Goal: Task Accomplishment & Management: Manage account settings

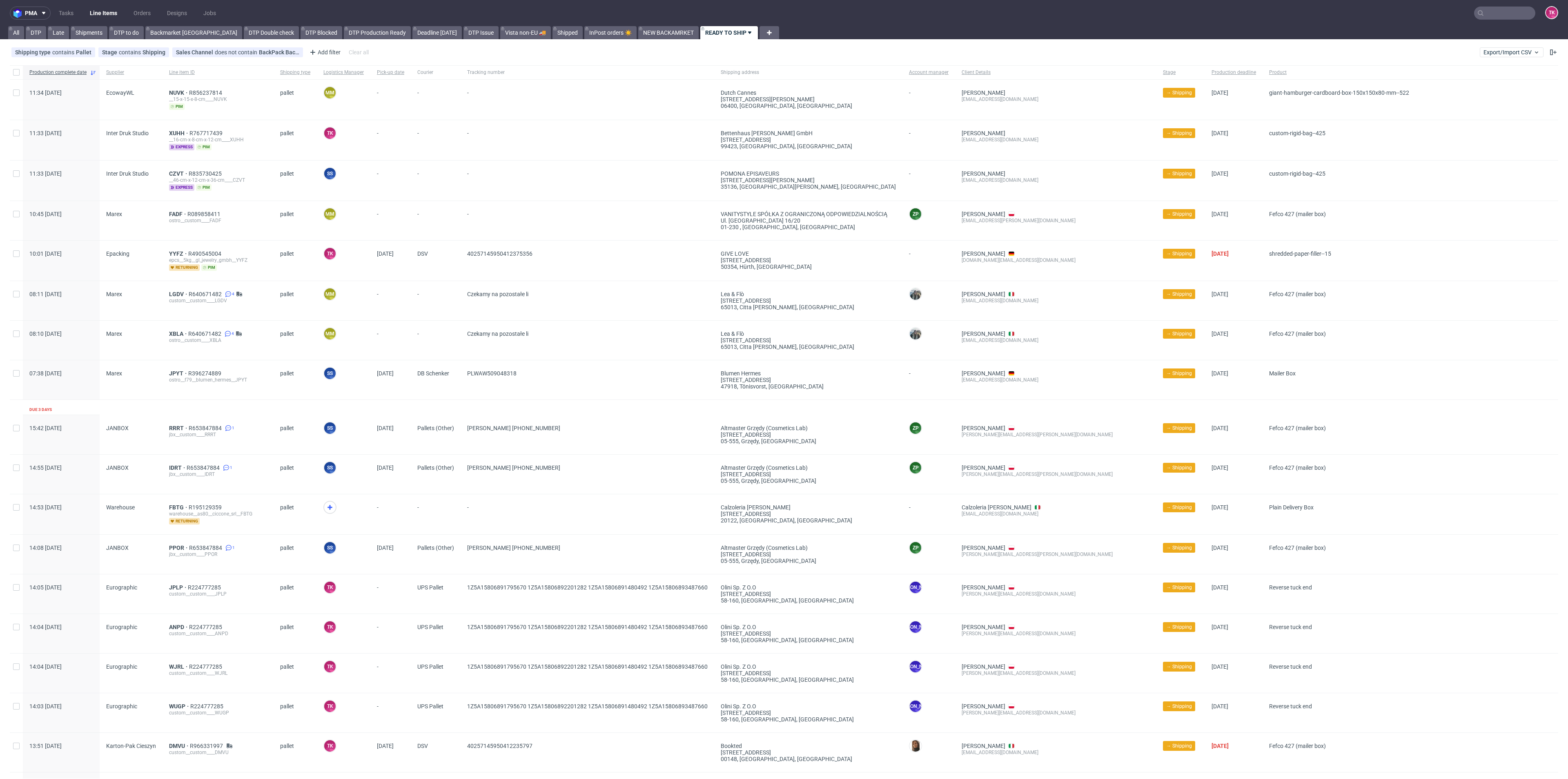
click at [97, 15] on link "Line Items" at bounding box center [103, 13] width 37 height 13
click at [111, 7] on link "Line Items" at bounding box center [103, 13] width 37 height 13
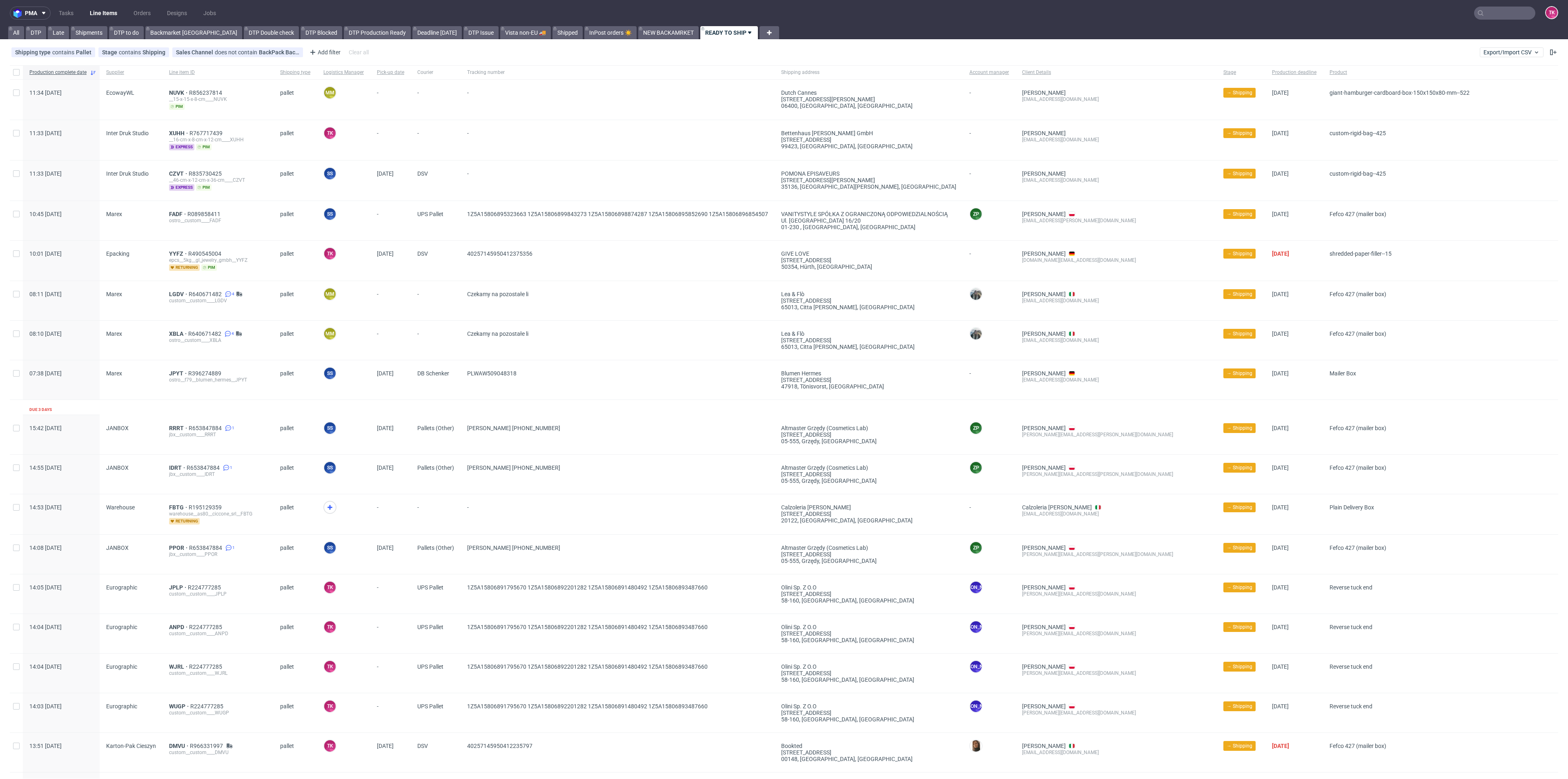
drag, startPoint x: 98, startPoint y: 4, endPoint x: 100, endPoint y: 9, distance: 5.4
click at [99, 9] on nav "pma Tasks Line Items Orders Designs Jobs TK" at bounding box center [784, 13] width 1568 height 26
click at [100, 9] on link "Line Items" at bounding box center [103, 13] width 37 height 13
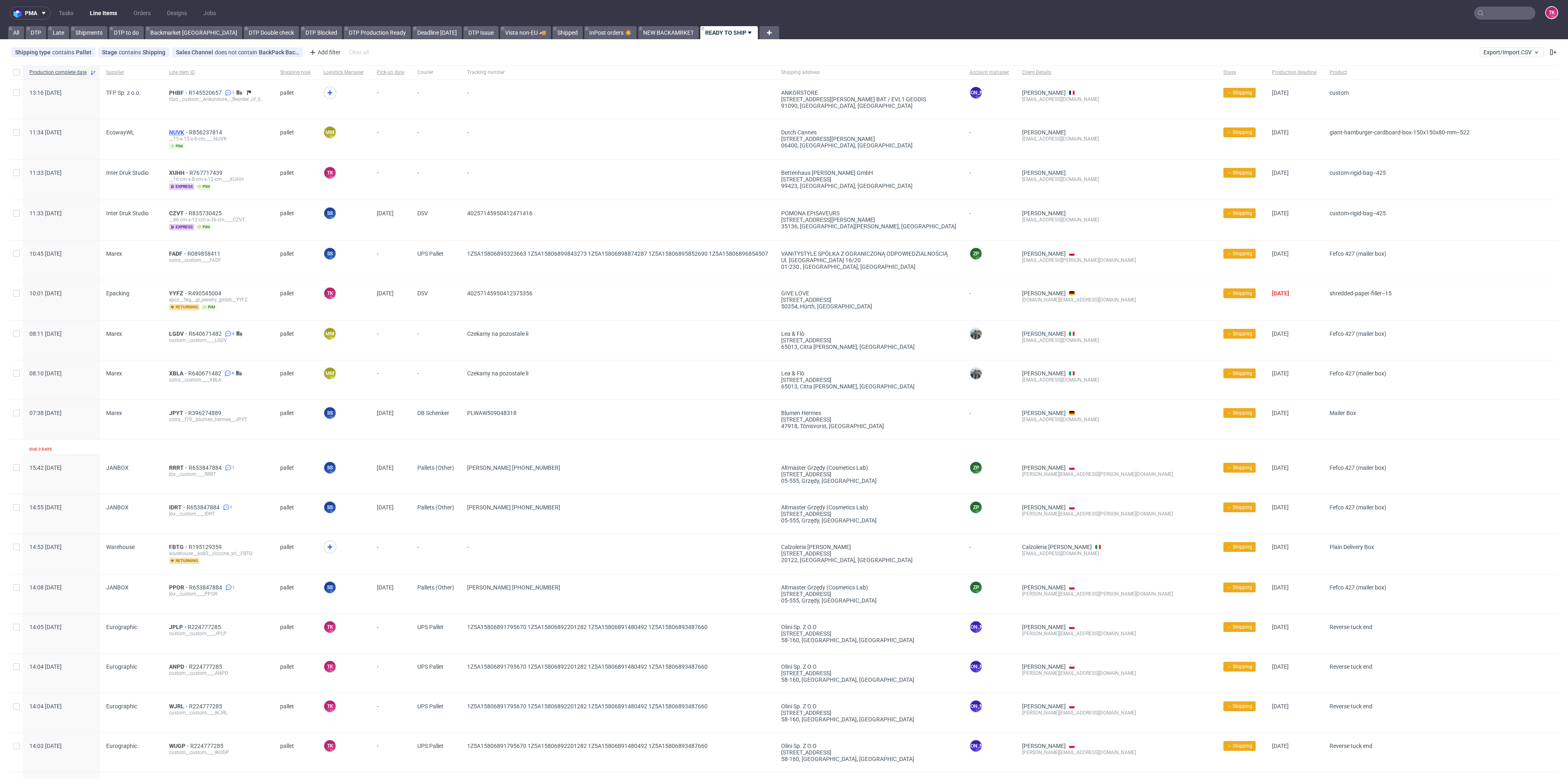
click at [173, 132] on span "NUVK" at bounding box center [179, 132] width 20 height 7
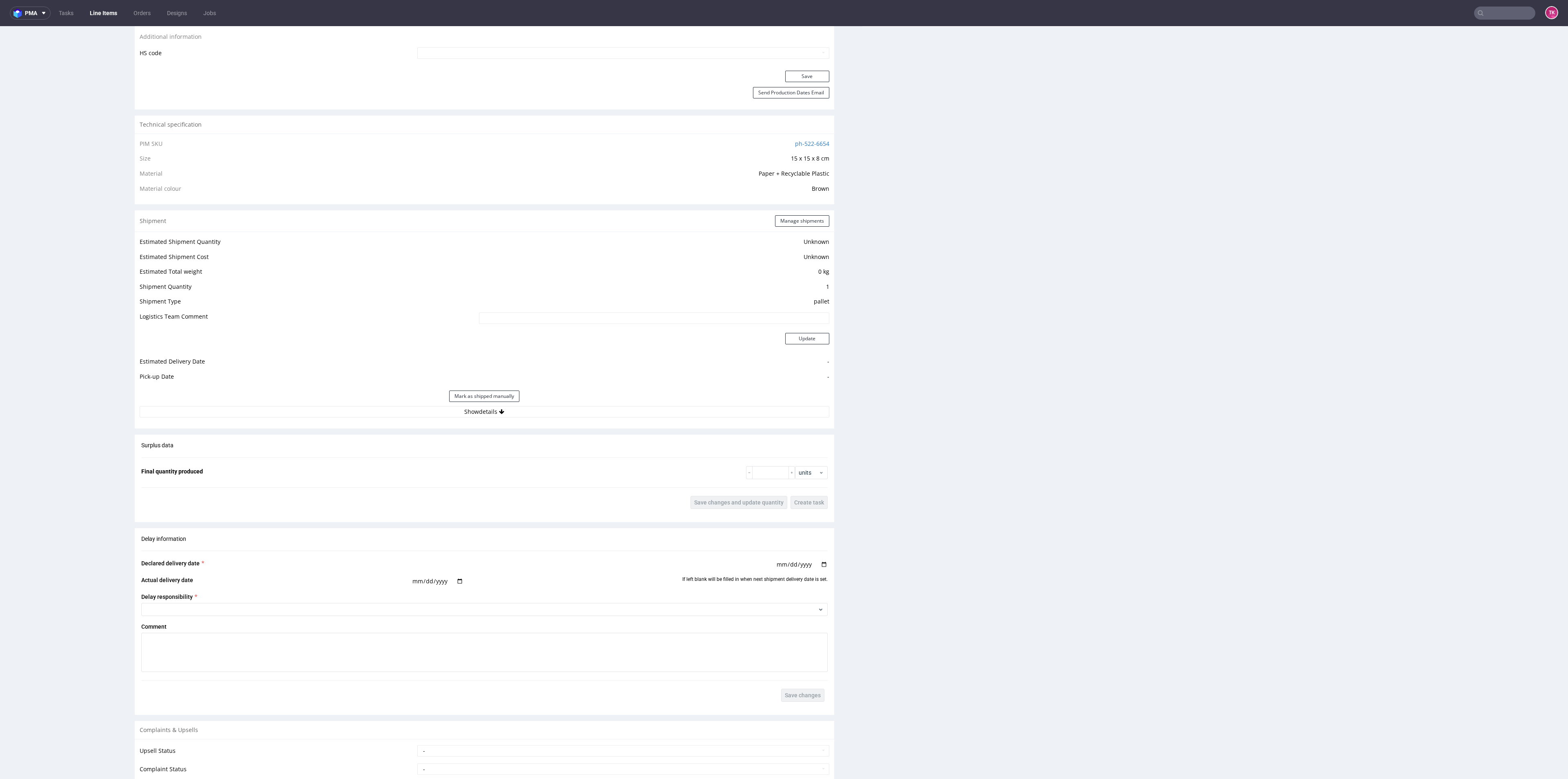
scroll to position [490, 0]
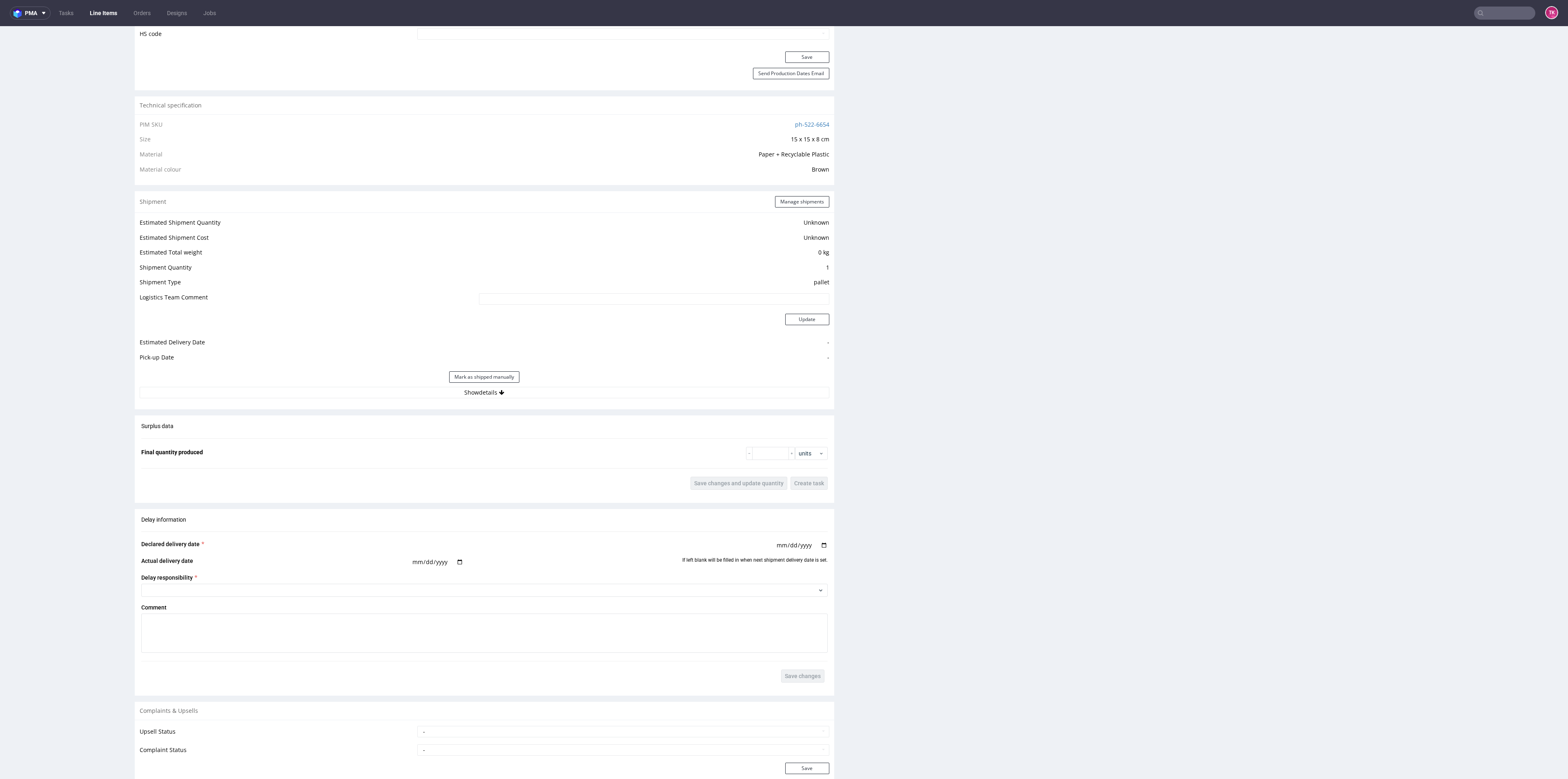
drag, startPoint x: 555, startPoint y: 416, endPoint x: 550, endPoint y: 402, distance: 14.9
click at [551, 408] on div "Production Production Status Waiting for Artwork Waiting for Diecut Waiting for…" at bounding box center [484, 243] width 699 height 1154
click at [550, 402] on div "Estimated Shipment Quantity Unknown Estimated Shipment Cost Unknown Estimated T…" at bounding box center [484, 308] width 699 height 191
click at [551, 394] on button "Show details" at bounding box center [484, 392] width 690 height 12
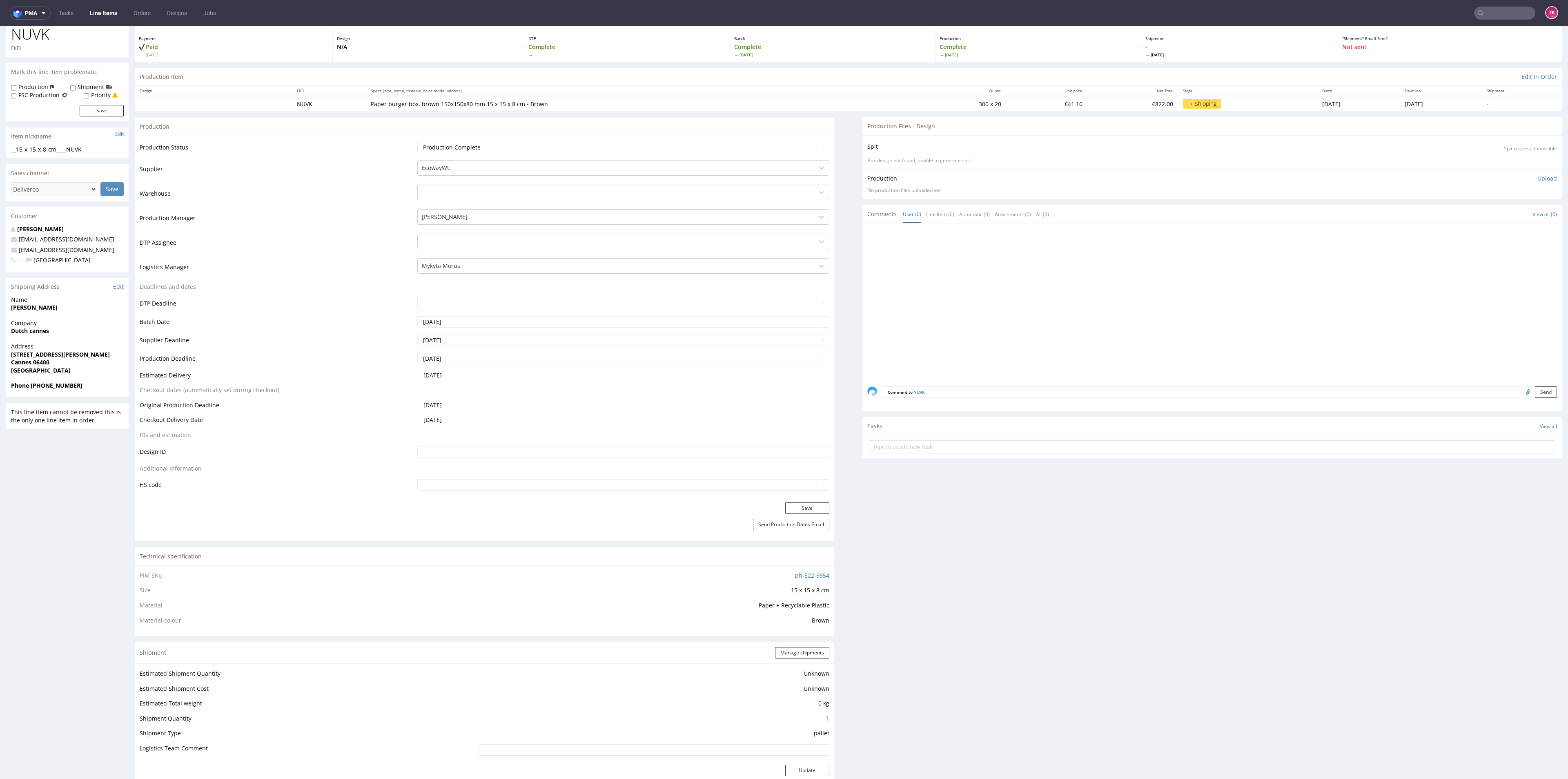
scroll to position [0, 0]
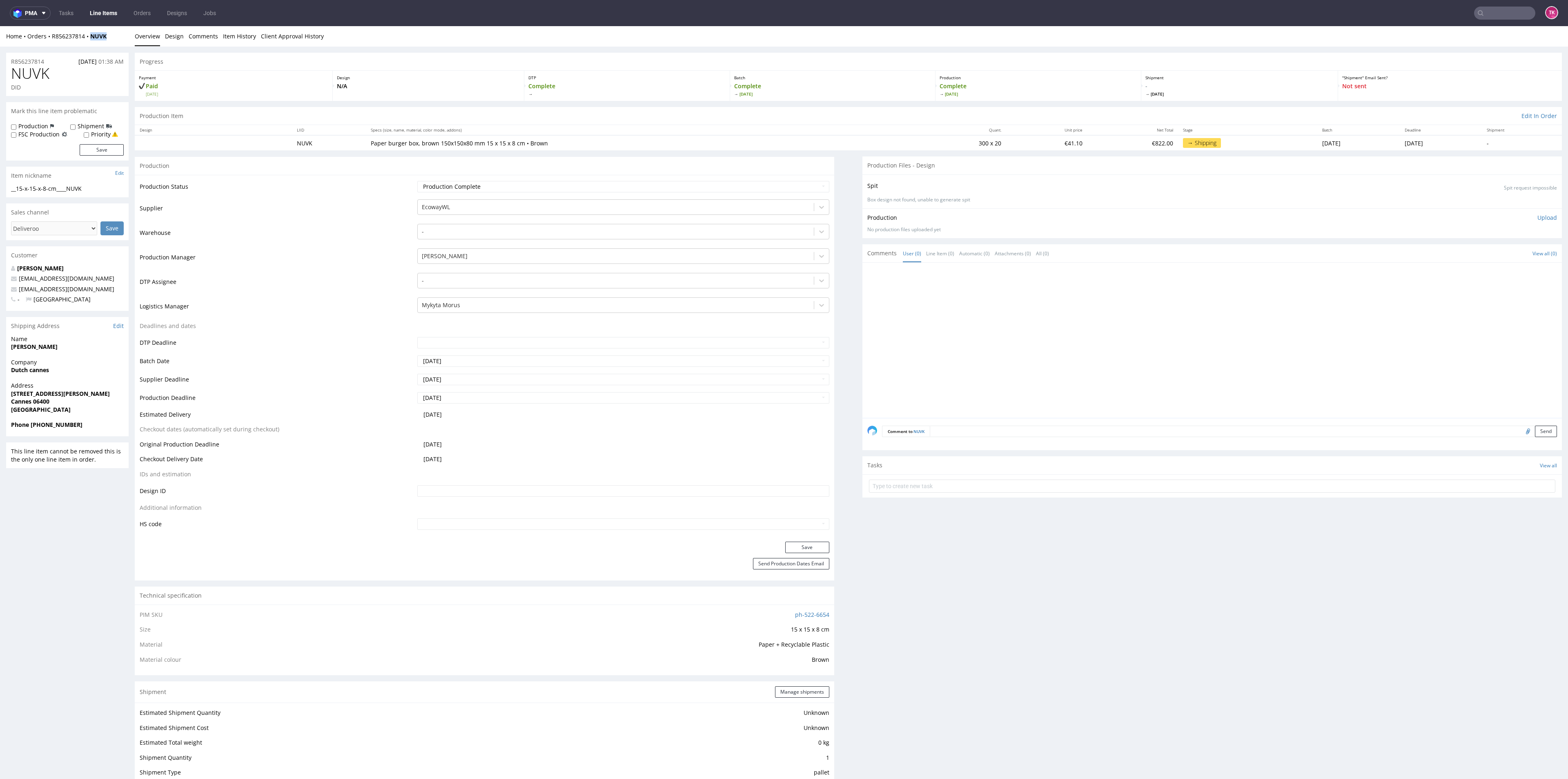
drag, startPoint x: 112, startPoint y: 41, endPoint x: 99, endPoint y: 66, distance: 28.2
click at [89, 42] on div "Home Orders R856237814 NUVK Overview Design Comments Item History Client Approv…" at bounding box center [784, 37] width 1568 height 21
copy strong "NUVK"
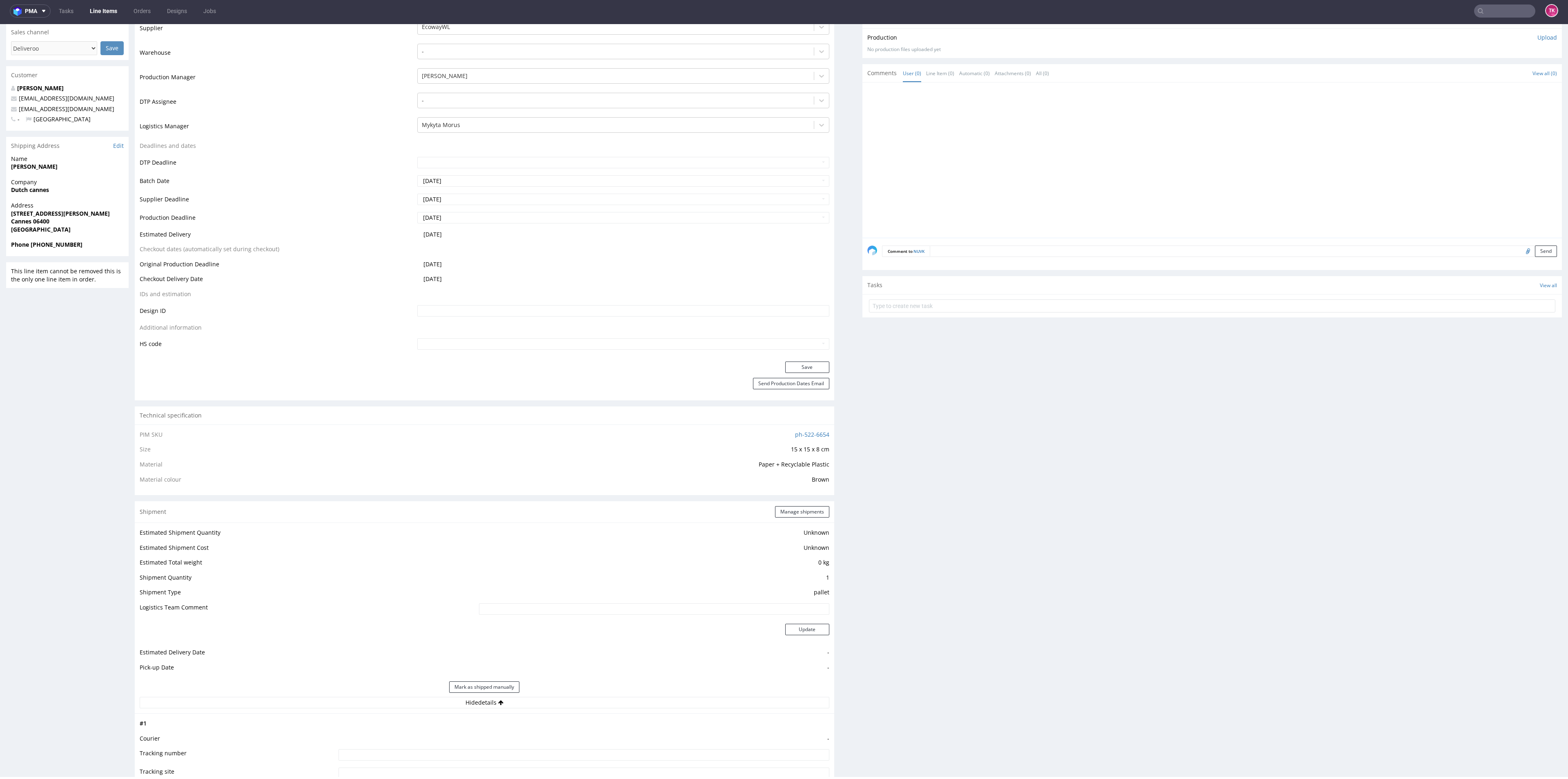
scroll to position [135, 0]
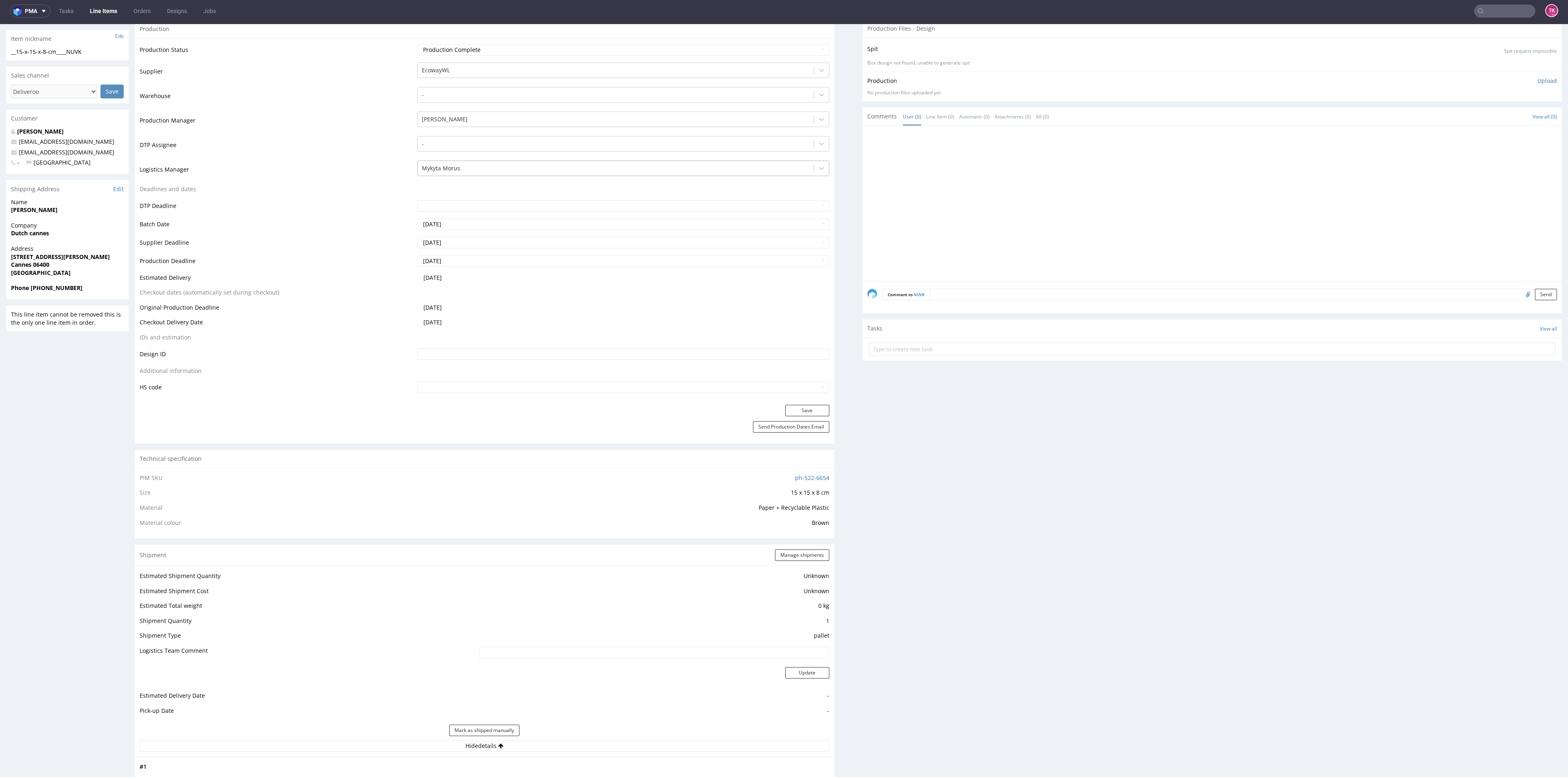
click at [514, 167] on div at bounding box center [615, 168] width 388 height 10
type input "t"
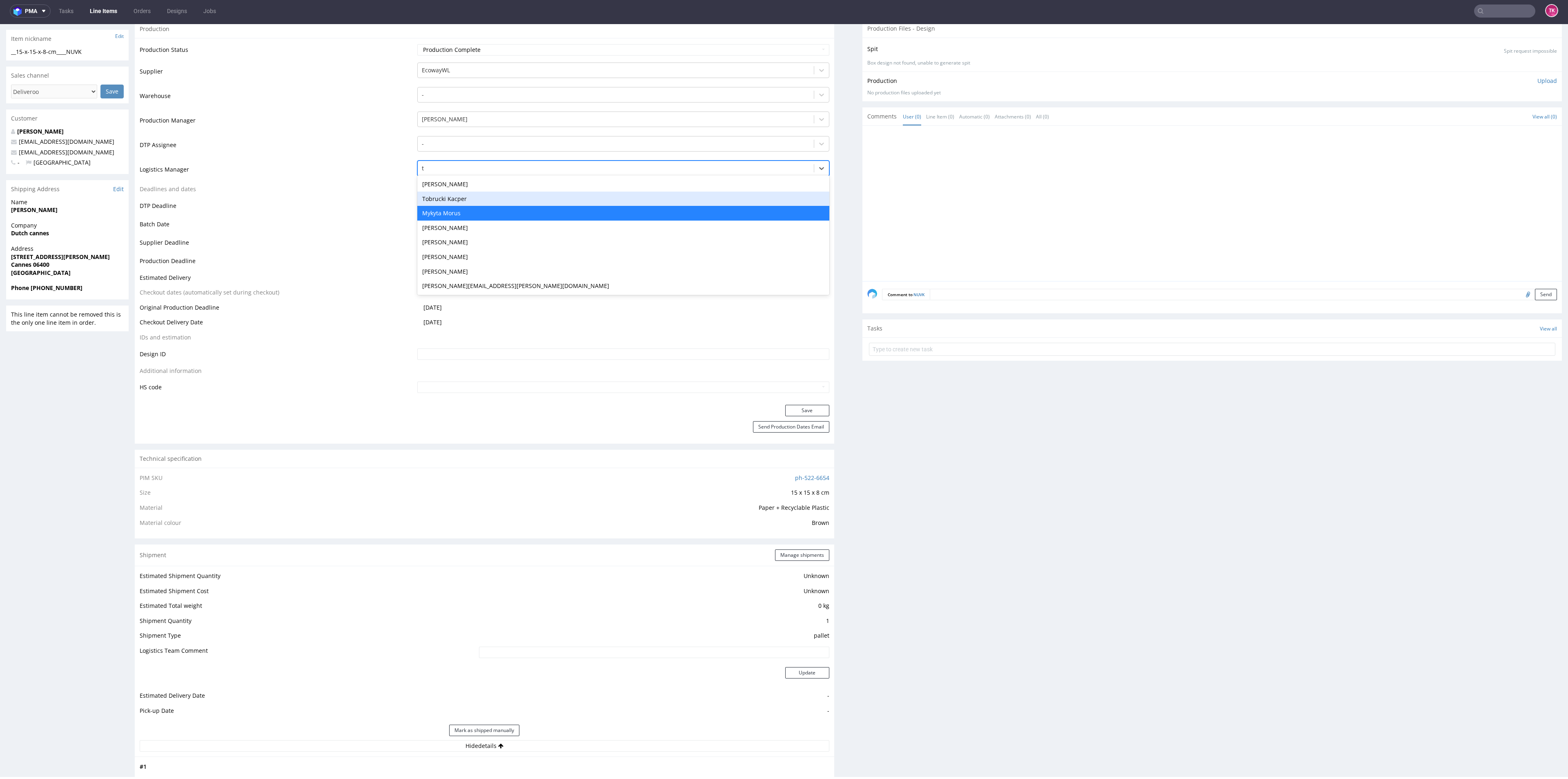
drag, startPoint x: 493, startPoint y: 196, endPoint x: 512, endPoint y: 209, distance: 23.0
click at [494, 196] on div "Tobrucki Kacper" at bounding box center [623, 199] width 411 height 15
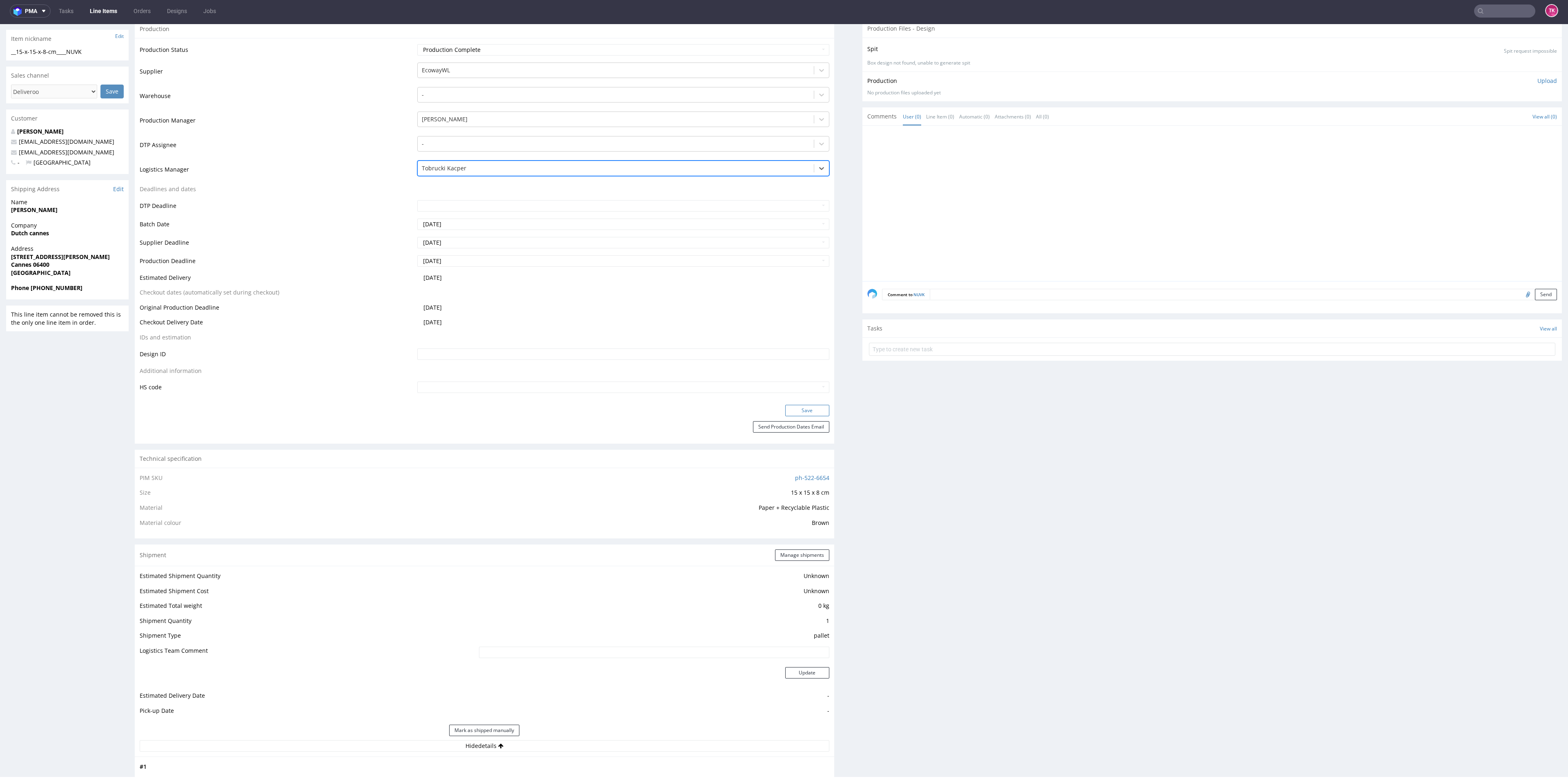
click at [796, 409] on button "Save" at bounding box center [807, 411] width 44 height 12
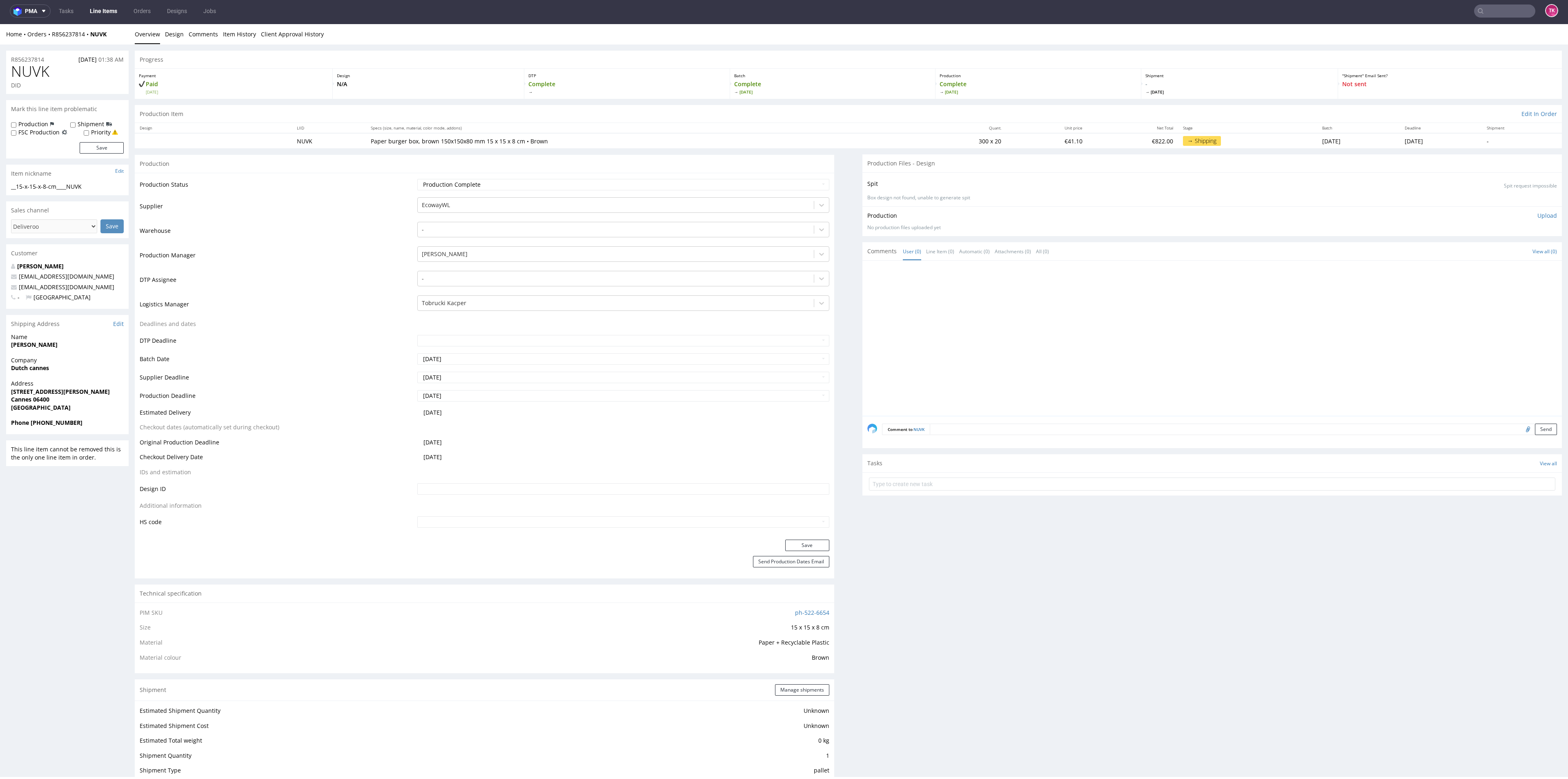
scroll to position [0, 0]
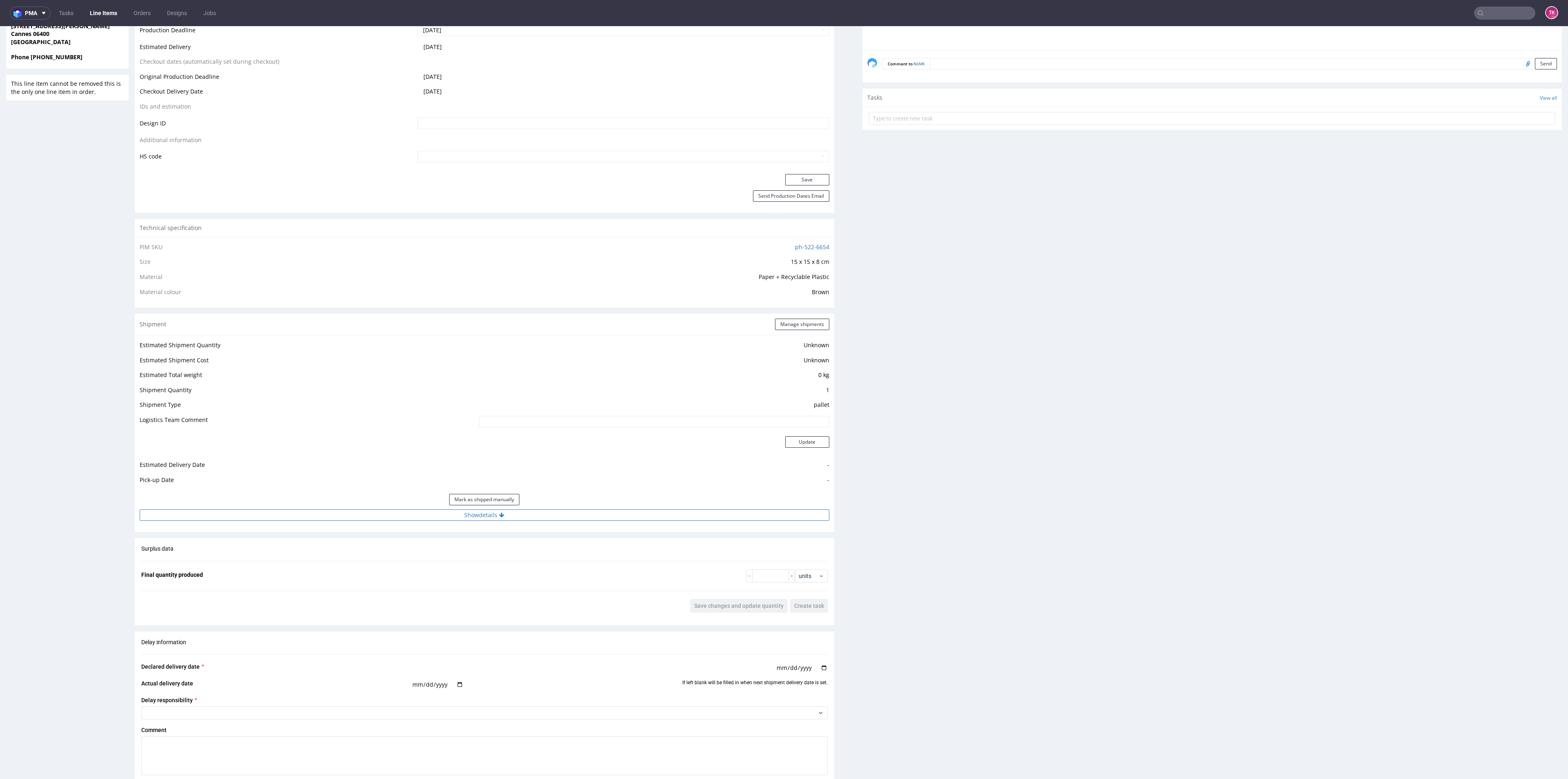
click at [609, 516] on button "Show details" at bounding box center [484, 515] width 690 height 12
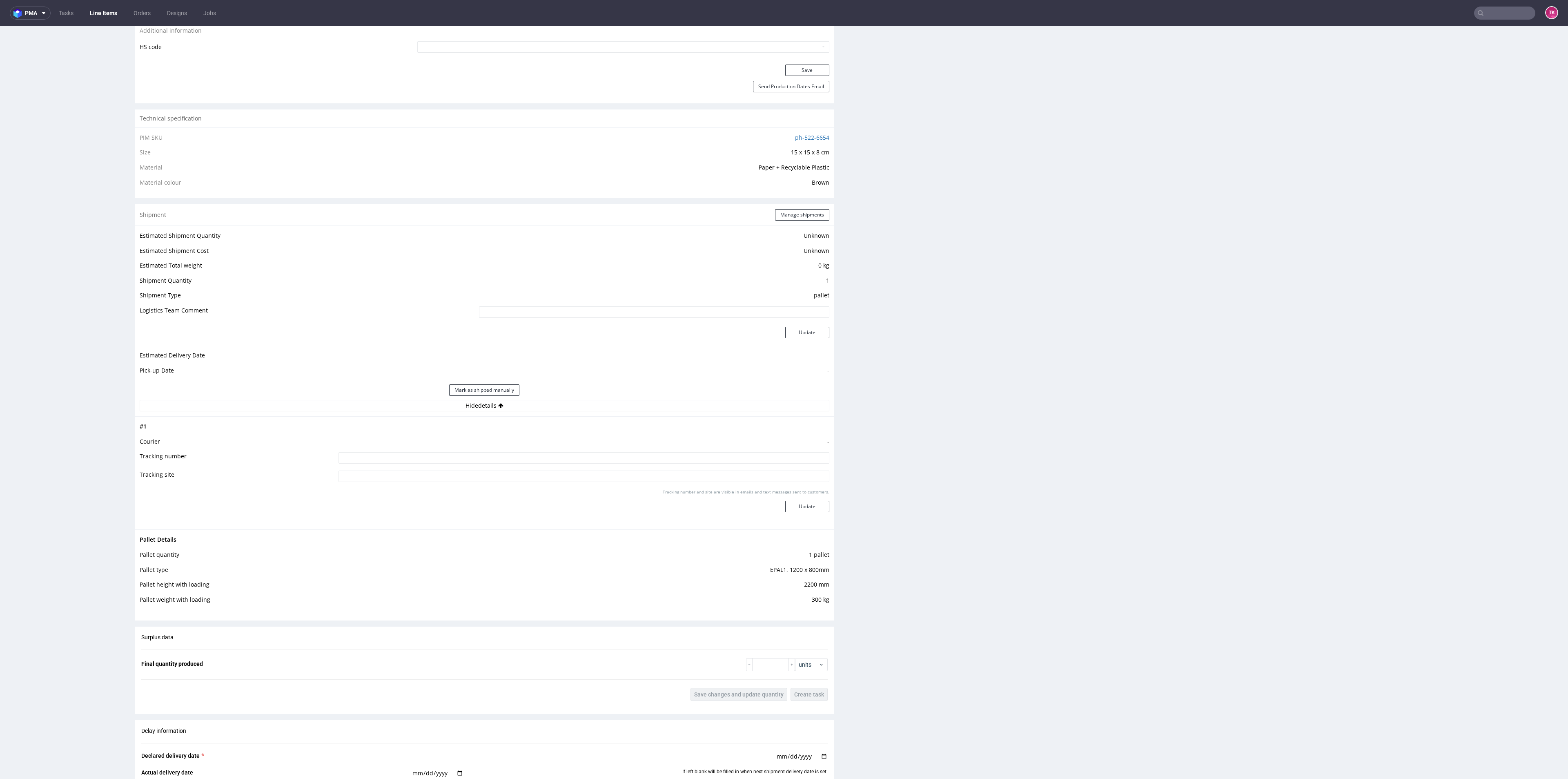
scroll to position [368, 0]
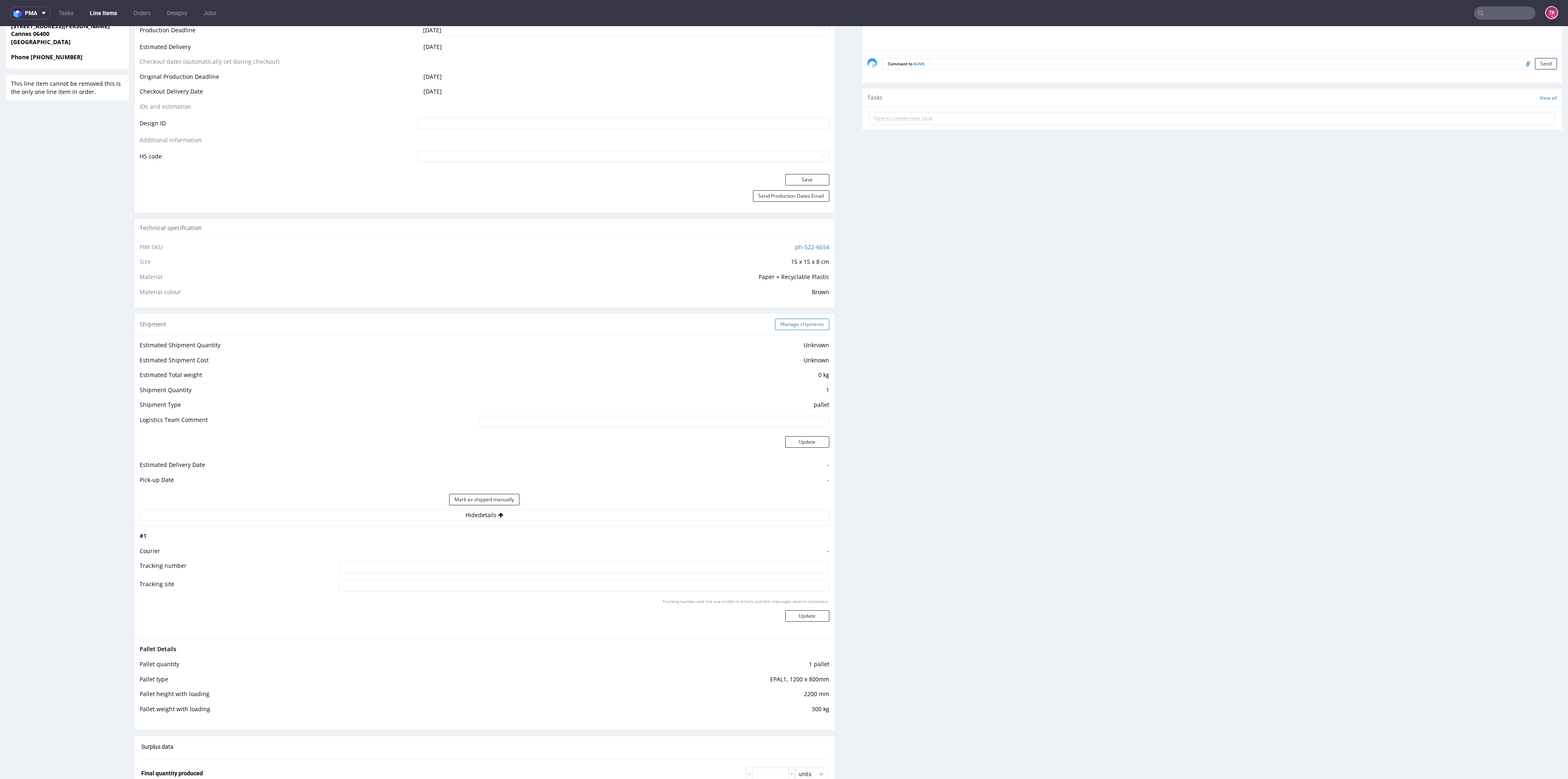
click at [791, 319] on div "Shipment Manage shipments" at bounding box center [484, 324] width 699 height 21
click at [796, 325] on button "Manage shipments" at bounding box center [802, 324] width 54 height 12
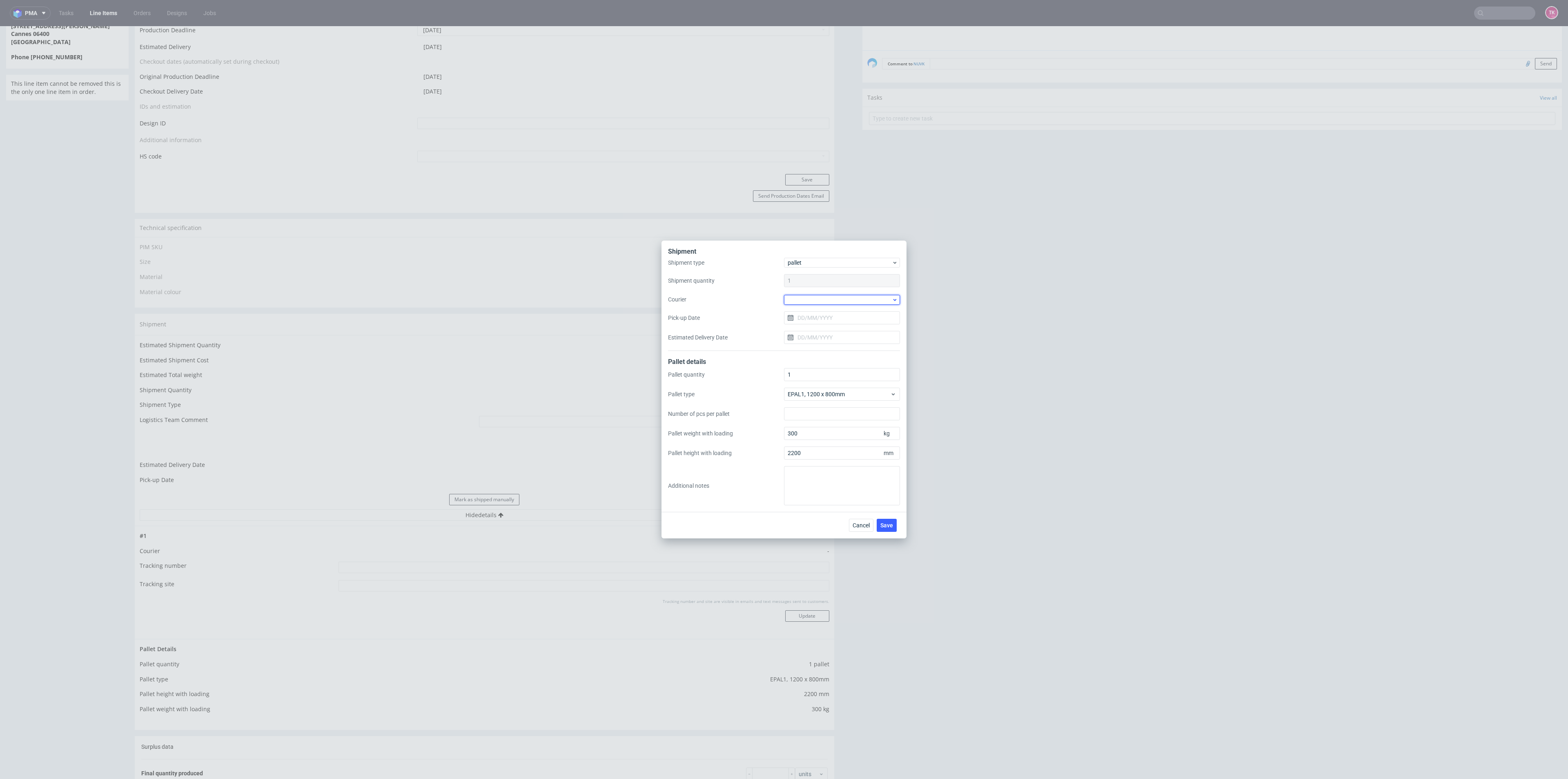
click at [833, 301] on div at bounding box center [842, 300] width 116 height 10
click at [813, 317] on div "DSV" at bounding box center [842, 314] width 110 height 15
click at [821, 319] on input "Pick-up Date" at bounding box center [842, 317] width 116 height 13
drag, startPoint x: 828, startPoint y: 426, endPoint x: 838, endPoint y: 436, distance: 14.1
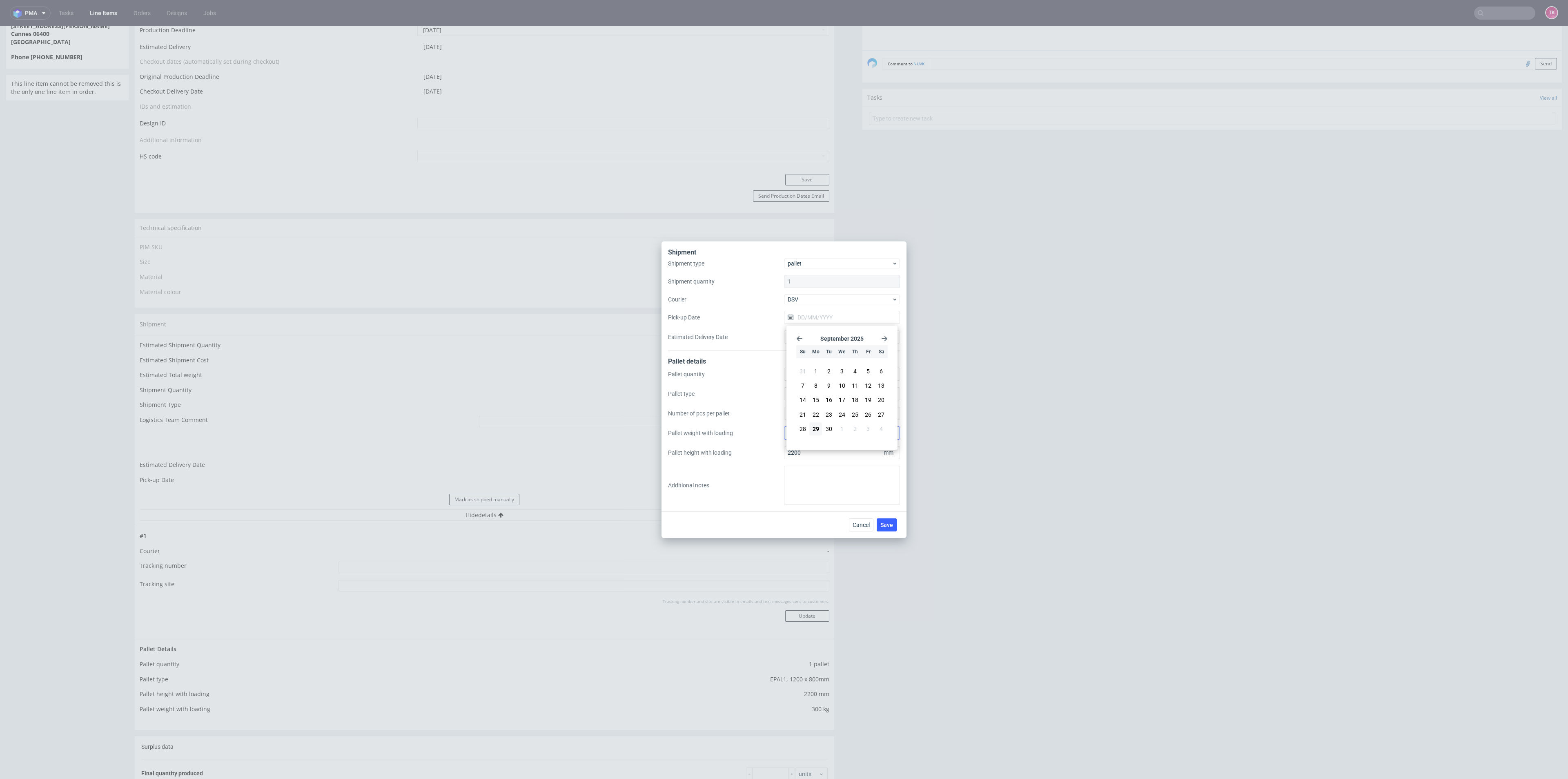
click at [828, 426] on span "30" at bounding box center [828, 429] width 7 height 8
type input "30/09/2025"
click at [885, 525] on span "Save" at bounding box center [886, 524] width 13 height 5
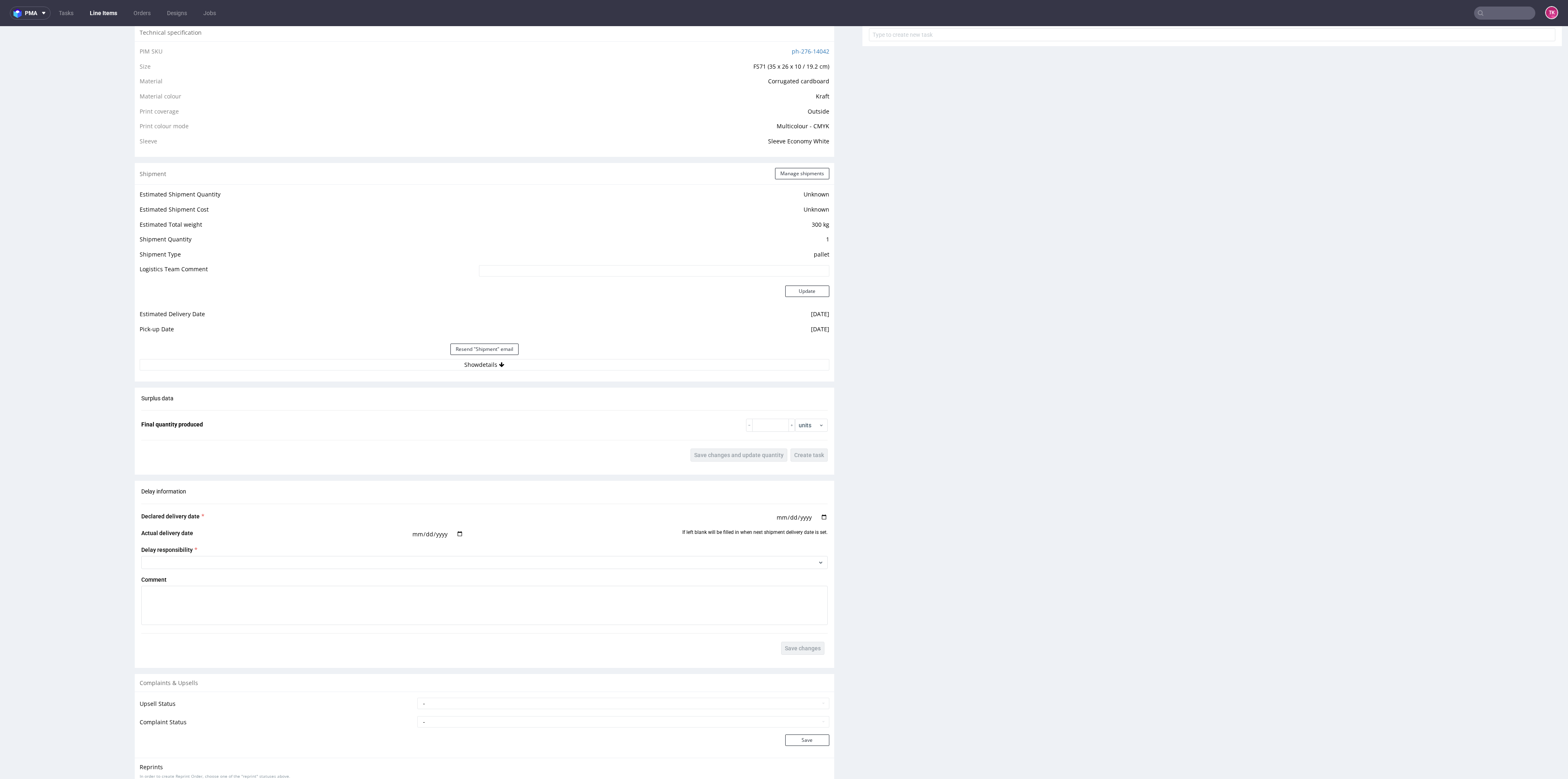
scroll to position [674, 0]
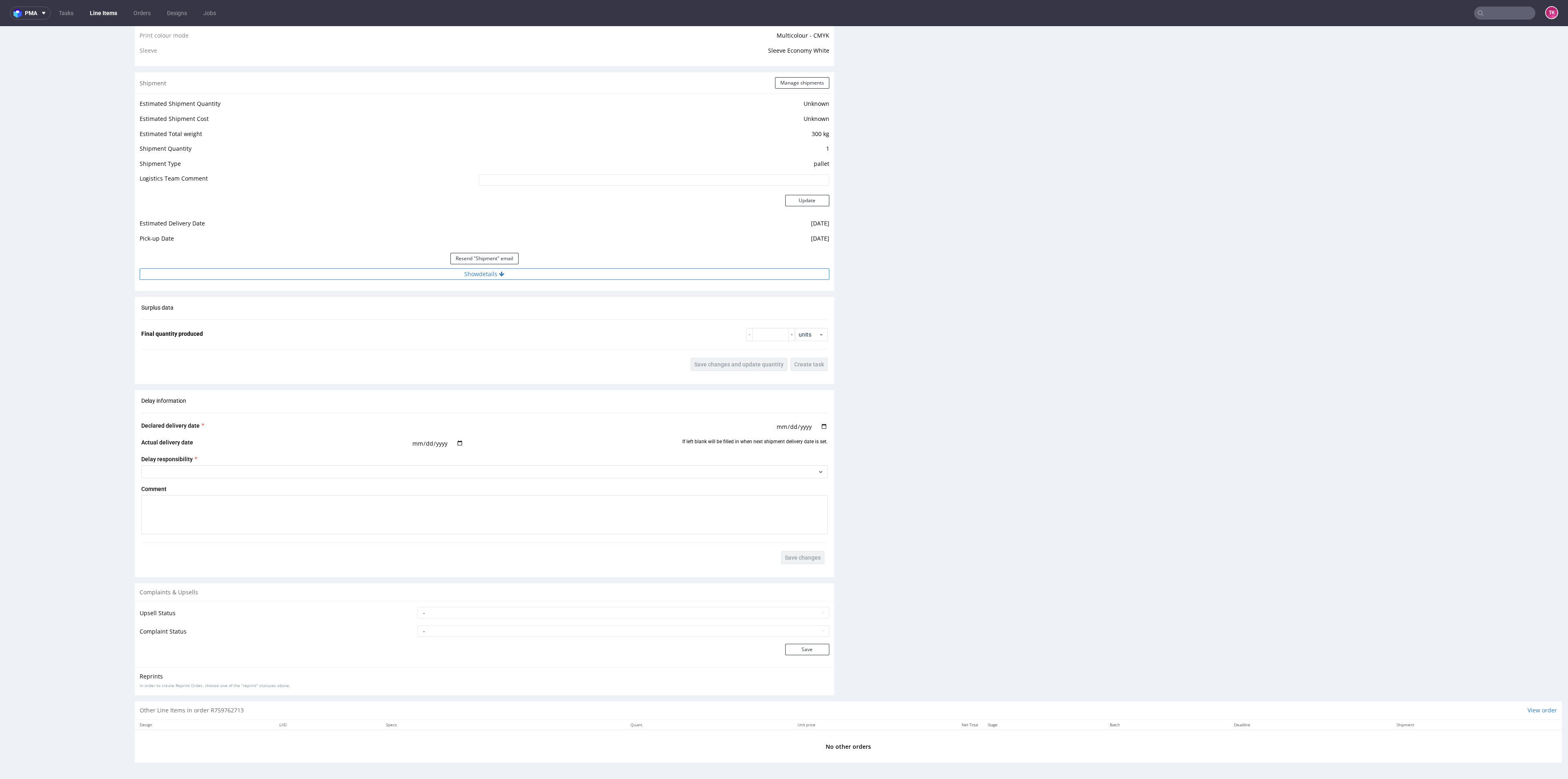
click at [384, 275] on button "Show details" at bounding box center [484, 274] width 690 height 12
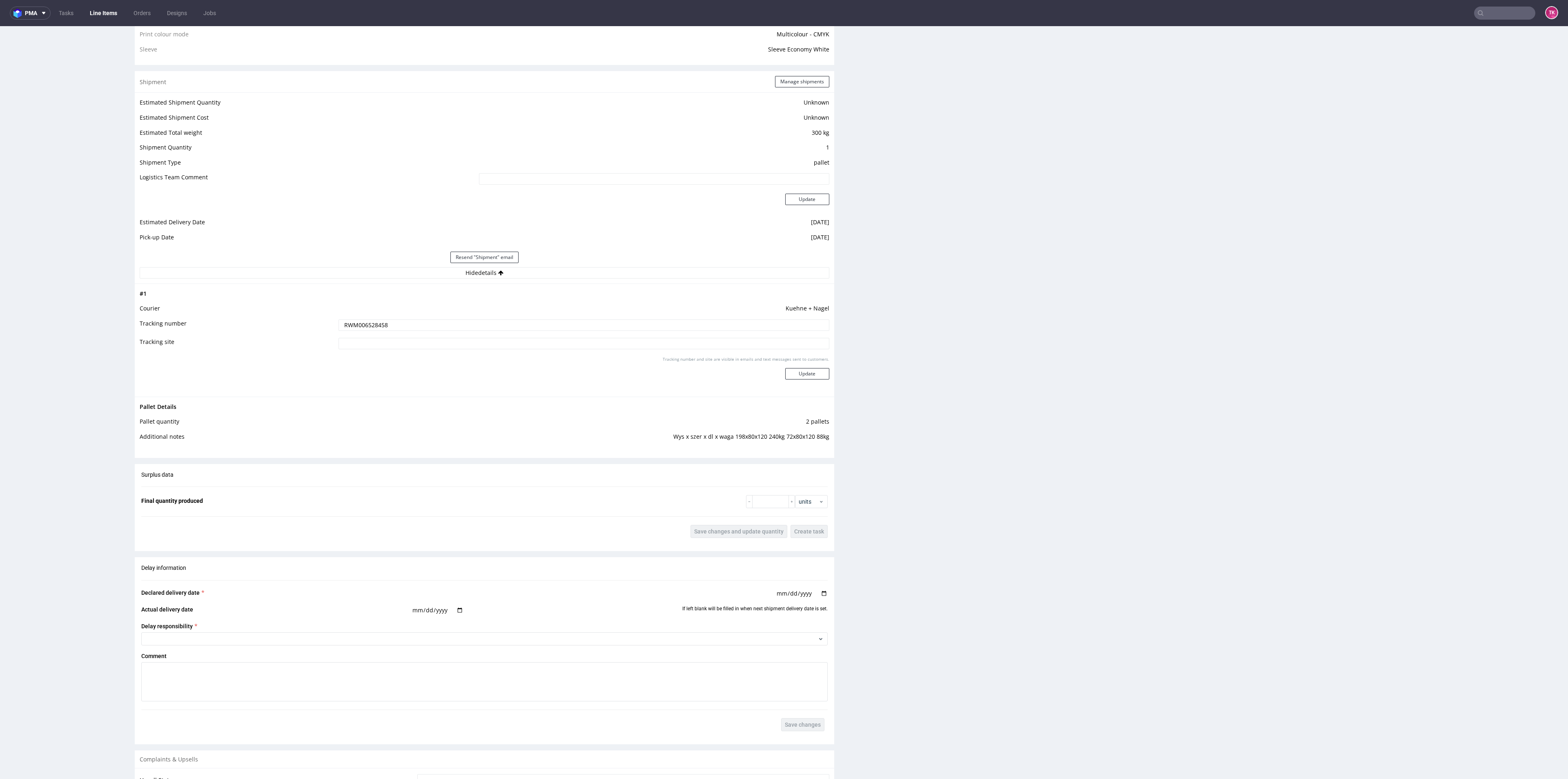
click at [368, 321] on input "RWM006528458" at bounding box center [584, 325] width 491 height 12
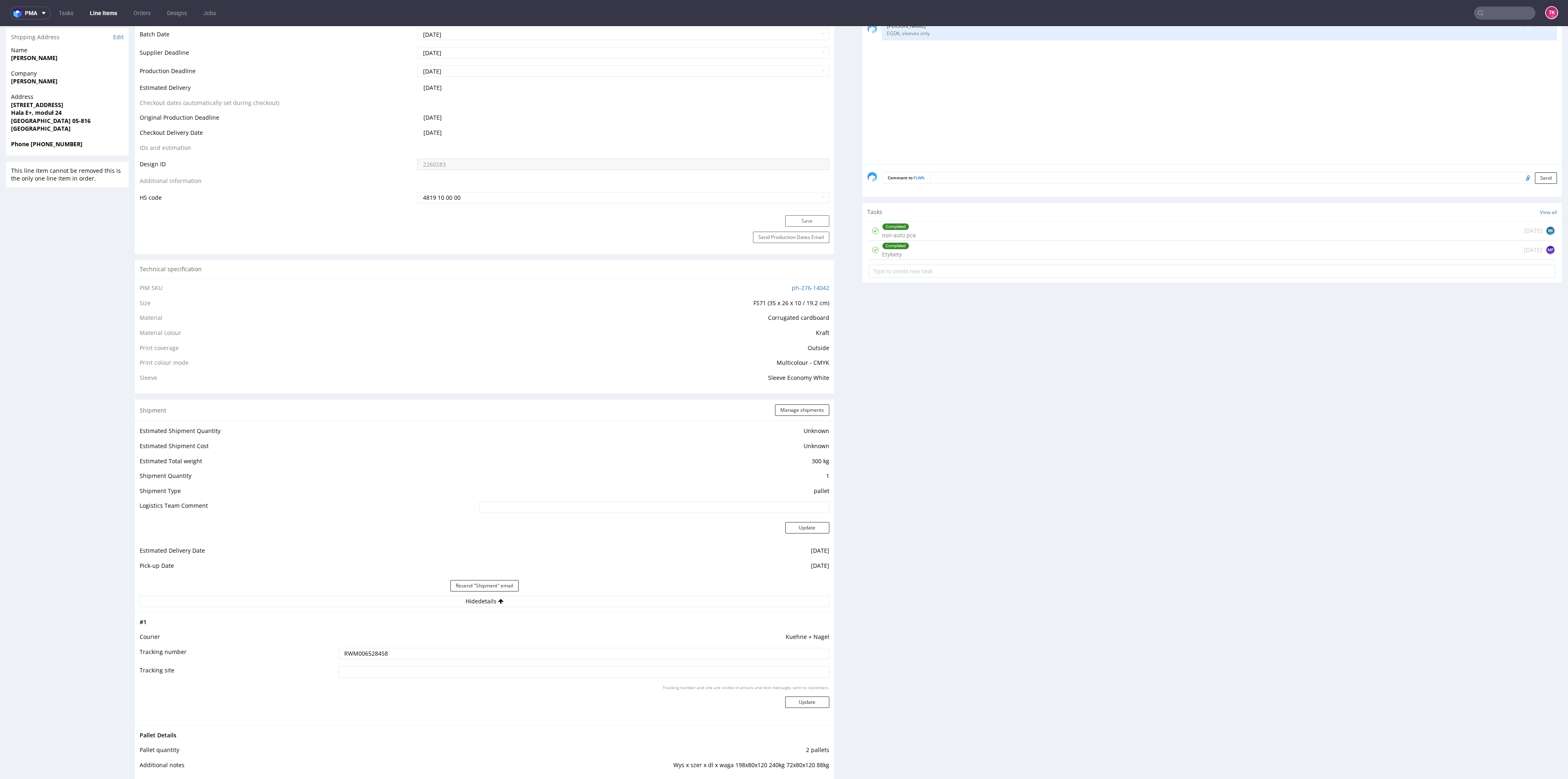
scroll to position [122, 0]
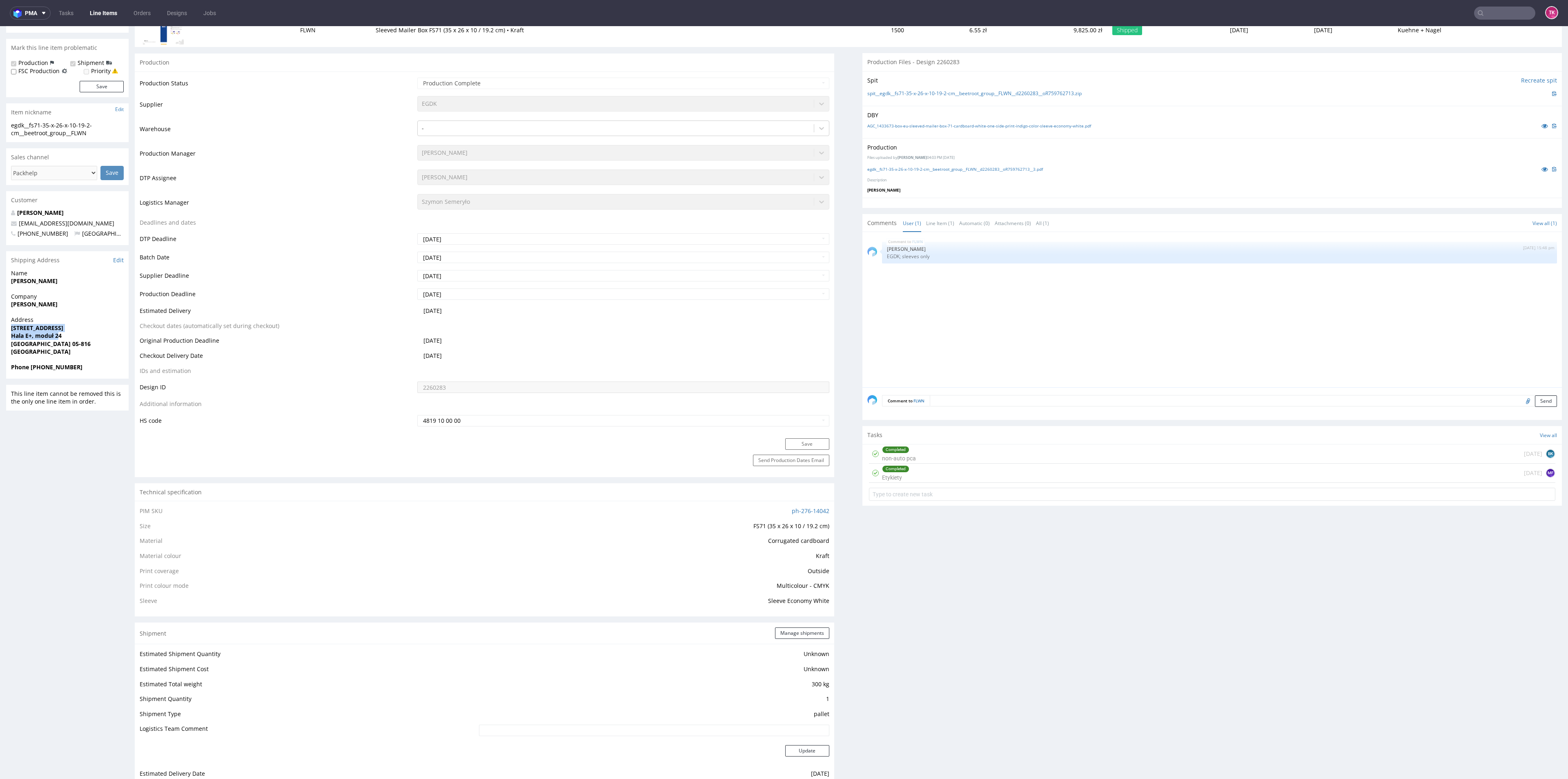
drag, startPoint x: 1, startPoint y: 330, endPoint x: 57, endPoint y: 334, distance: 56.1
click at [57, 334] on div "R759762713 12.09.2025 12:39 PM FLWN Returning DID 2260283 PDF Mark this line it…" at bounding box center [784, 709] width 1568 height 1570
drag, startPoint x: 8, startPoint y: 302, endPoint x: 47, endPoint y: 321, distance: 43.4
click at [49, 312] on div "Company Ale Smaki" at bounding box center [67, 304] width 122 height 23
drag, startPoint x: 12, startPoint y: 339, endPoint x: 308, endPoint y: 258, distance: 306.9
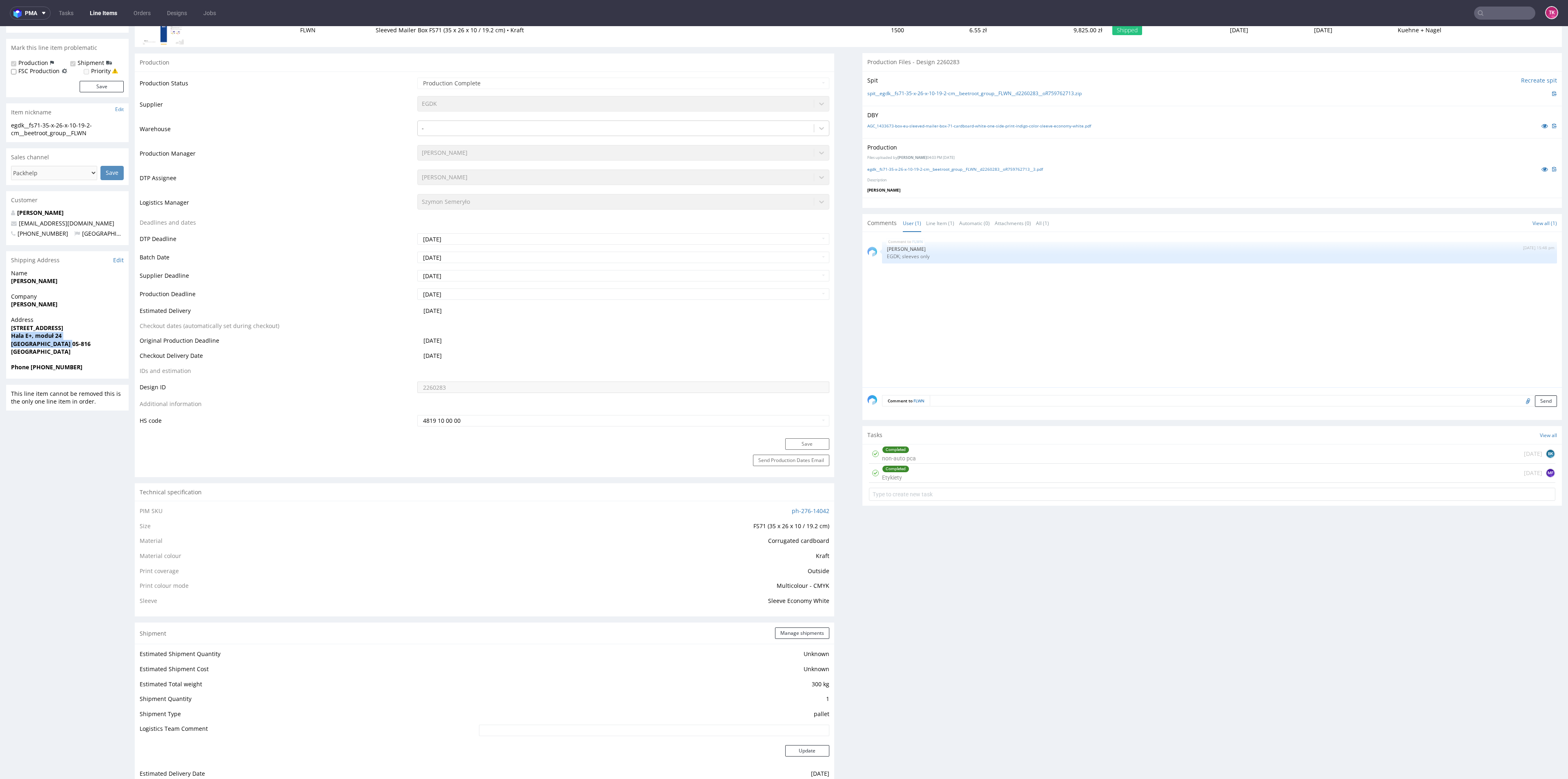
click at [72, 340] on div "Address Pałacowa 23 Hala E+, moduł 24 Michałowice 05-816 Poland" at bounding box center [67, 340] width 122 height 48
copy p "Hala E+, moduł 24 Michałowice 05-816"
drag, startPoint x: 49, startPoint y: 328, endPoint x: 0, endPoint y: 326, distance: 49.0
click at [0, 326] on div "R759762713 12.09.2025 12:39 PM FLWN Returning DID 2260283 PDF Mark this line it…" at bounding box center [784, 709] width 1568 height 1570
copy strong "Pałacowa 23"
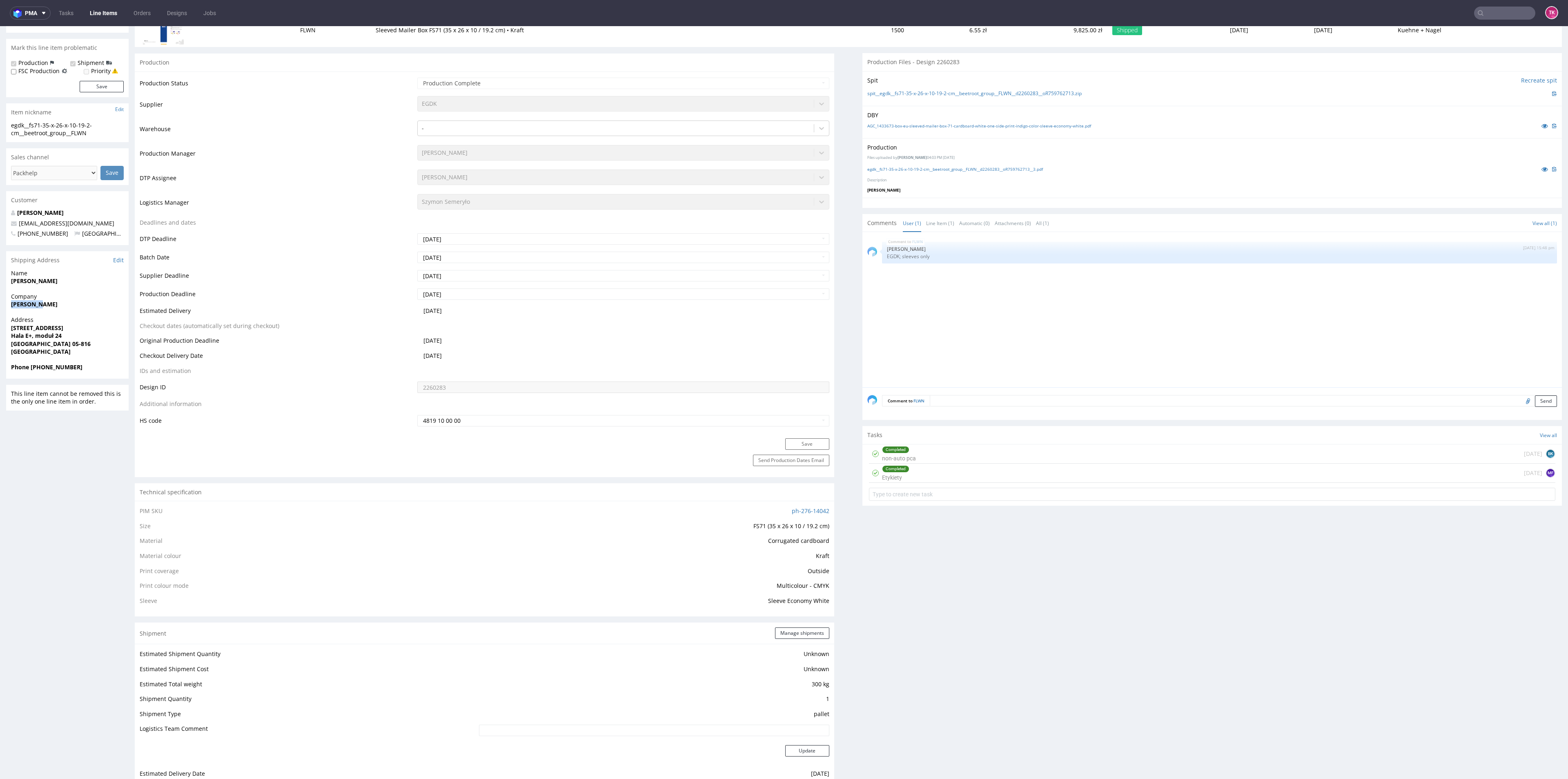
drag, startPoint x: 41, startPoint y: 301, endPoint x: 0, endPoint y: 302, distance: 41.0
click at [0, 302] on div "R759762713 12.09.2025 12:39 PM FLWN Returning DID 2260283 PDF Mark this line it…" at bounding box center [784, 709] width 1568 height 1570
copy strong "Ale Smaki"
drag, startPoint x: 47, startPoint y: 283, endPoint x: 0, endPoint y: 275, distance: 47.7
click at [0, 275] on div "R759762713 12.09.2025 12:39 PM FLWN Returning DID 2260283 PDF Mark this line it…" at bounding box center [784, 709] width 1568 height 1570
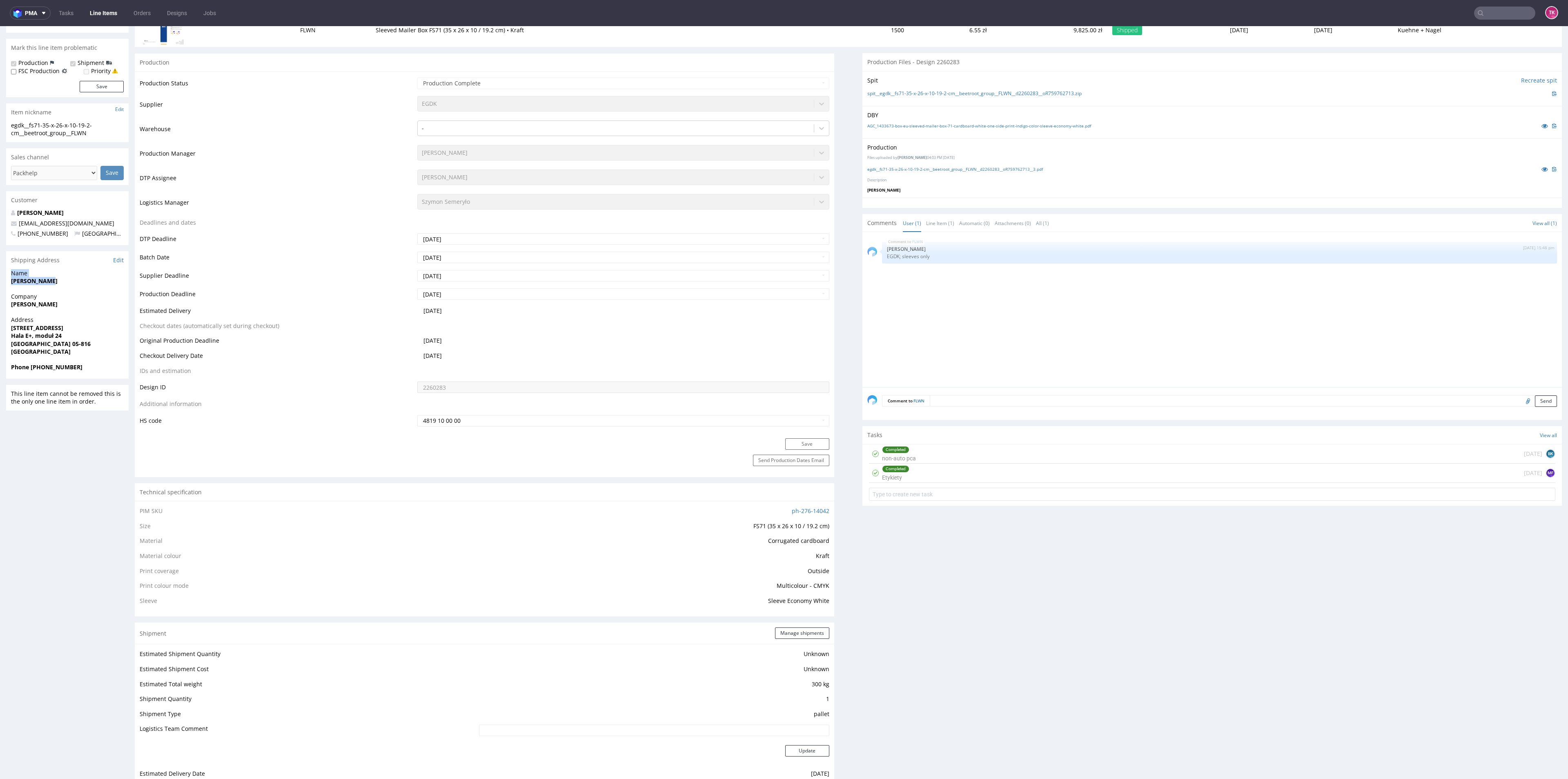
click at [0, 282] on div "R759762713 12.09.2025 12:39 PM FLWN Returning DID 2260283 PDF Mark this line it…" at bounding box center [784, 709] width 1568 height 1570
drag, startPoint x: 9, startPoint y: 284, endPoint x: 79, endPoint y: 286, distance: 70.0
click at [79, 286] on div "Name Emilia Sabat" at bounding box center [67, 281] width 122 height 23
copy strong "Emilia Sabat"
drag, startPoint x: 31, startPoint y: 367, endPoint x: 85, endPoint y: 370, distance: 54.1
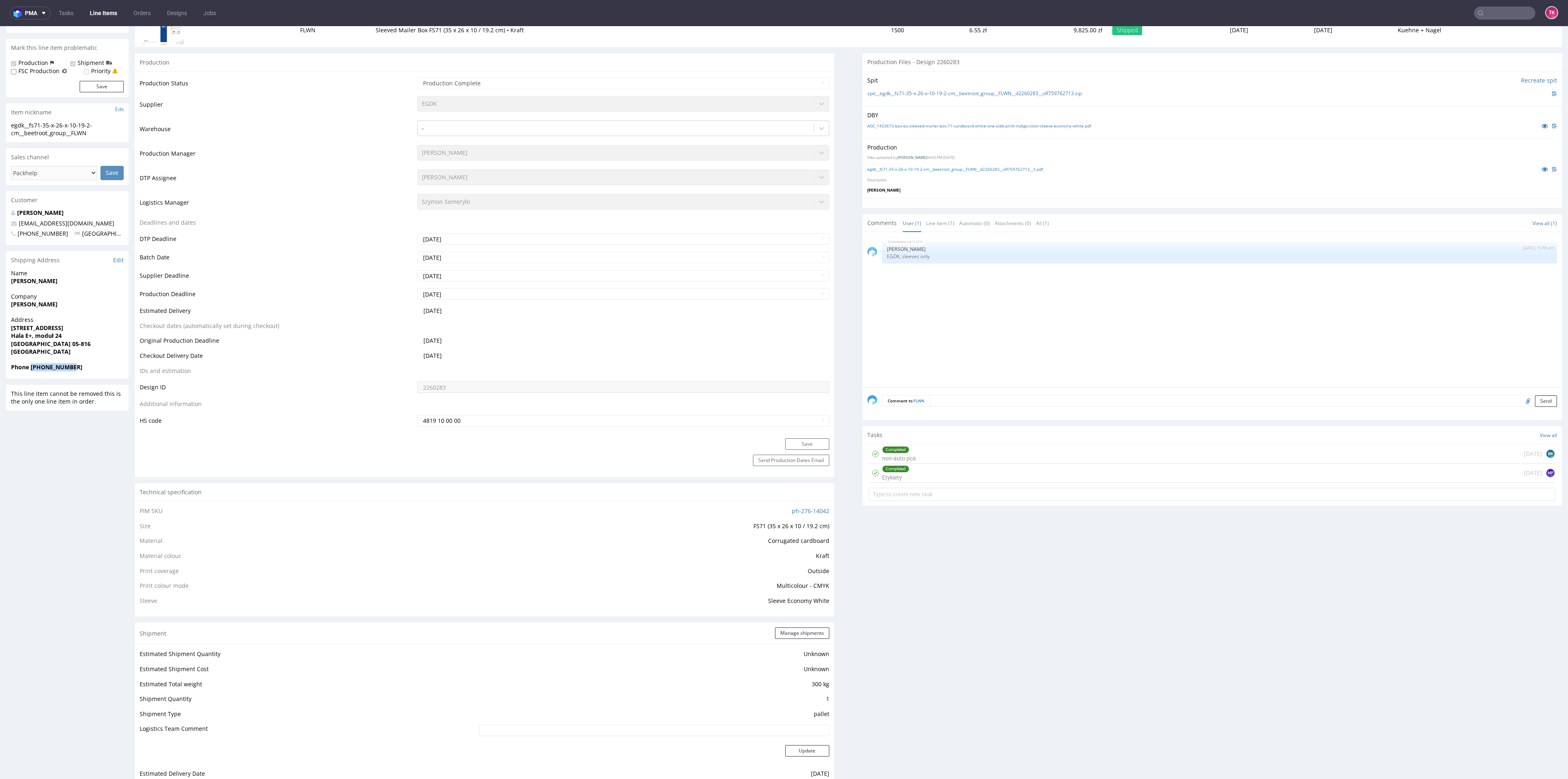
click at [85, 370] on span "Phone +48501412380" at bounding box center [67, 367] width 113 height 8
copy strong "+48501412380"
drag, startPoint x: 96, startPoint y: 213, endPoint x: 96, endPoint y: 222, distance: 9.0
click at [93, 216] on p "Emilia Sabat" at bounding box center [67, 213] width 113 height 8
drag, startPoint x: 96, startPoint y: 223, endPoint x: 0, endPoint y: 224, distance: 96.0
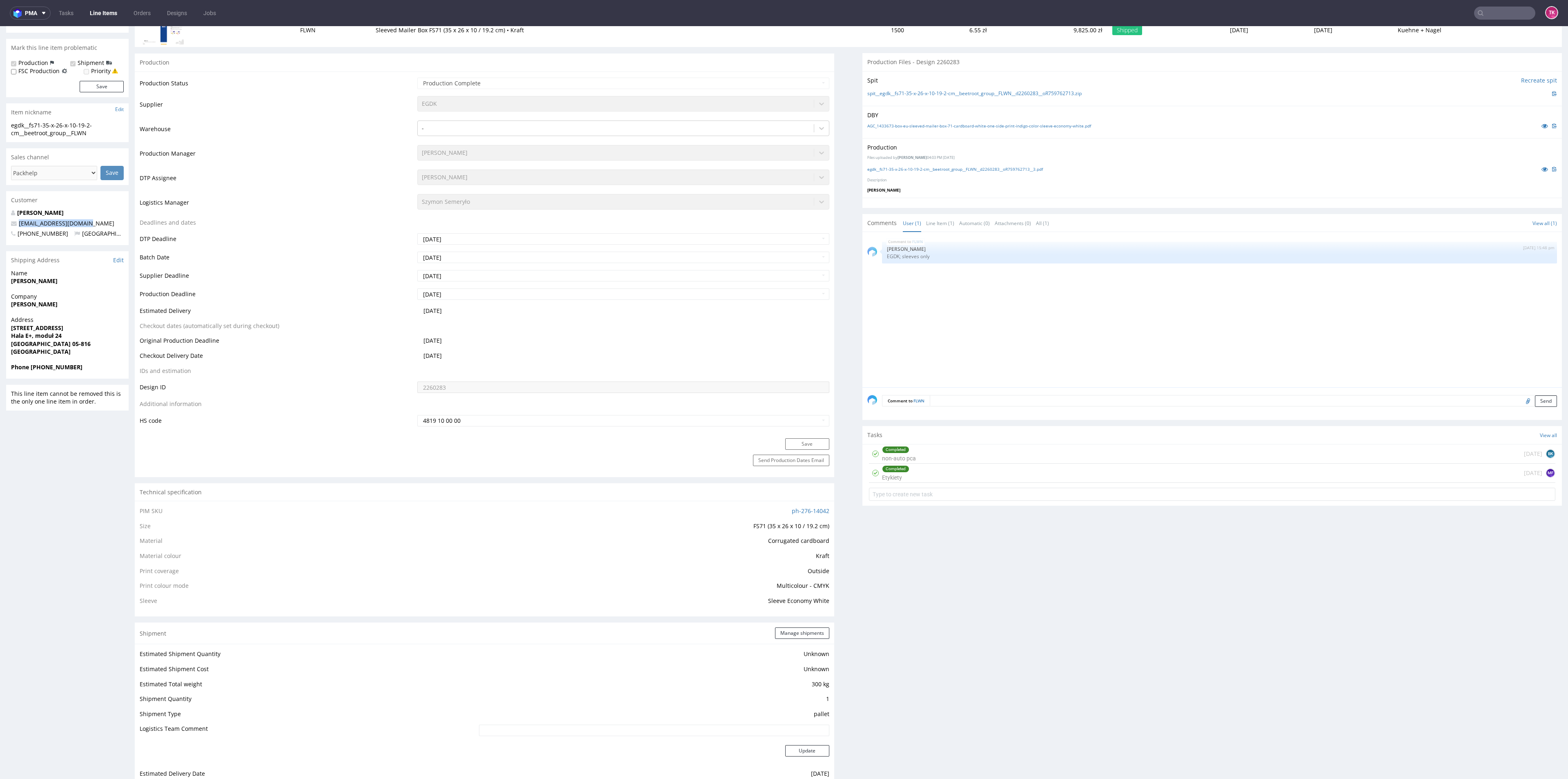
click at [0, 224] on div "R759762713 12.09.2025 12:39 PM FLWN Returning DID 2260283 PDF Mark this line it…" at bounding box center [784, 709] width 1568 height 1570
copy span "kontakt@emiliasabat.pl"
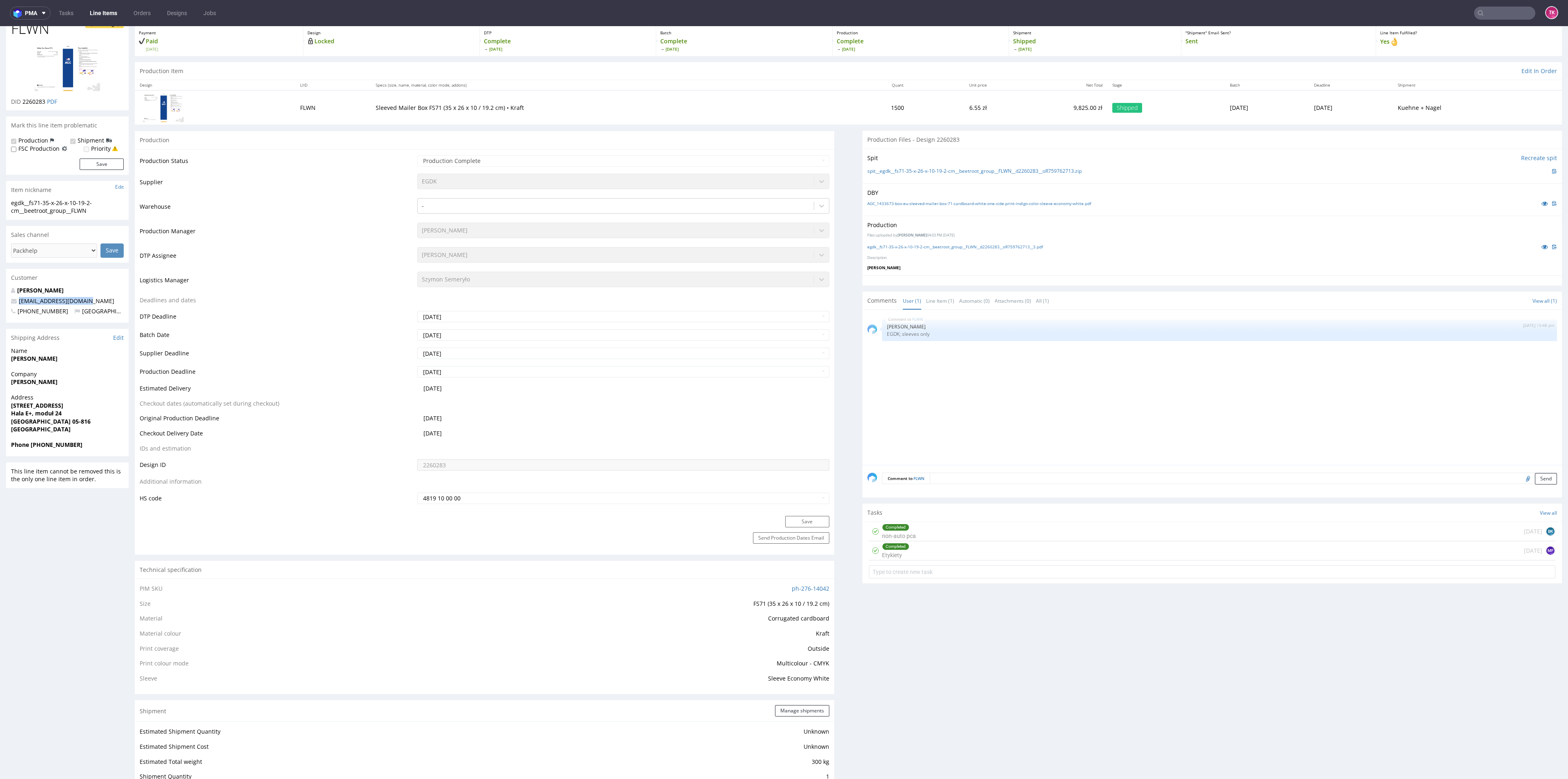
scroll to position [0, 0]
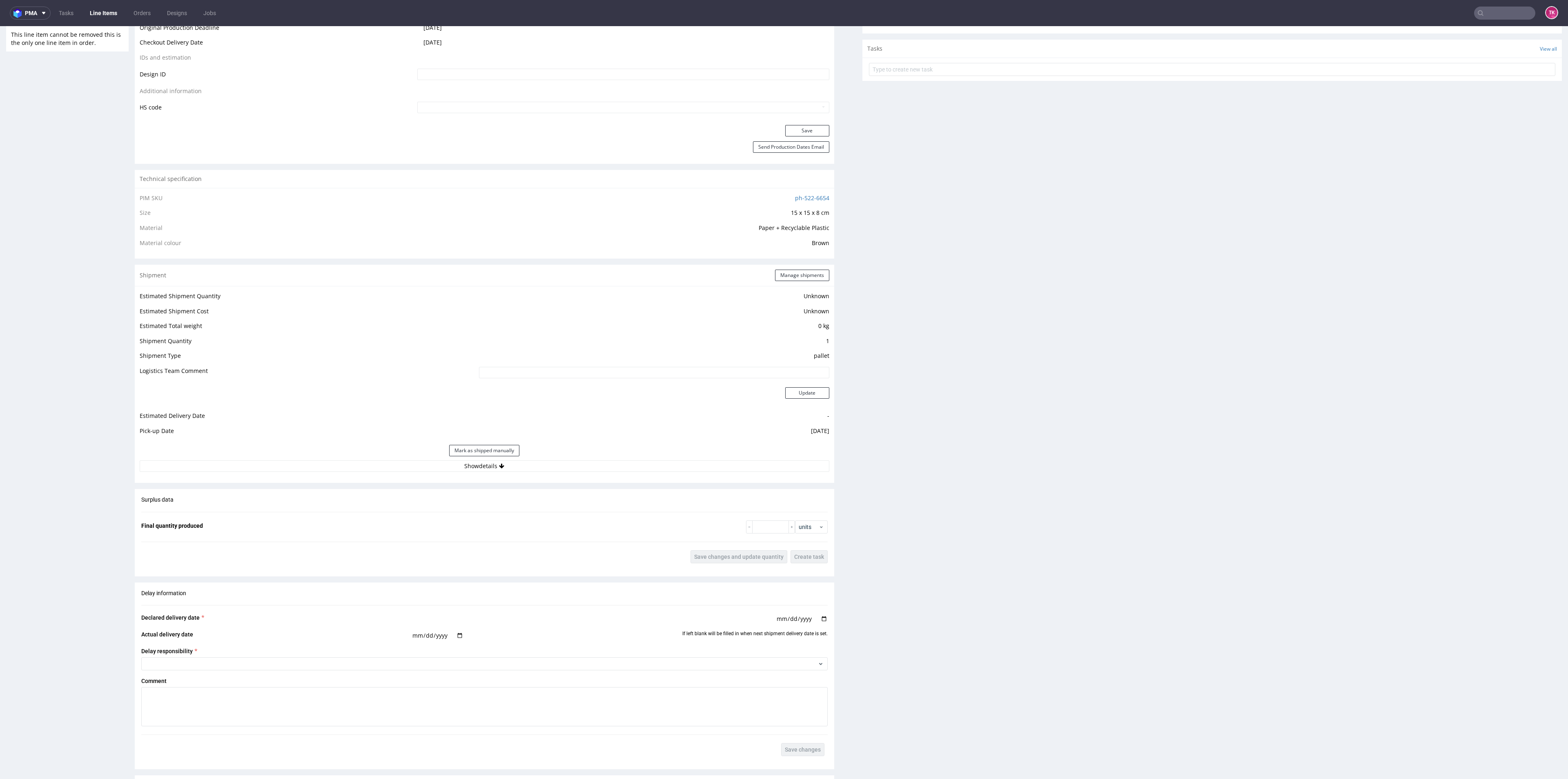
scroll to position [429, 0]
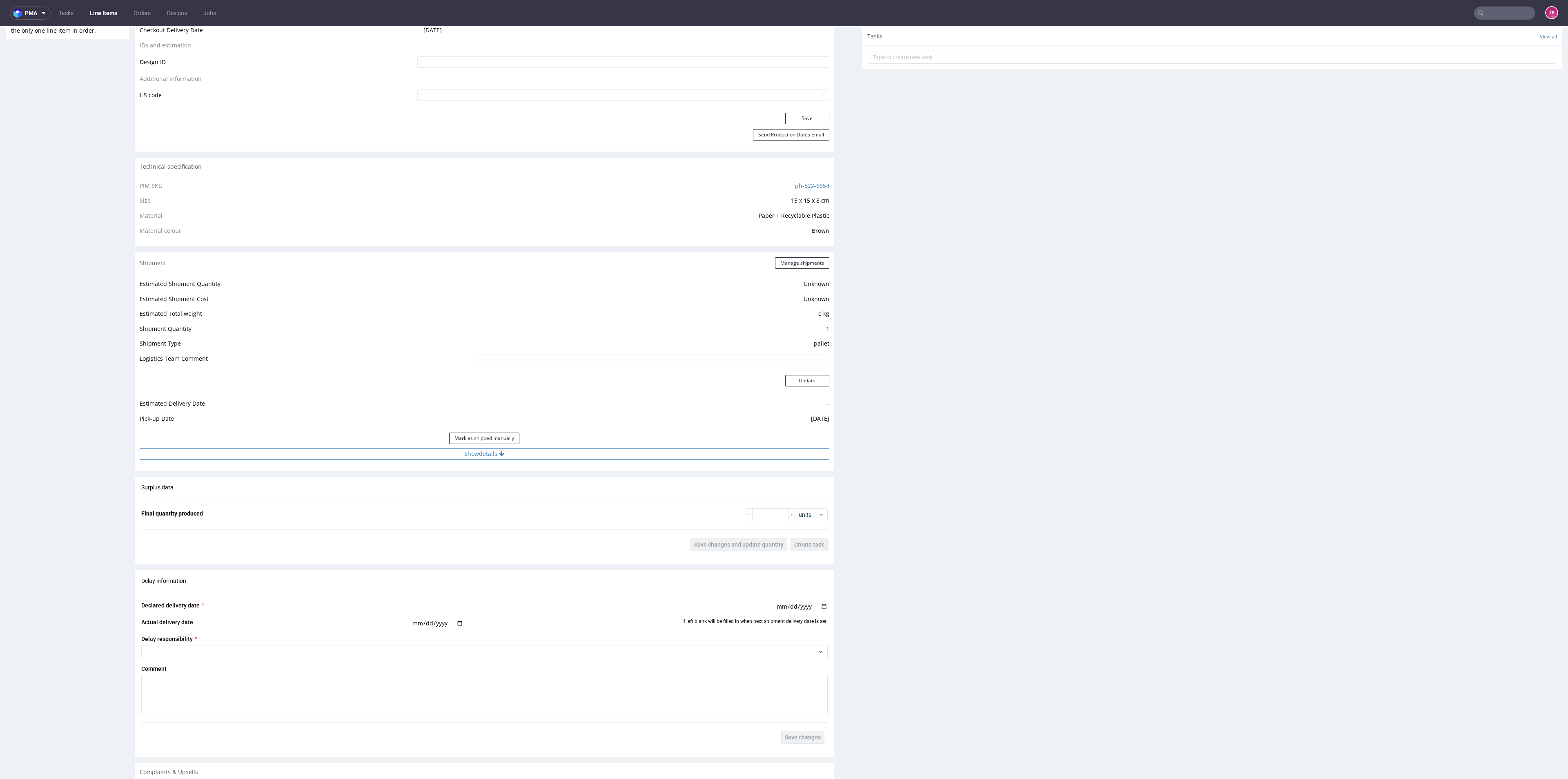
click at [716, 452] on button "Show details" at bounding box center [484, 454] width 690 height 12
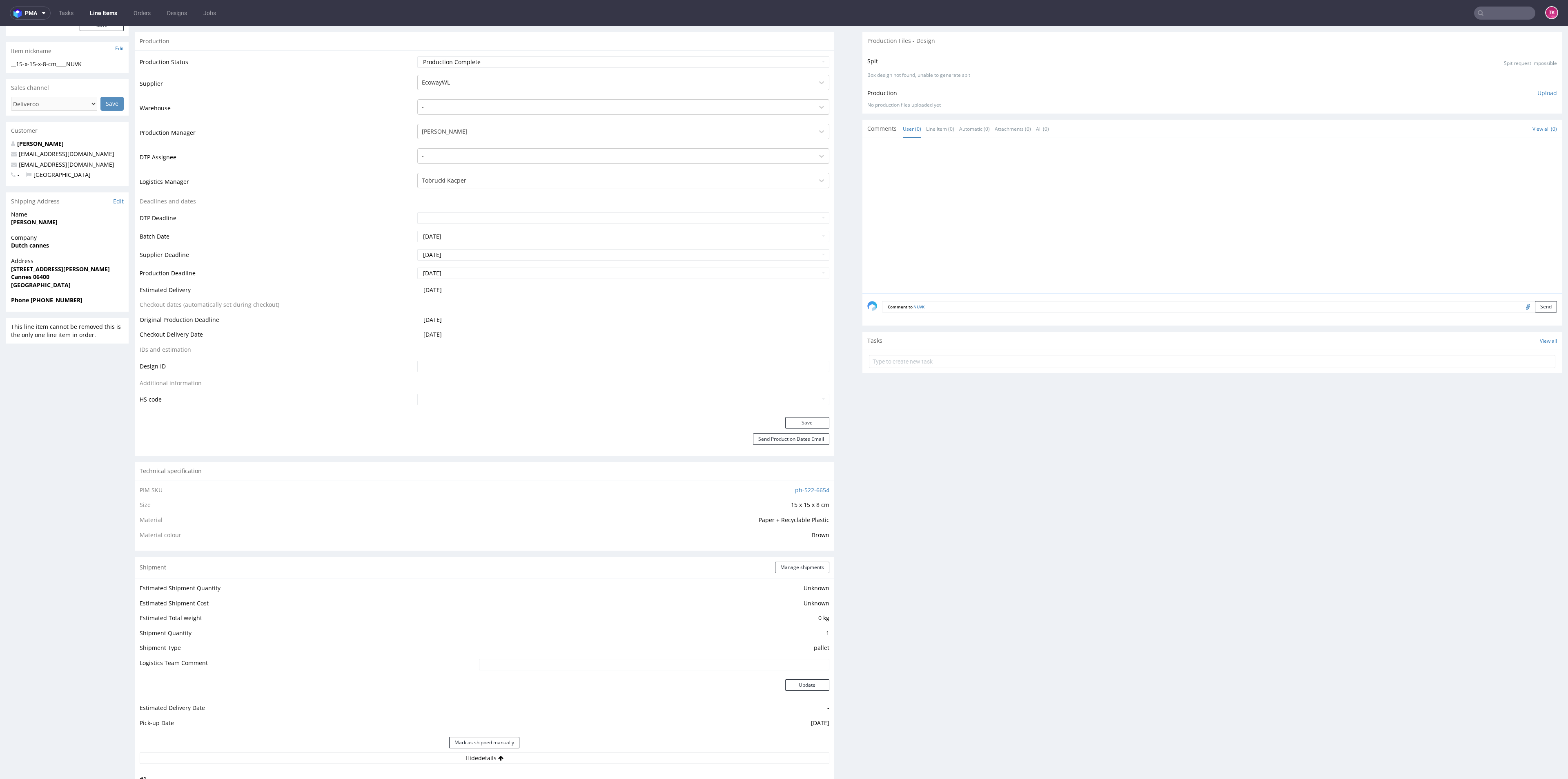
scroll to position [62, 0]
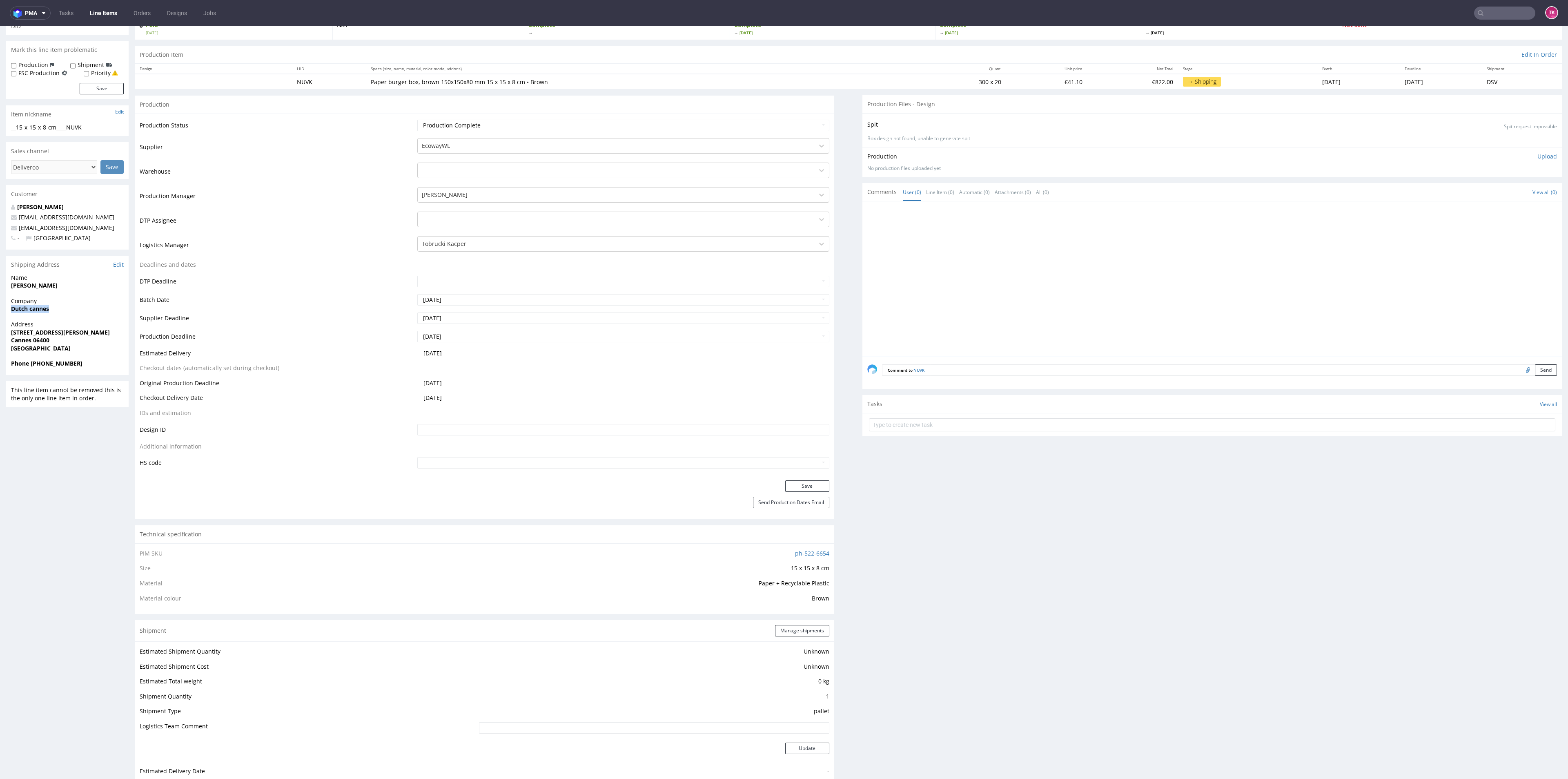
drag, startPoint x: 25, startPoint y: 314, endPoint x: 79, endPoint y: 318, distance: 54.1
click at [79, 318] on div "R856237814 [DATE] 01:38 AM NUVK DID Mark this line item problematic Production …" at bounding box center [784, 753] width 1568 height 1536
copy strong "Dutch cannes"
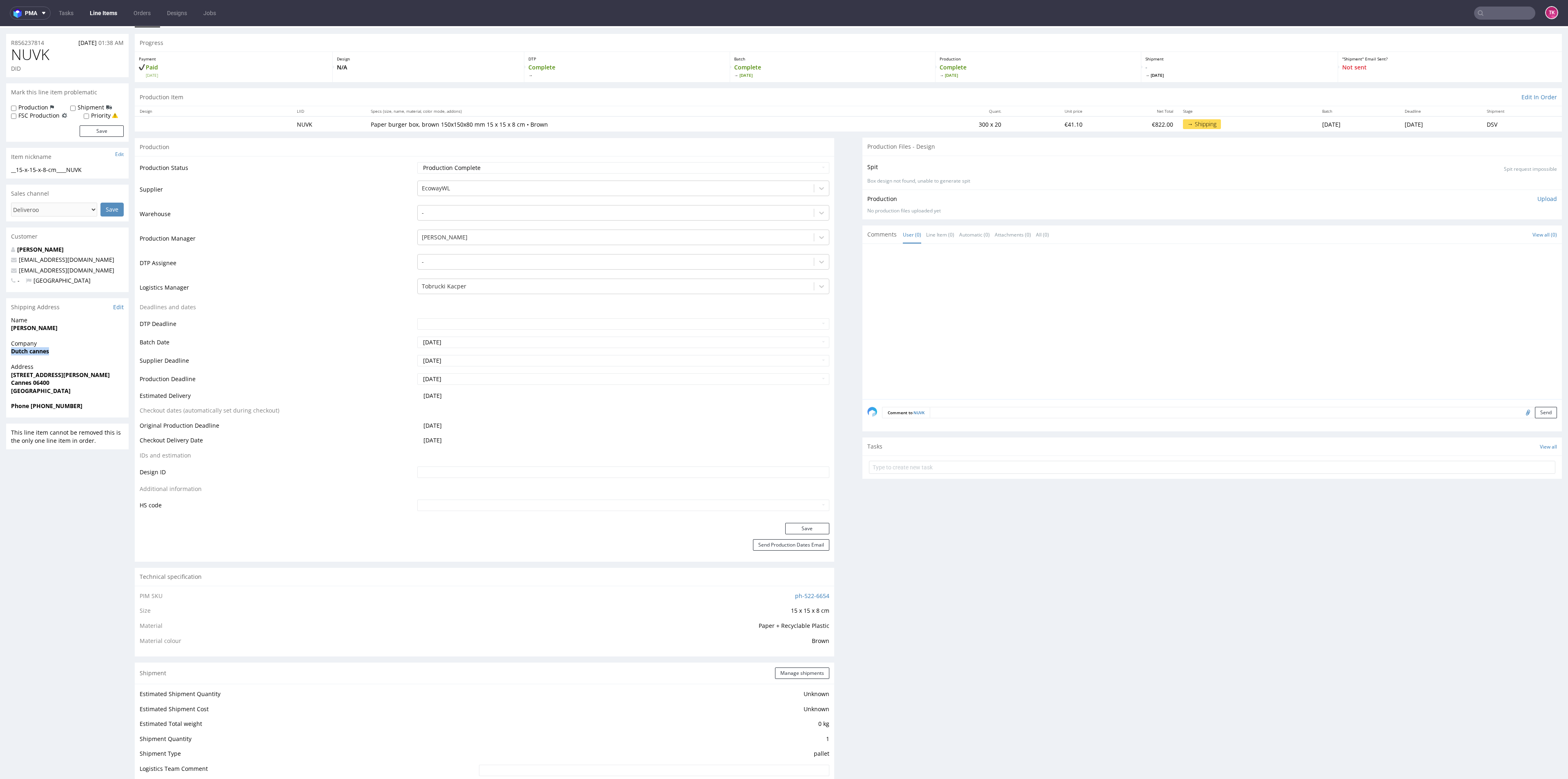
scroll to position [0, 0]
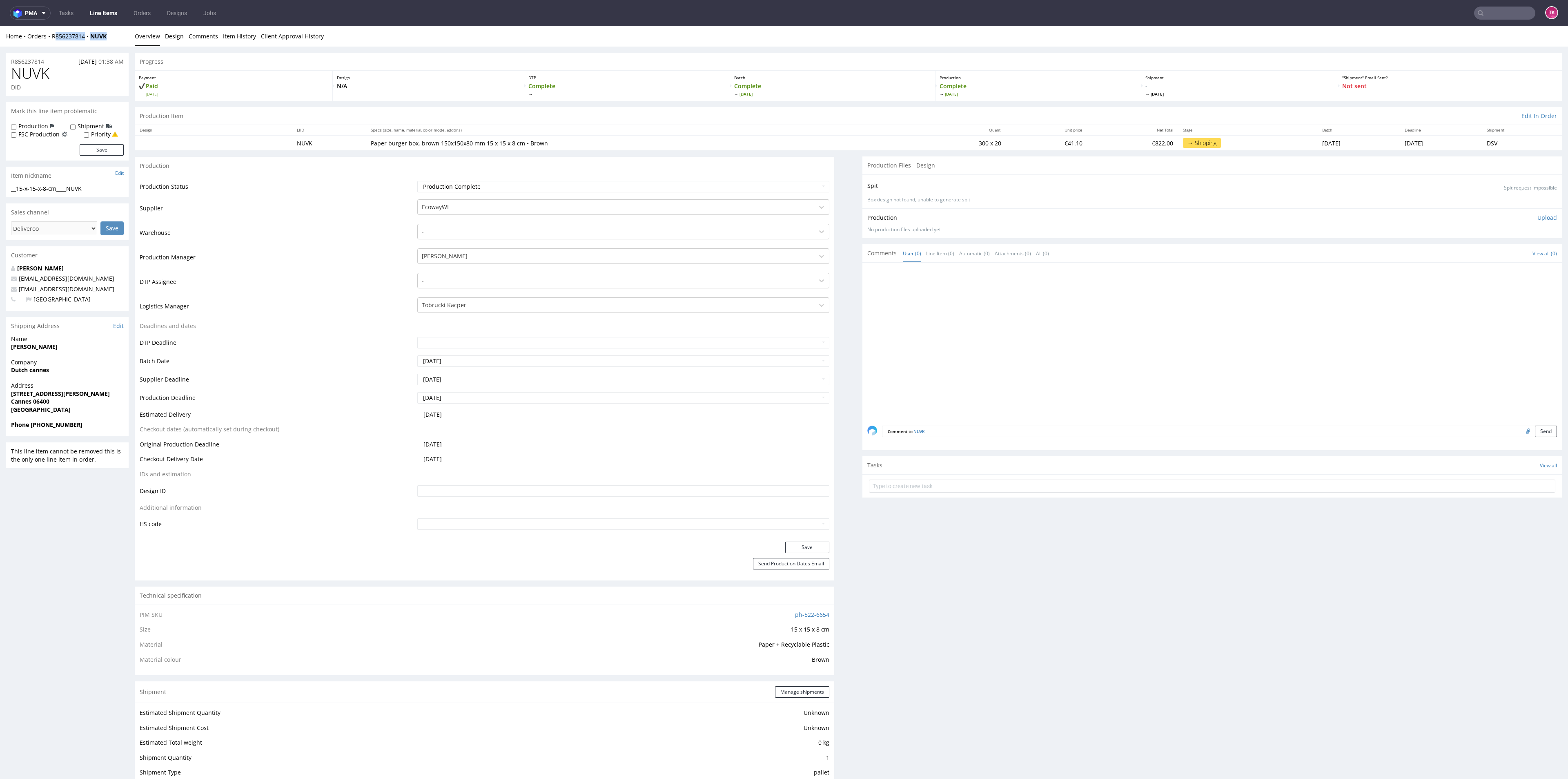
drag, startPoint x: 105, startPoint y: 43, endPoint x: 54, endPoint y: 41, distance: 51.0
click at [54, 41] on div "Home Orders R856237814 NUVK Overview Design Comments Item History Client Approv…" at bounding box center [784, 37] width 1568 height 21
copy div "856237814 NUVK"
drag, startPoint x: 48, startPoint y: 43, endPoint x: 118, endPoint y: 37, distance: 70.3
click at [118, 37] on div "Home Orders R856237814 NUVK Overview Design Comments Item History Client Approv…" at bounding box center [784, 37] width 1568 height 21
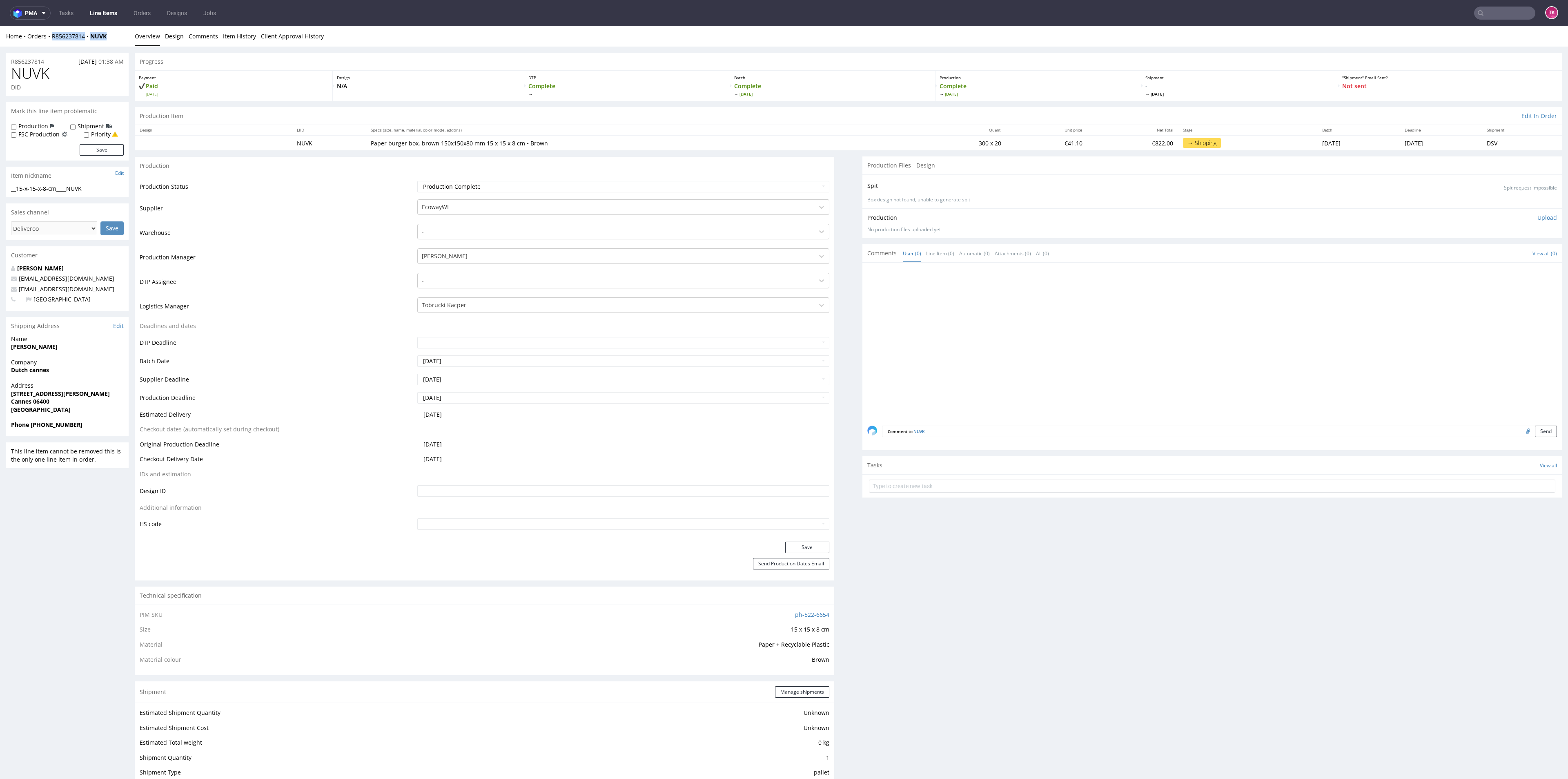
copy div "R856237814 NUVK"
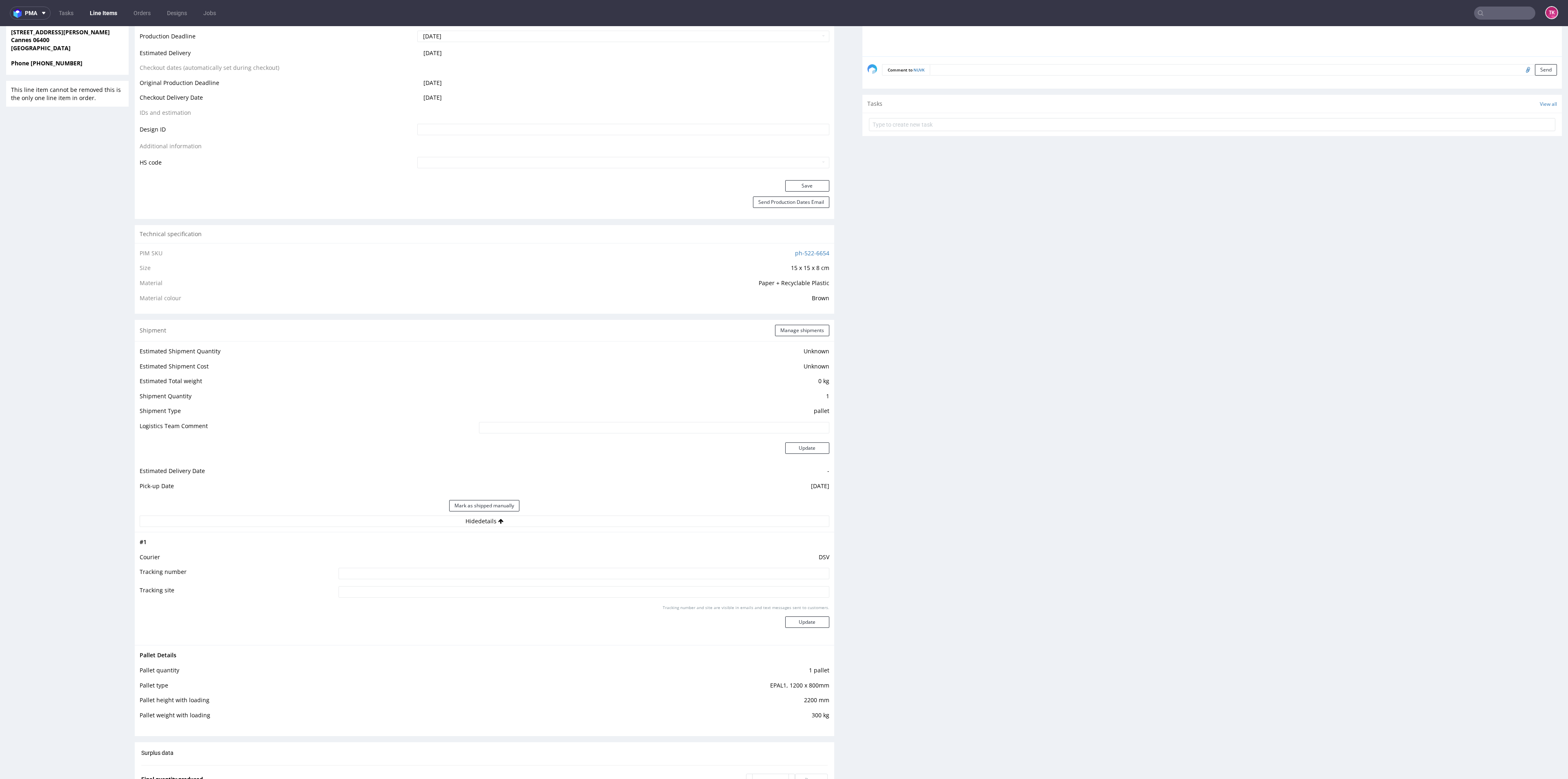
scroll to position [552, 0]
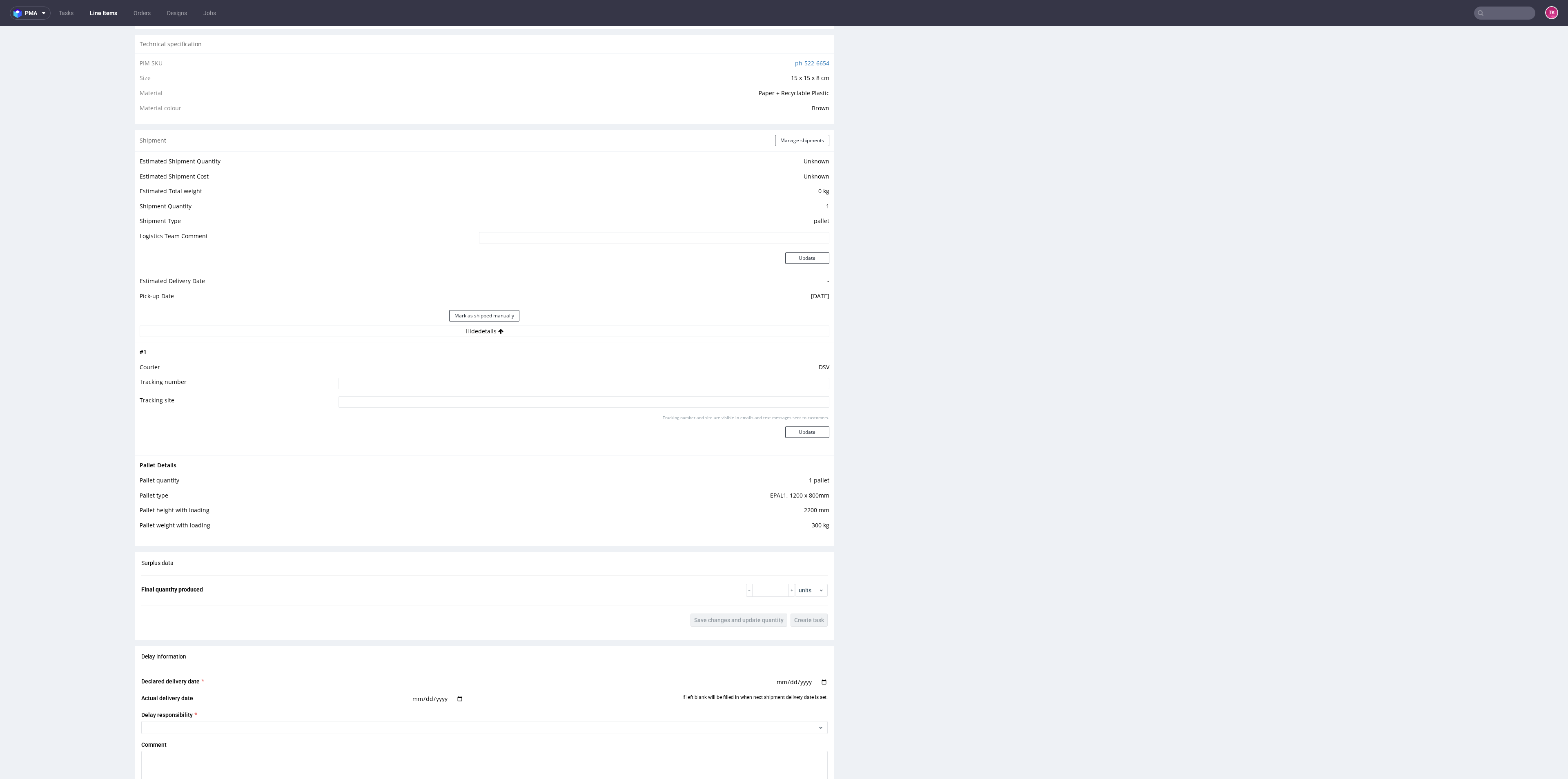
click at [551, 382] on input at bounding box center [584, 384] width 491 height 12
paste input "40257145950412477364"
type input "40257145950412477364"
click at [798, 426] on div "Tracking number and site are visible in emails and text messages sent to custom…" at bounding box center [584, 429] width 491 height 29
click at [113, 11] on link "Line Items" at bounding box center [103, 13] width 37 height 13
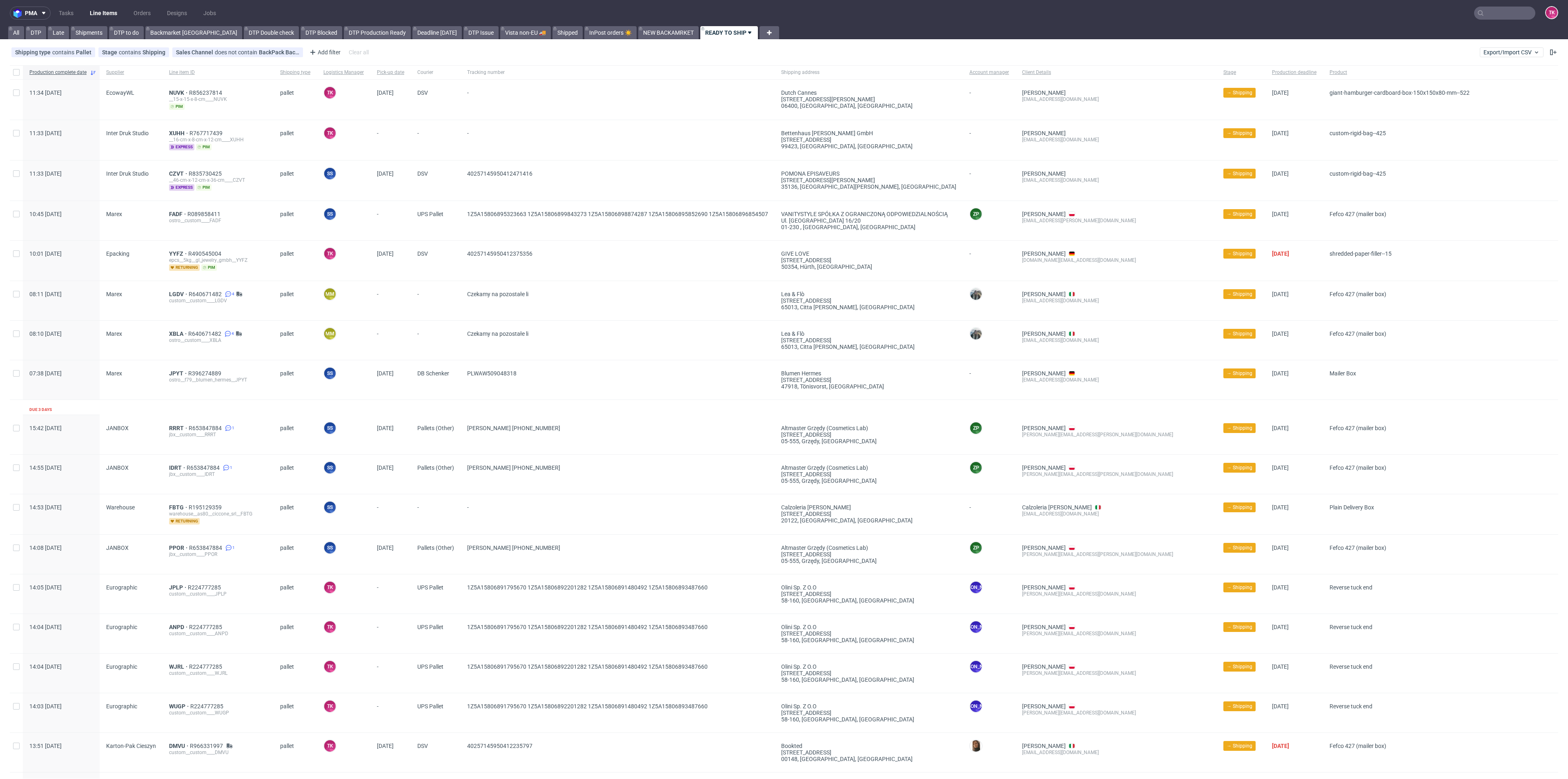
click at [109, 7] on link "Line Items" at bounding box center [103, 13] width 37 height 13
click at [111, 12] on link "Line Items" at bounding box center [103, 13] width 37 height 13
click at [112, 12] on link "Line Items" at bounding box center [103, 13] width 37 height 13
click at [97, 19] on link "Line Items" at bounding box center [103, 13] width 37 height 13
click at [100, 5] on nav "pma Tasks Line Items Orders Designs Jobs TK" at bounding box center [784, 13] width 1568 height 26
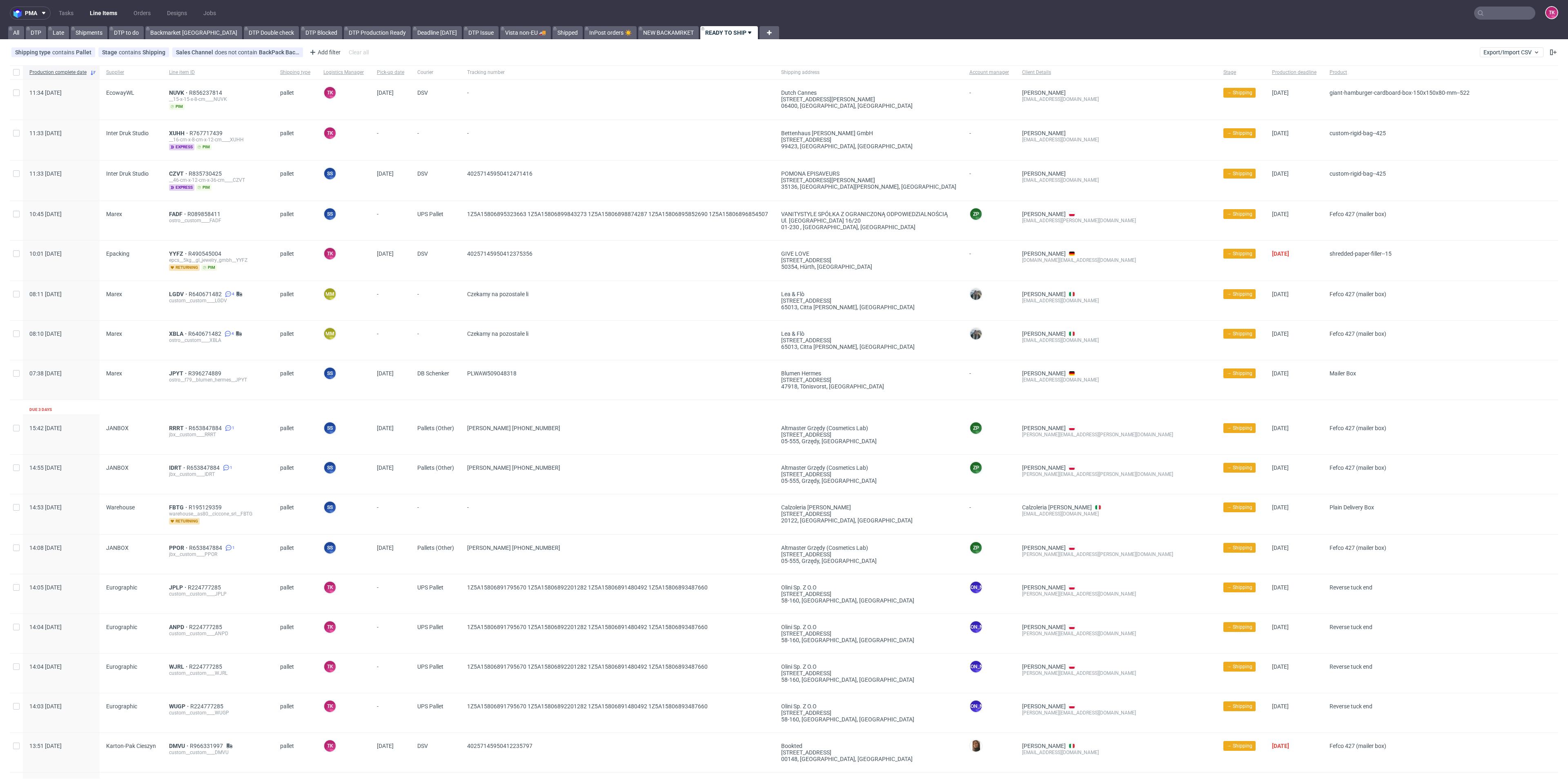
click at [101, 15] on link "Line Items" at bounding box center [103, 13] width 37 height 13
click at [177, 97] on div "__15-x-15-x-8-cm____NUVK" at bounding box center [218, 99] width 98 height 7
click at [175, 88] on div "NUVK R856237814 __15-x-15-x-8-cm____NUVK pim" at bounding box center [218, 100] width 111 height 40
click at [173, 91] on span "NUVK" at bounding box center [179, 93] width 20 height 7
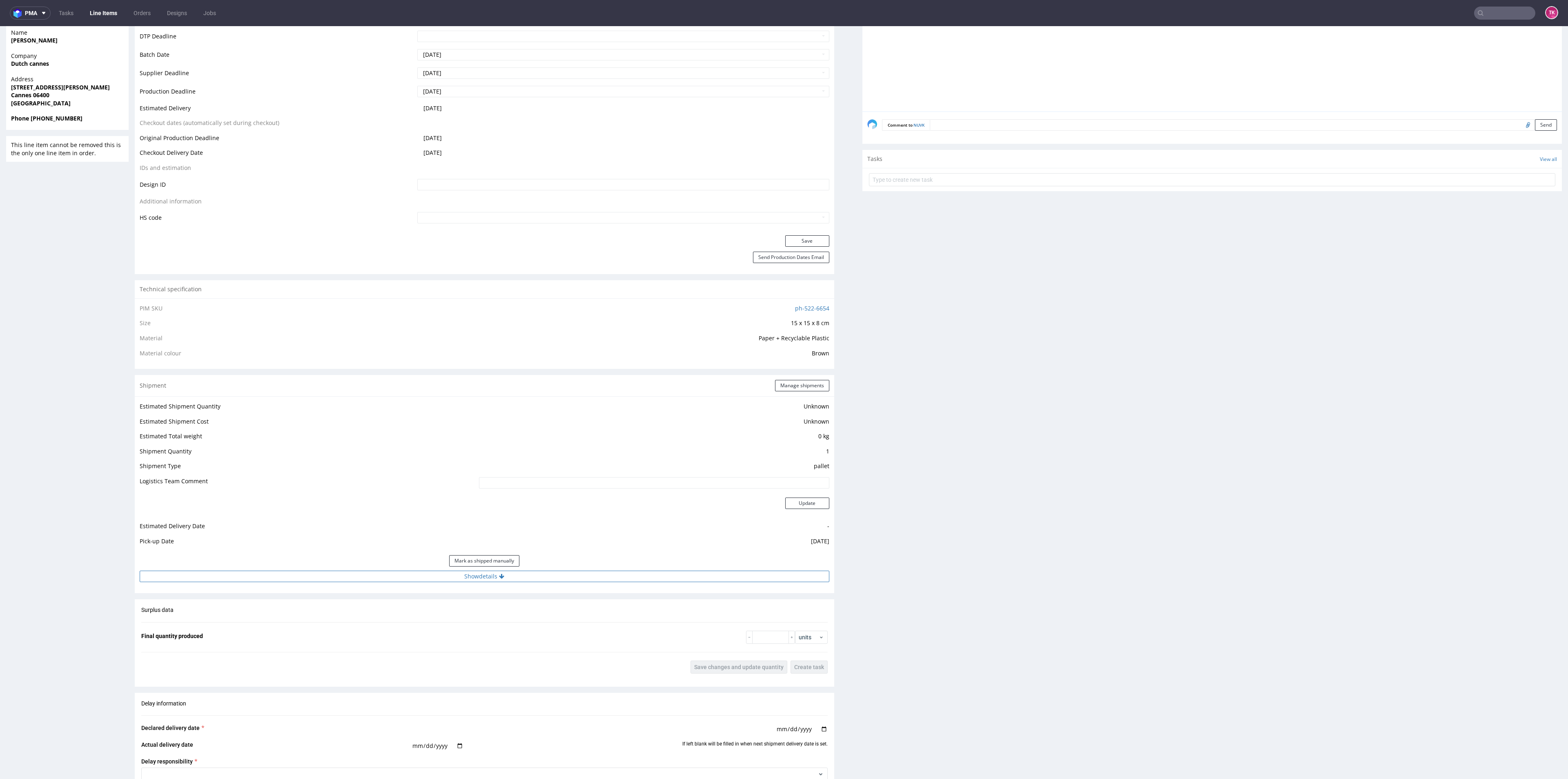
click at [532, 578] on button "Show details" at bounding box center [484, 576] width 690 height 12
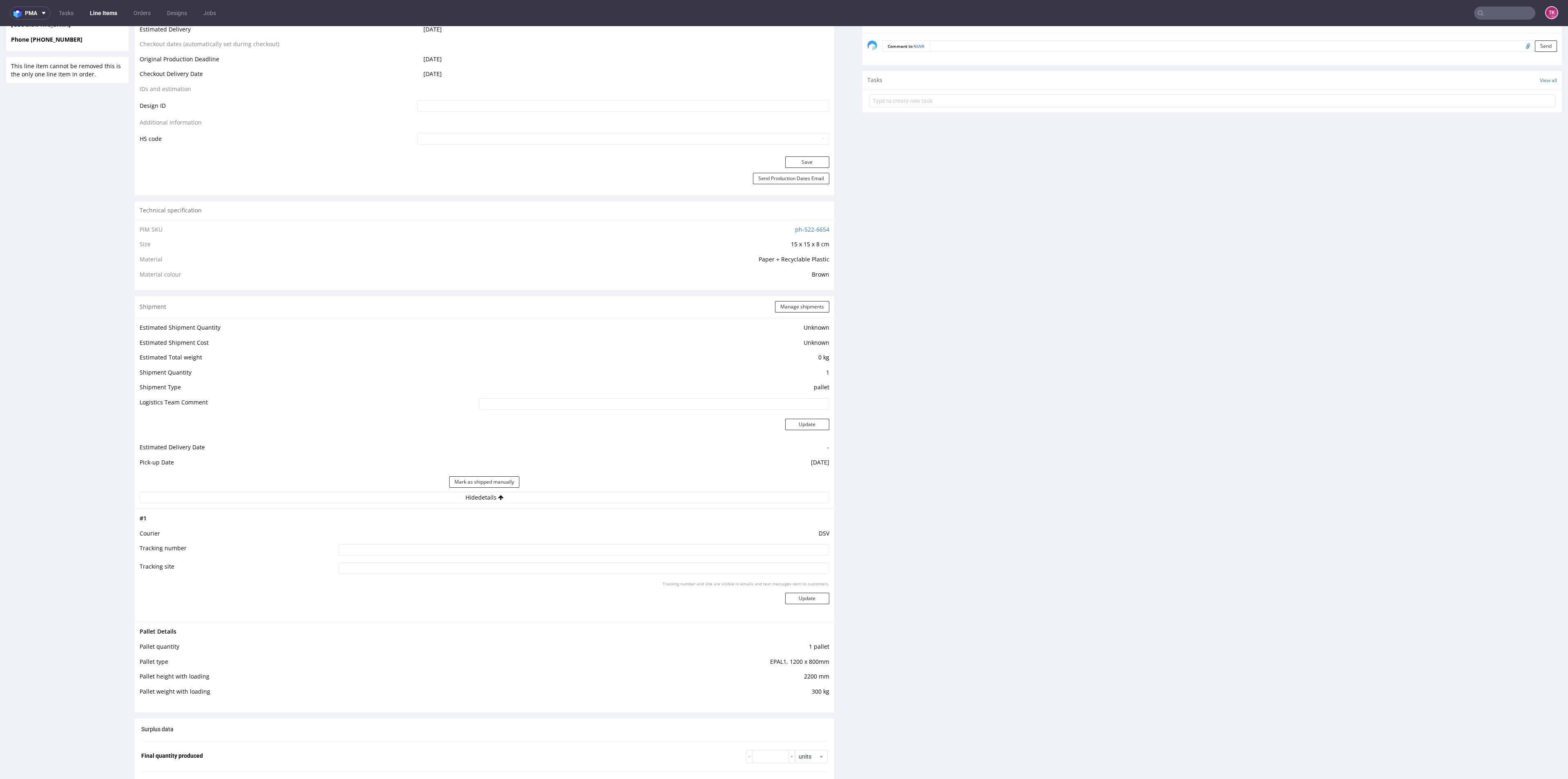
scroll to position [674, 0]
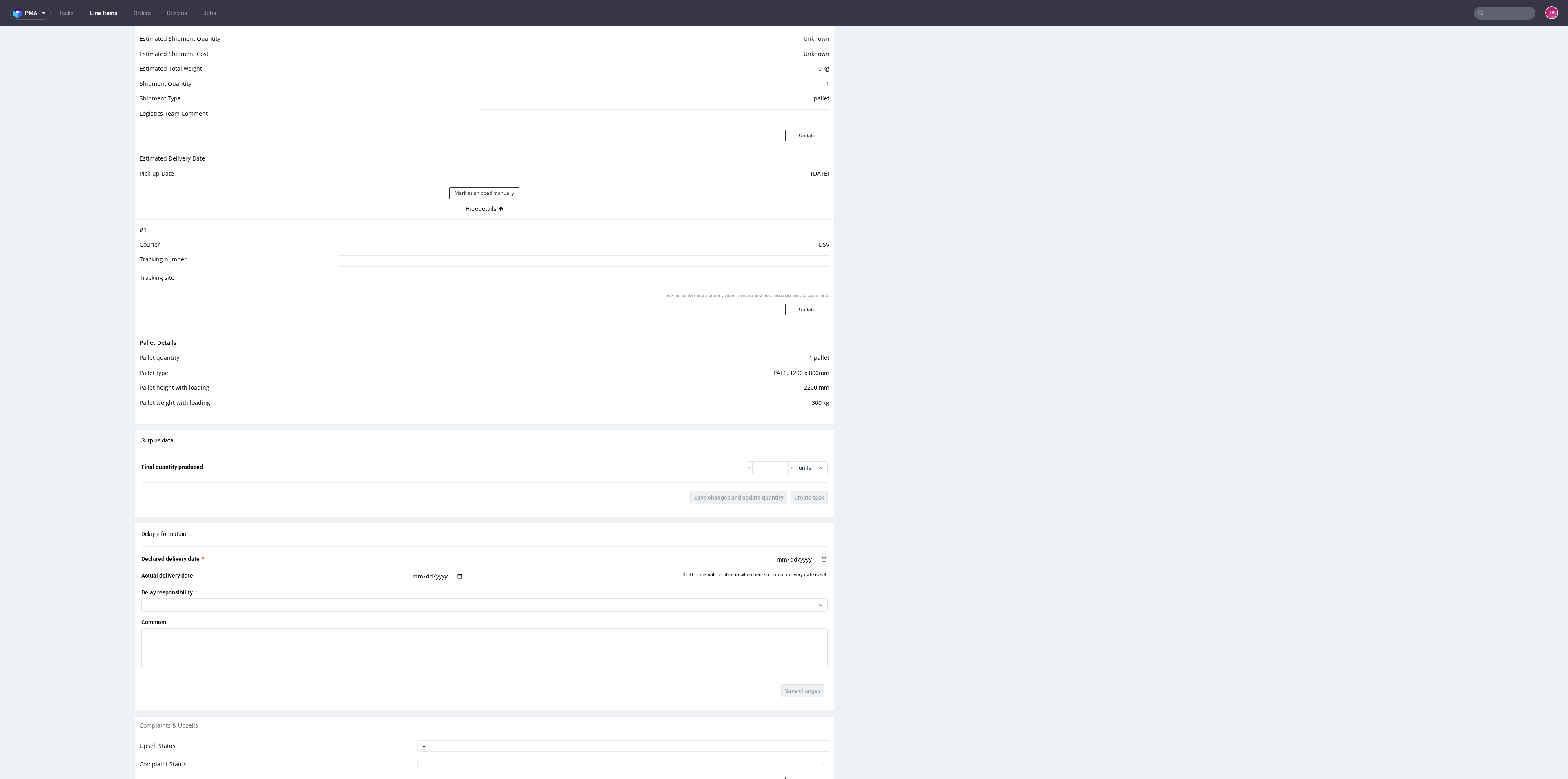
click at [658, 258] on input at bounding box center [584, 261] width 491 height 12
paste input "40257145950412477364"
type input "40257145950412477364"
click at [799, 313] on button "Update" at bounding box center [807, 309] width 44 height 12
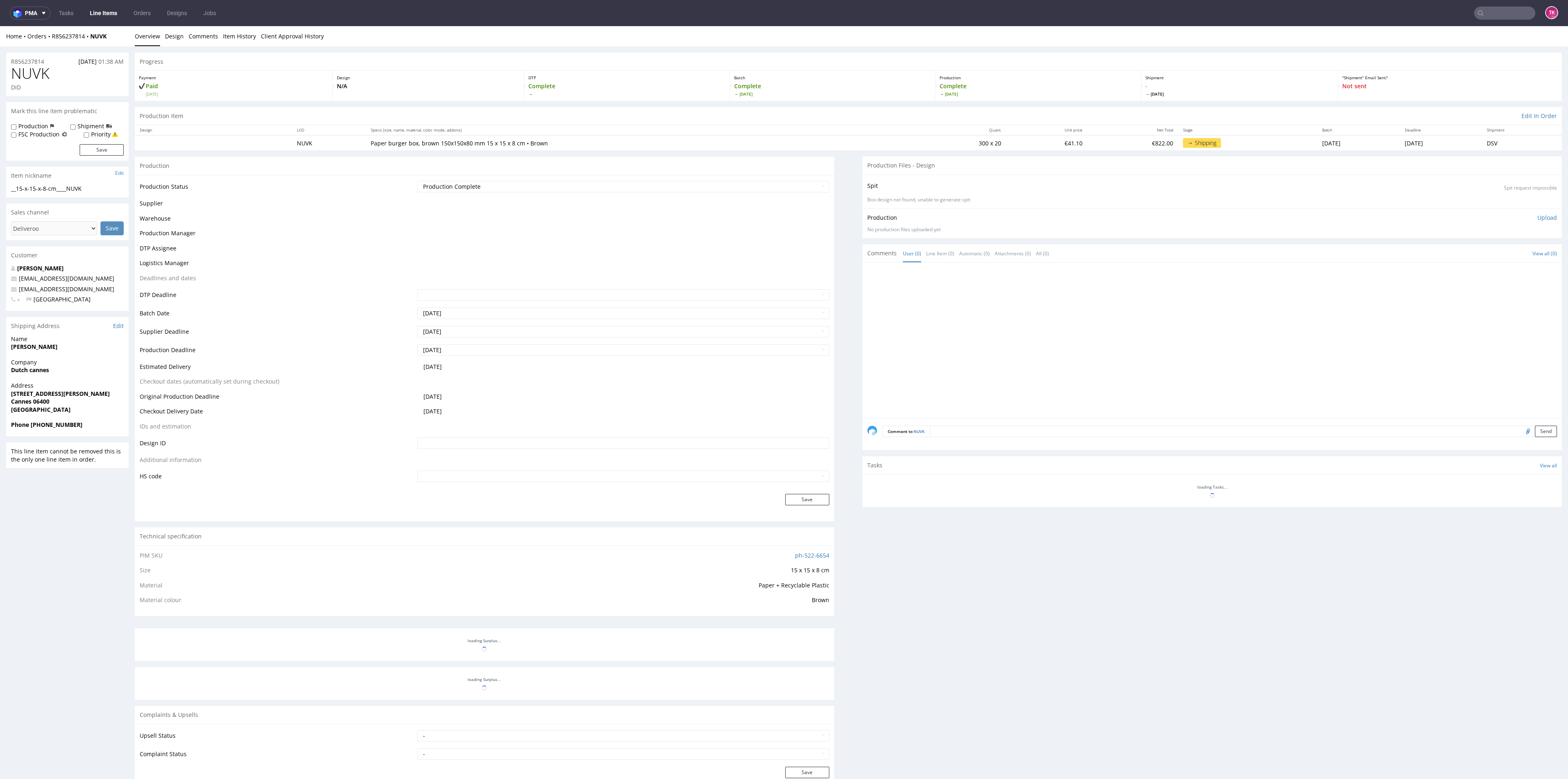
scroll to position [122, 0]
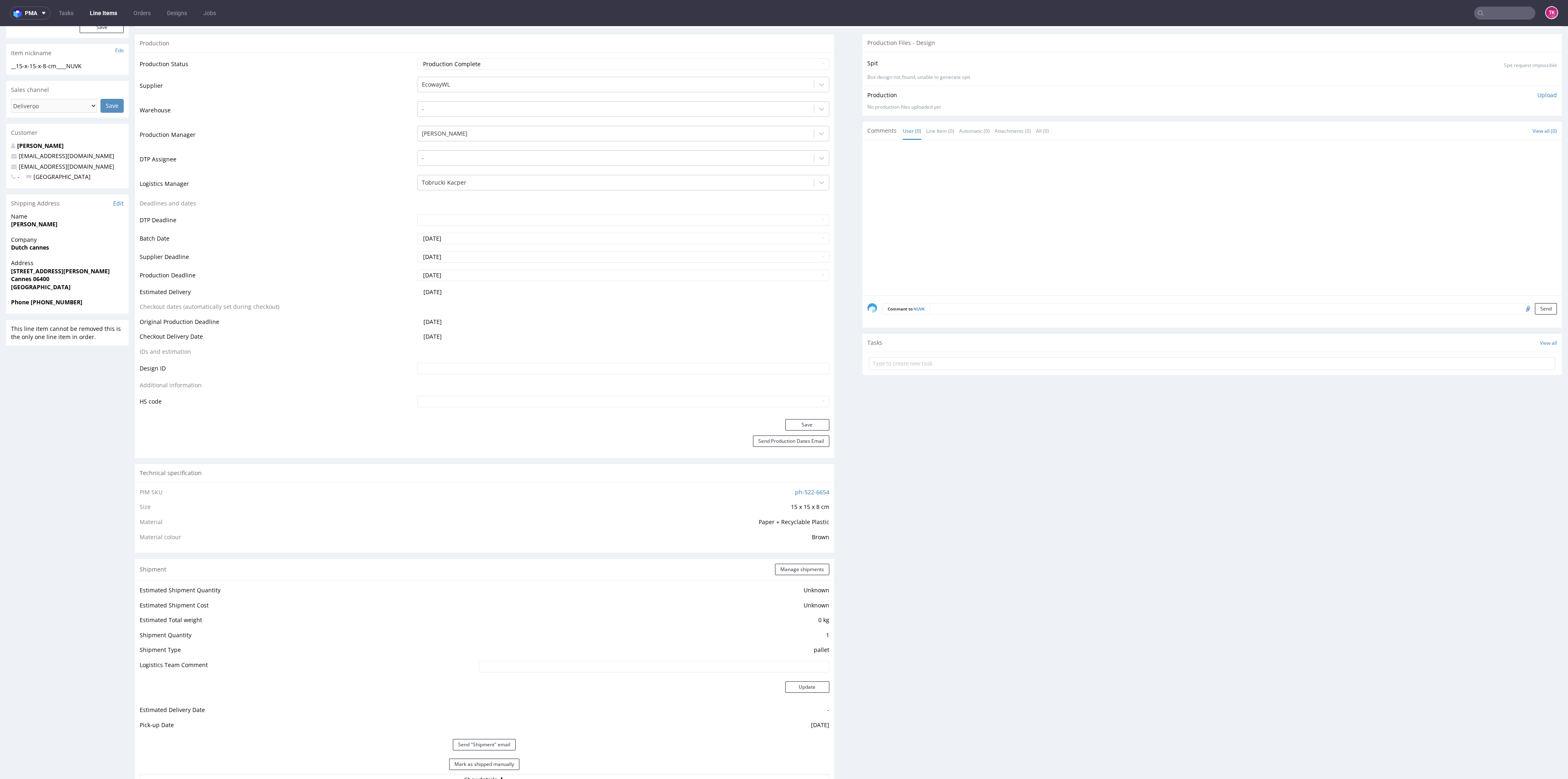
click at [96, 15] on link "Line Items" at bounding box center [103, 13] width 37 height 13
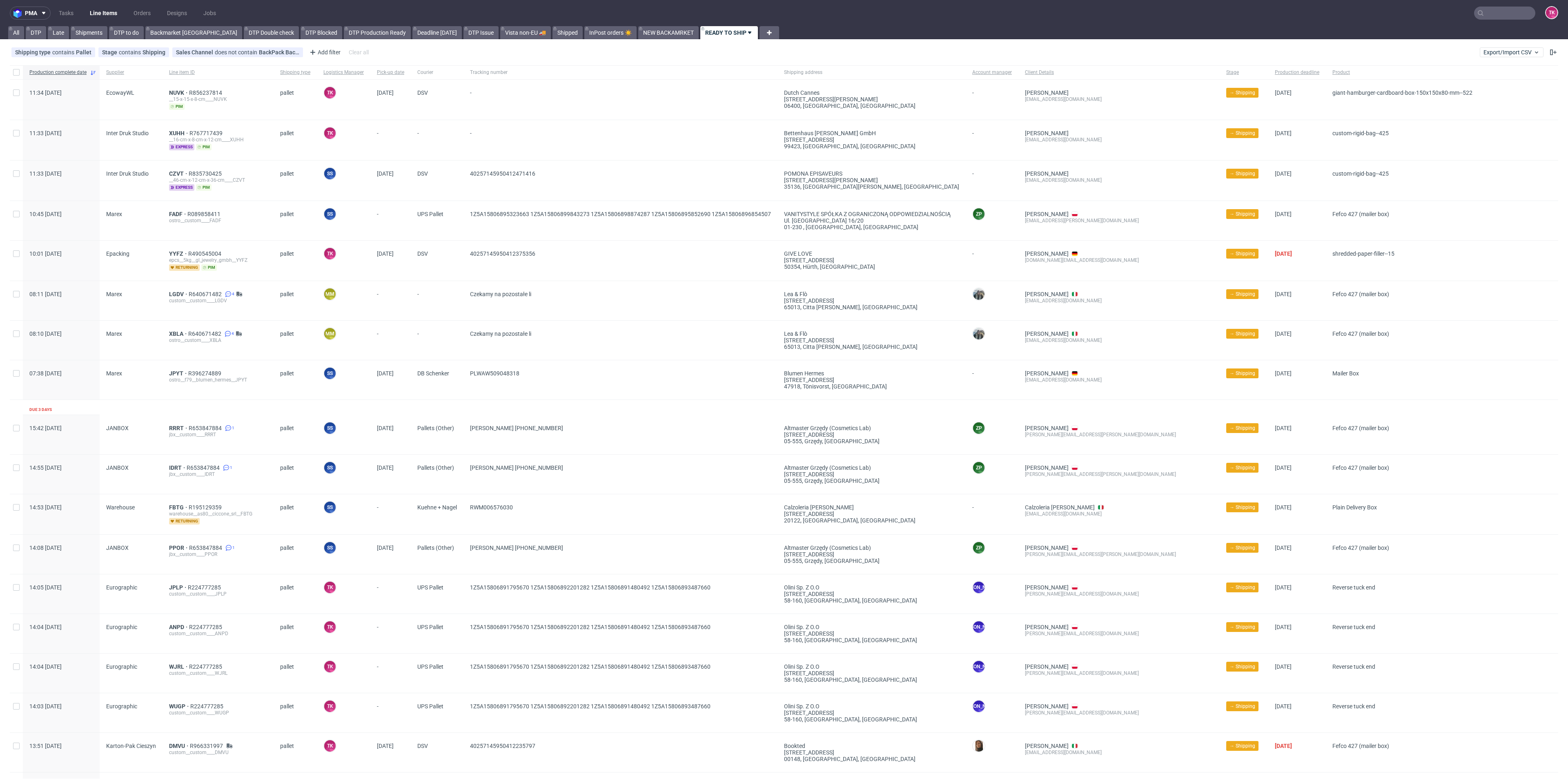
click at [95, 12] on link "Line Items" at bounding box center [103, 13] width 37 height 13
click at [173, 134] on span "XUHH" at bounding box center [180, 133] width 21 height 7
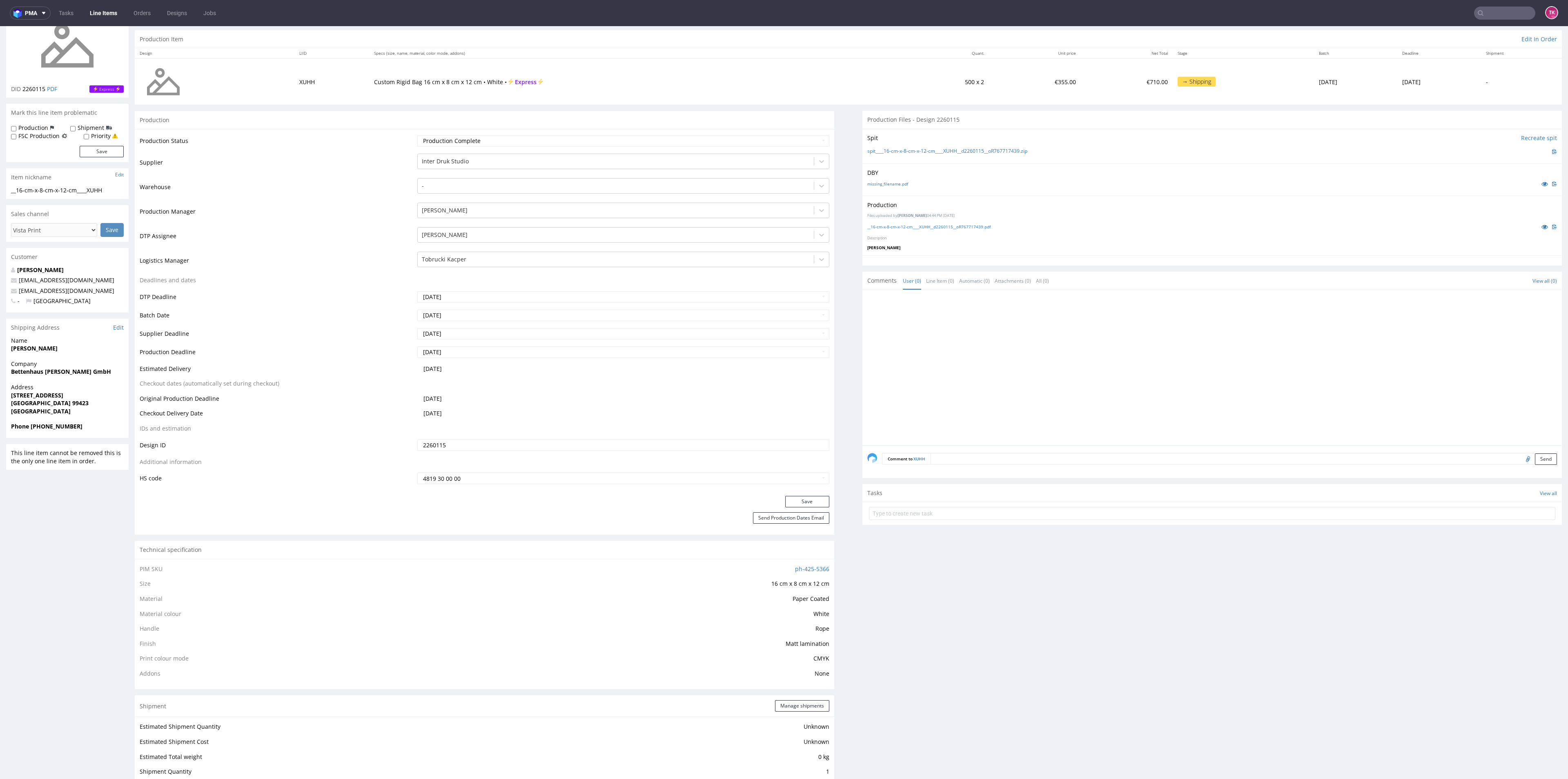
scroll to position [122, 0]
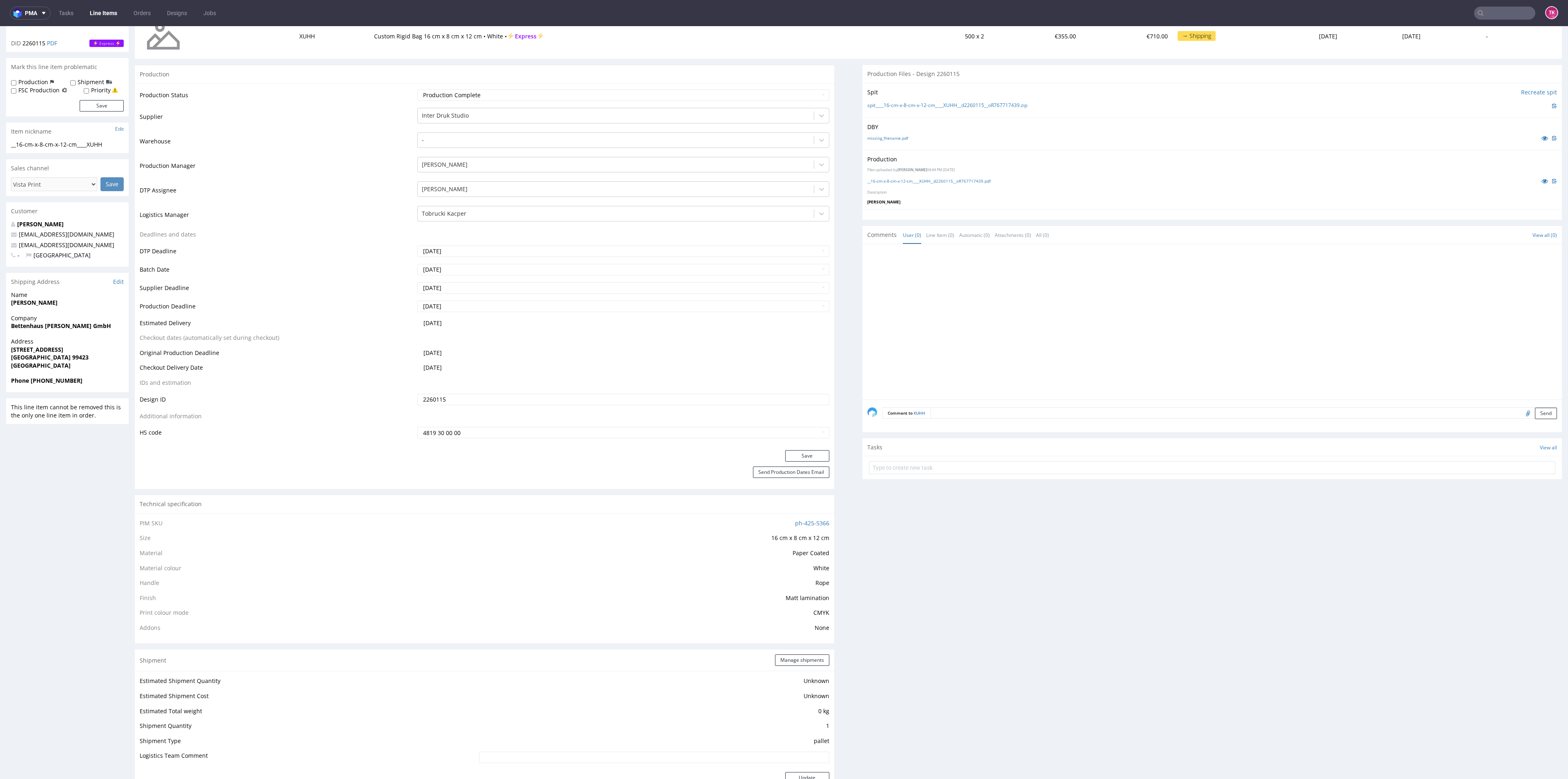
drag, startPoint x: 111, startPoint y: 4, endPoint x: 114, endPoint y: 8, distance: 5.0
click at [111, 4] on nav "pma Tasks Line Items Orders Designs Jobs TK" at bounding box center [784, 13] width 1568 height 26
click at [116, 9] on link "Line Items" at bounding box center [103, 13] width 37 height 13
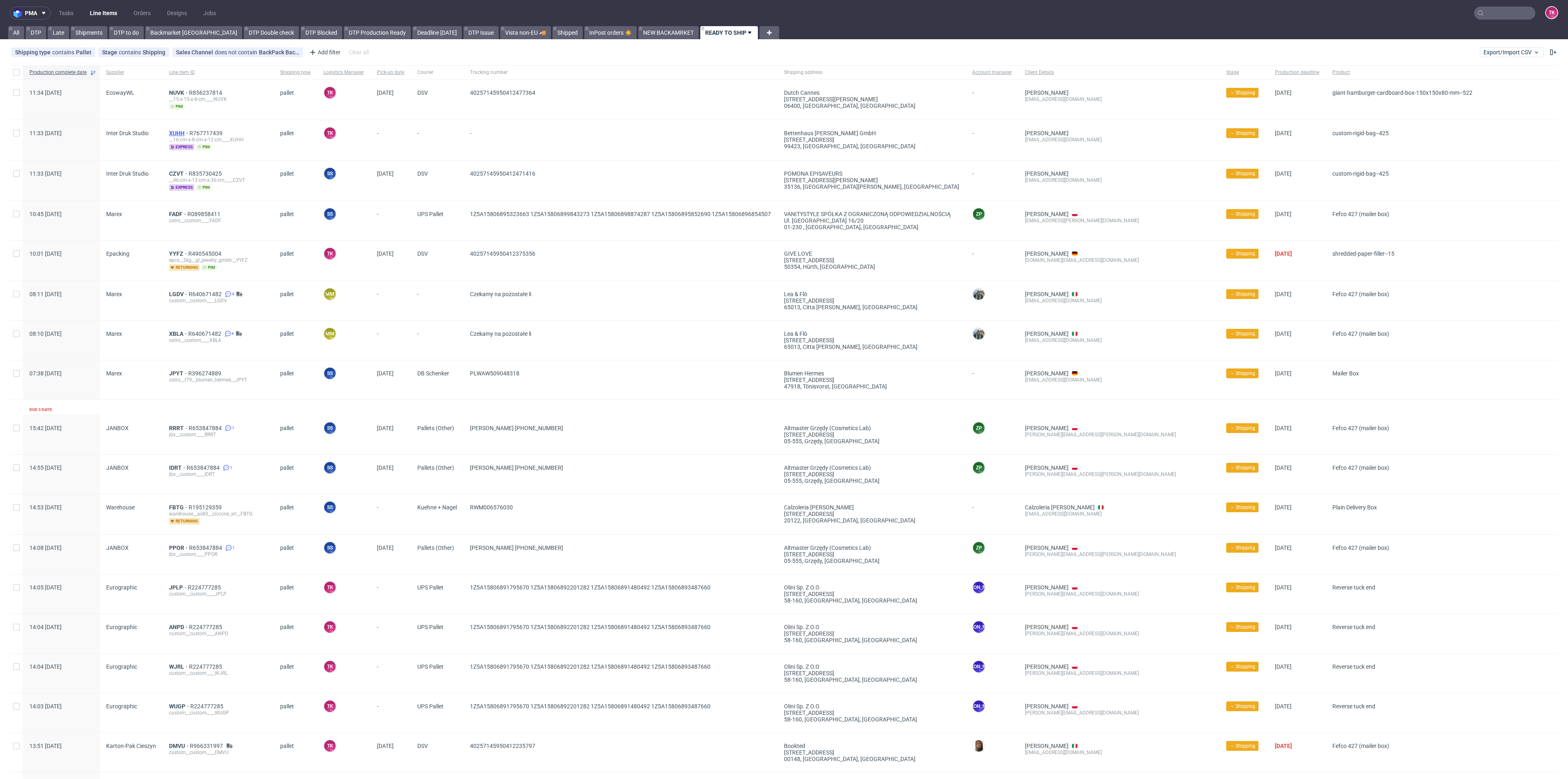
click at [175, 130] on span "XUHH" at bounding box center [180, 133] width 21 height 7
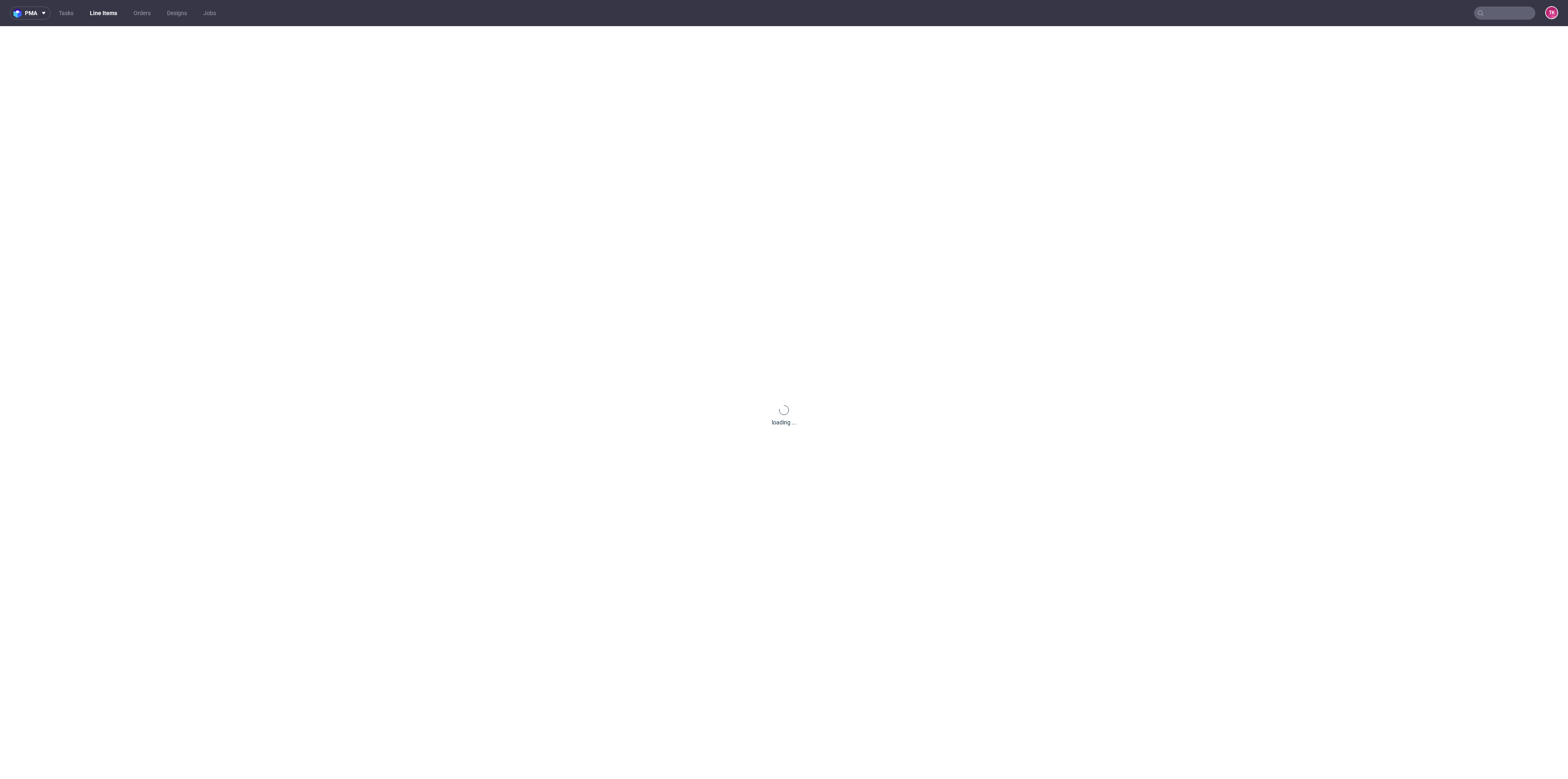
click at [175, 132] on div "loading ..." at bounding box center [784, 415] width 1568 height 779
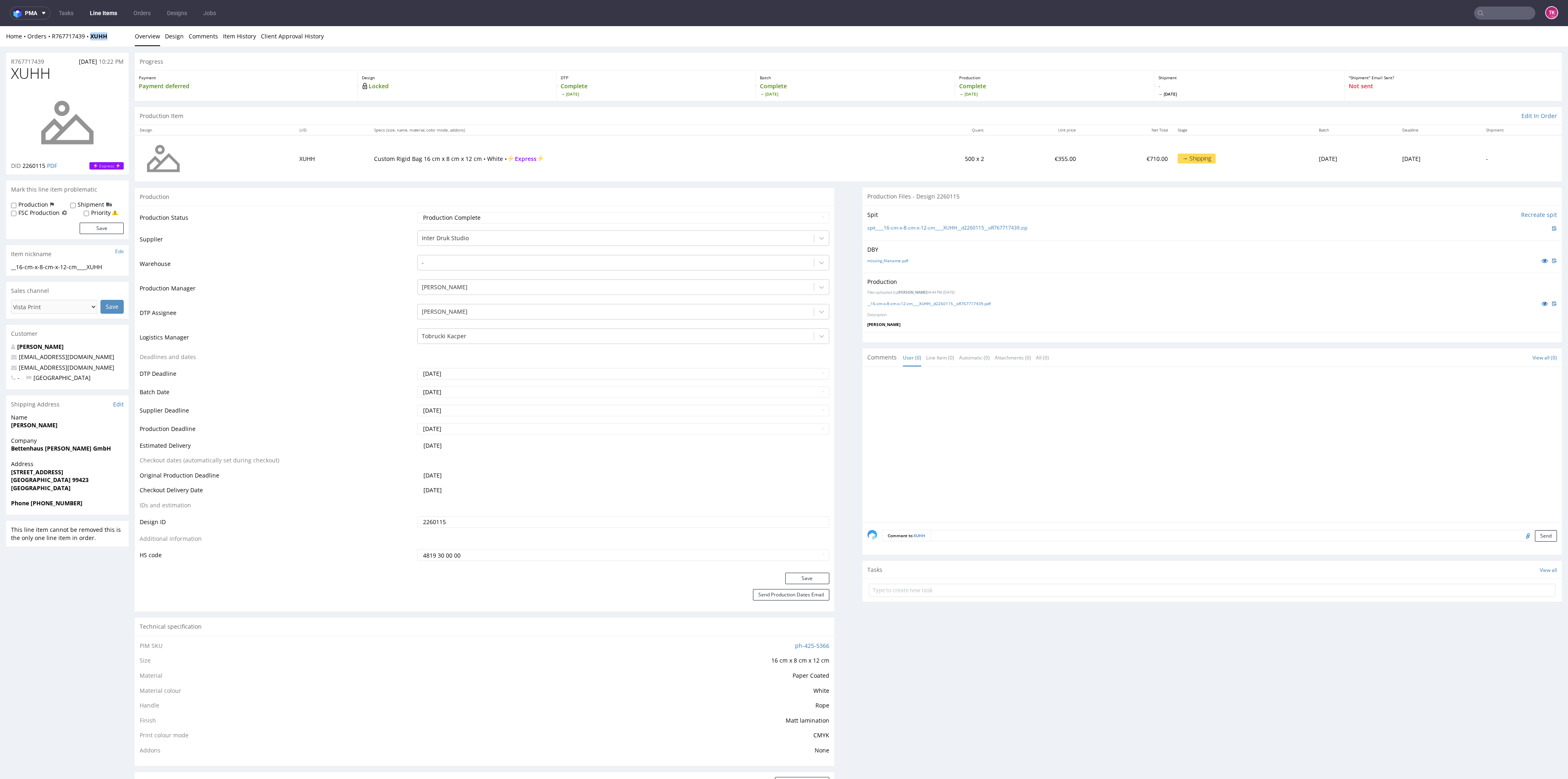
drag, startPoint x: 127, startPoint y: 44, endPoint x: 125, endPoint y: 98, distance: 54.0
click at [91, 40] on div "Home Orders R767717439 XUHH Overview Design Comments Item History Client Approv…" at bounding box center [784, 37] width 1568 height 21
copy strong "XUHH"
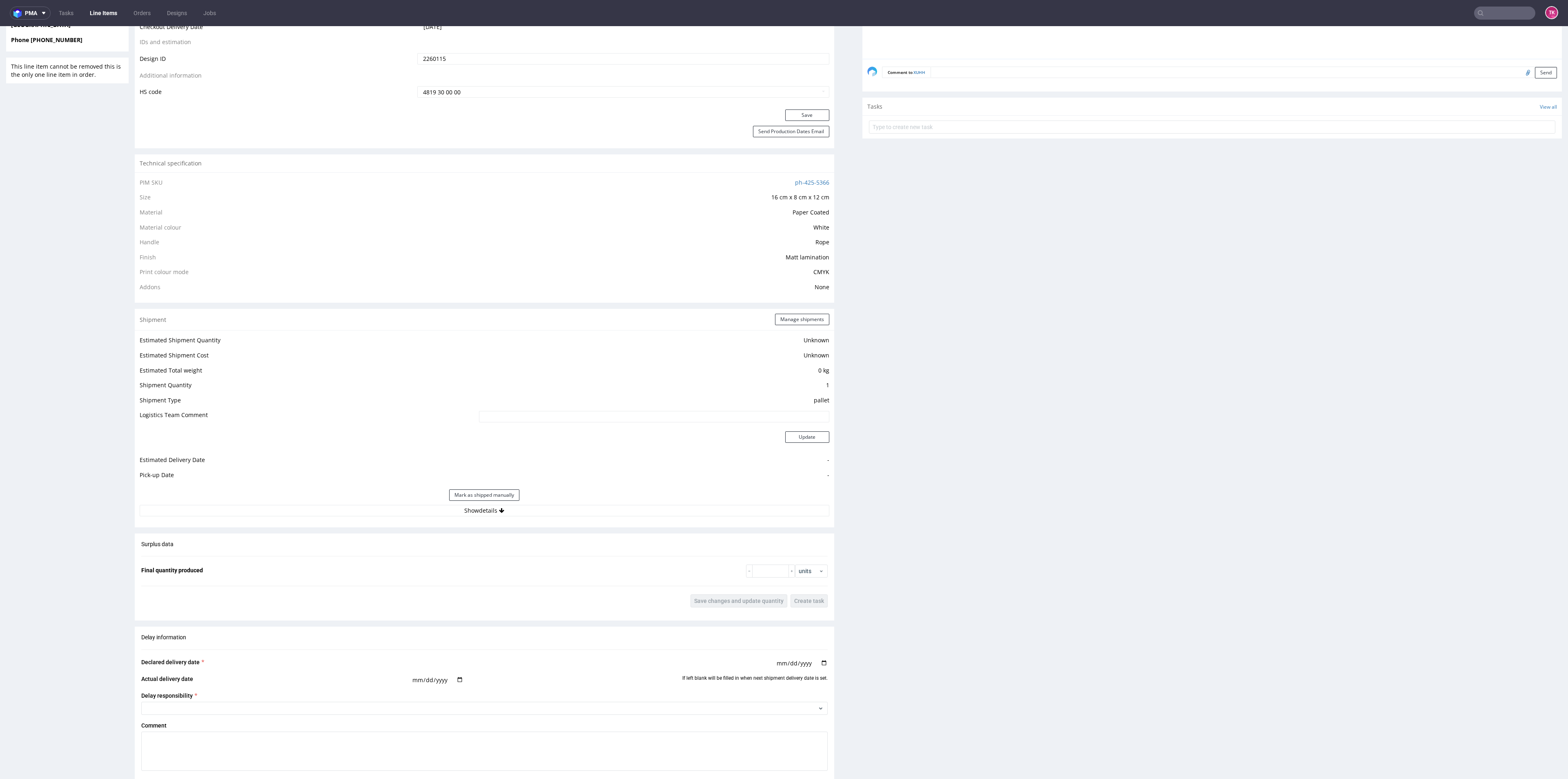
scroll to position [490, 0]
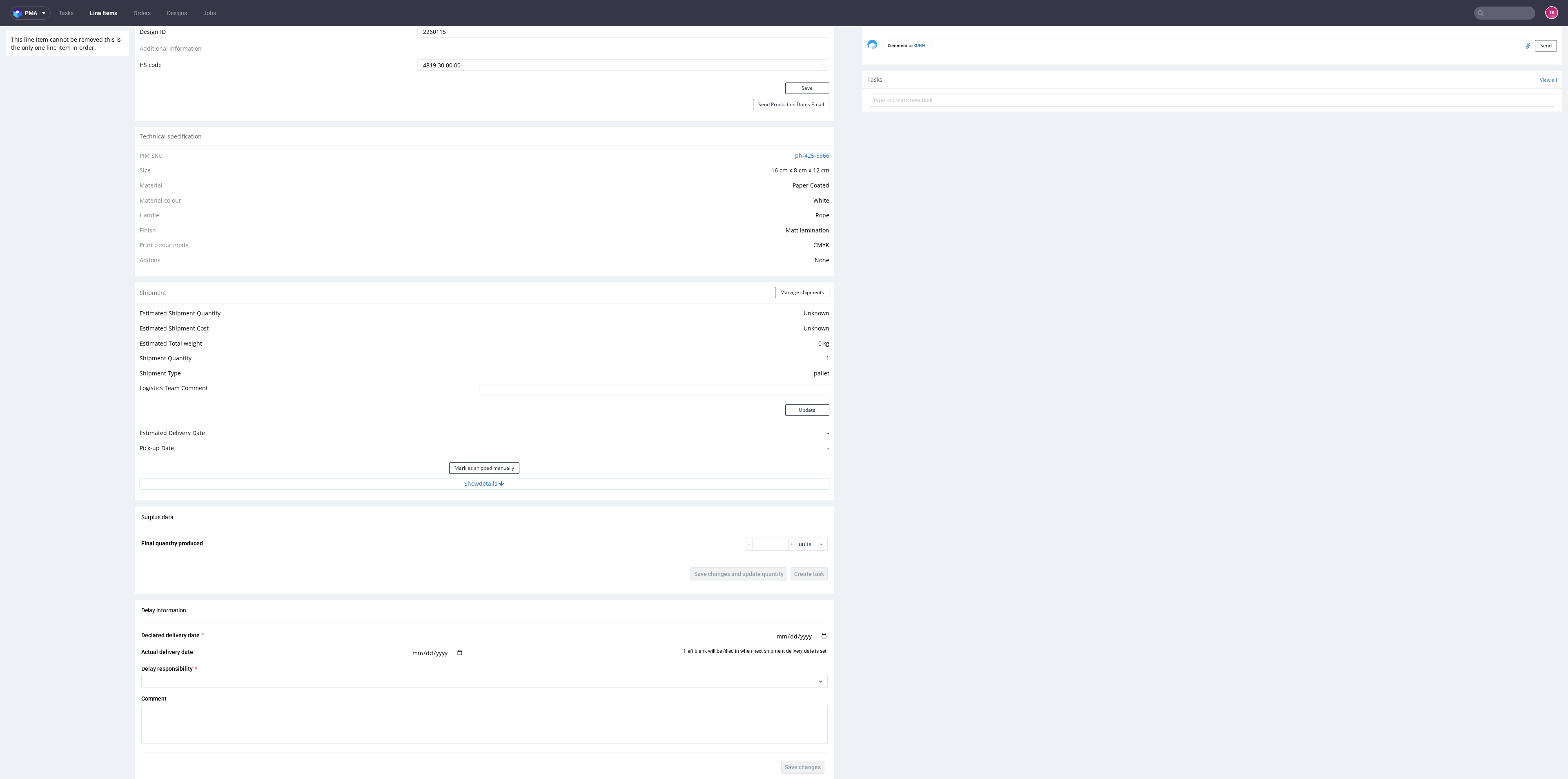
drag, startPoint x: 607, startPoint y: 491, endPoint x: 607, endPoint y: 481, distance: 10.0
click at [606, 488] on div "Estimated Shipment Quantity Unknown Estimated Shipment Cost Unknown Estimated T…" at bounding box center [484, 398] width 699 height 191
click at [609, 481] on button "Show details" at bounding box center [484, 484] width 690 height 12
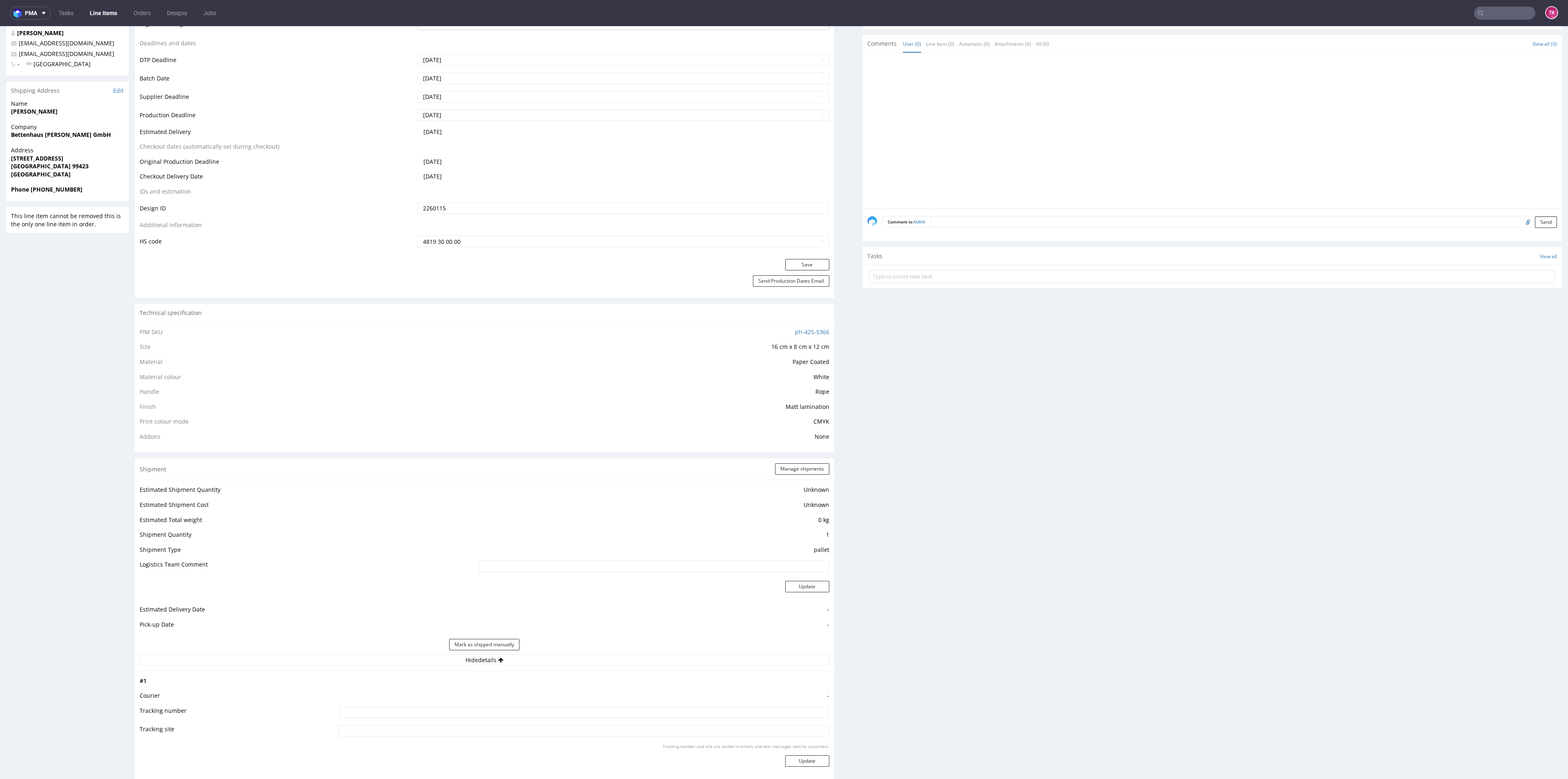
scroll to position [429, 0]
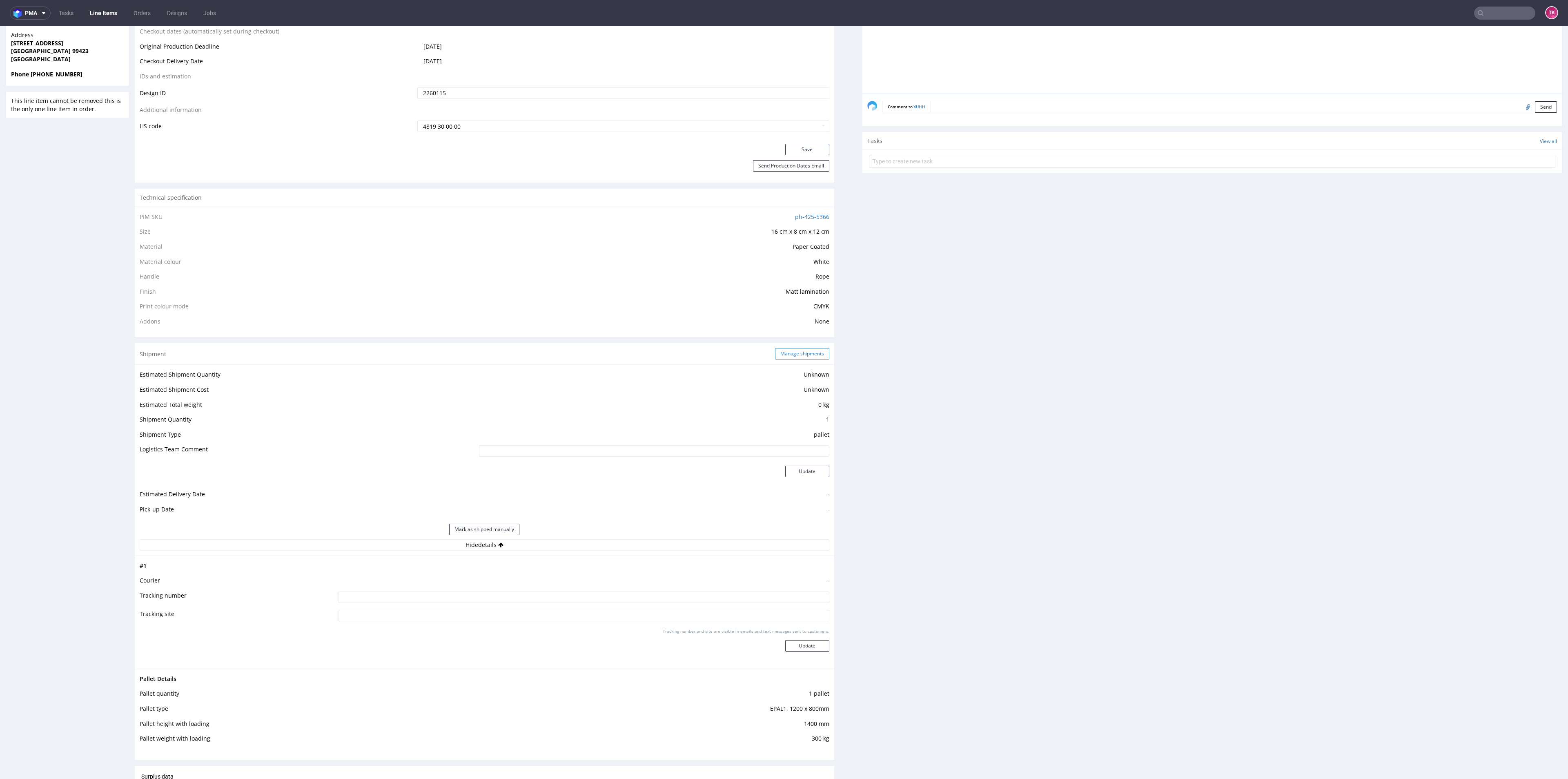
click at [797, 348] on button "Manage shipments" at bounding box center [802, 354] width 54 height 12
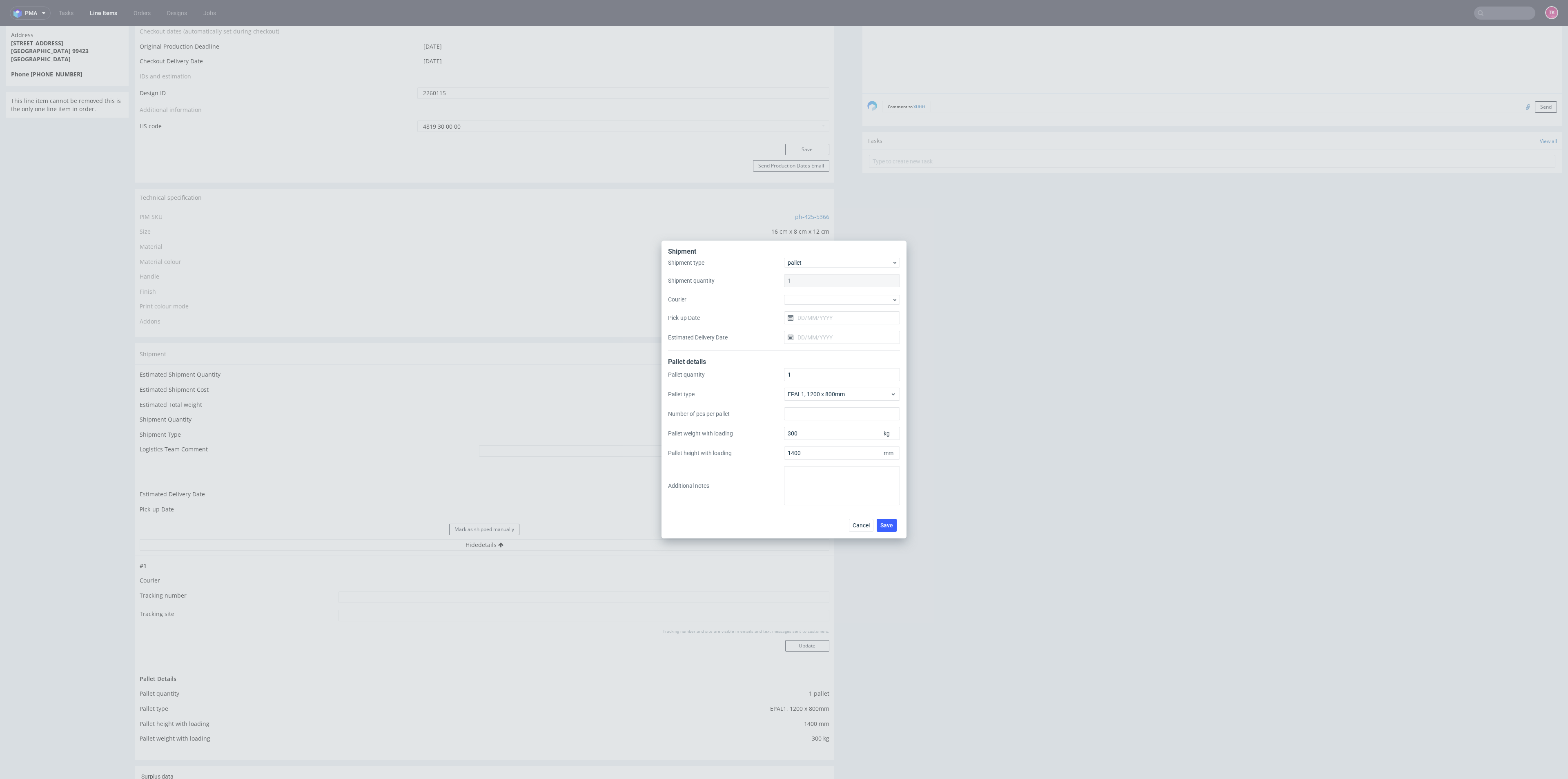
click at [827, 307] on div "Shipment type pallet Shipment quantity 1 Courier Pick-up Date Estimated Deliver…" at bounding box center [783, 304] width 232 height 93
click at [827, 300] on div at bounding box center [842, 300] width 116 height 10
click at [827, 339] on div "APC Overnight Freight Coyote DB Schenker DHL UK DSV GO Logis KSK Kuehne + Nagel…" at bounding box center [842, 405] width 110 height 191
click at [829, 344] on div "DB Schenker" at bounding box center [842, 347] width 110 height 15
click at [828, 319] on input "Pick-up Date" at bounding box center [842, 317] width 116 height 13
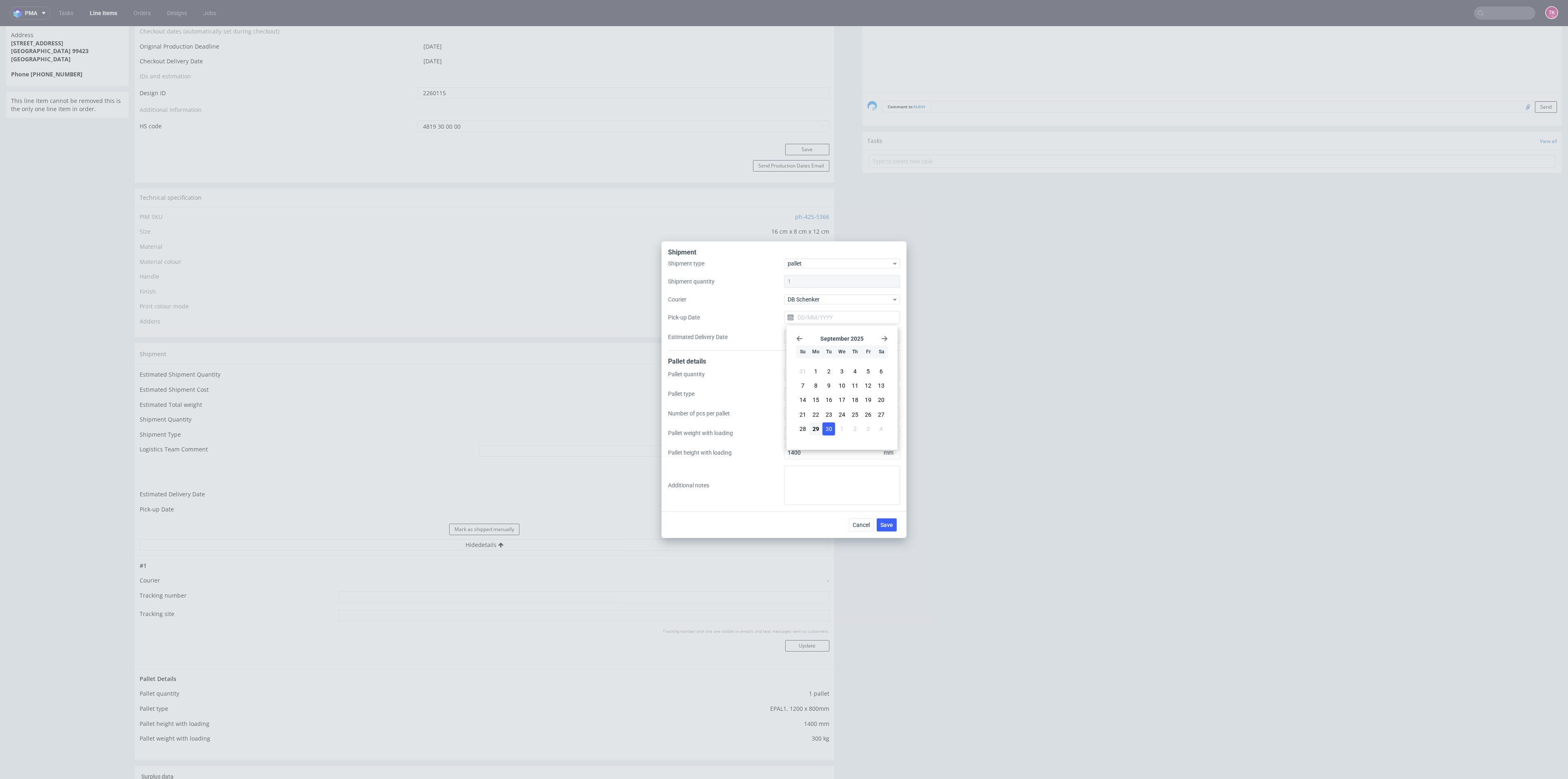
click at [831, 429] on span "30" at bounding box center [828, 429] width 7 height 8
type input "30/09/2025"
click at [883, 525] on span "Save" at bounding box center [886, 524] width 13 height 5
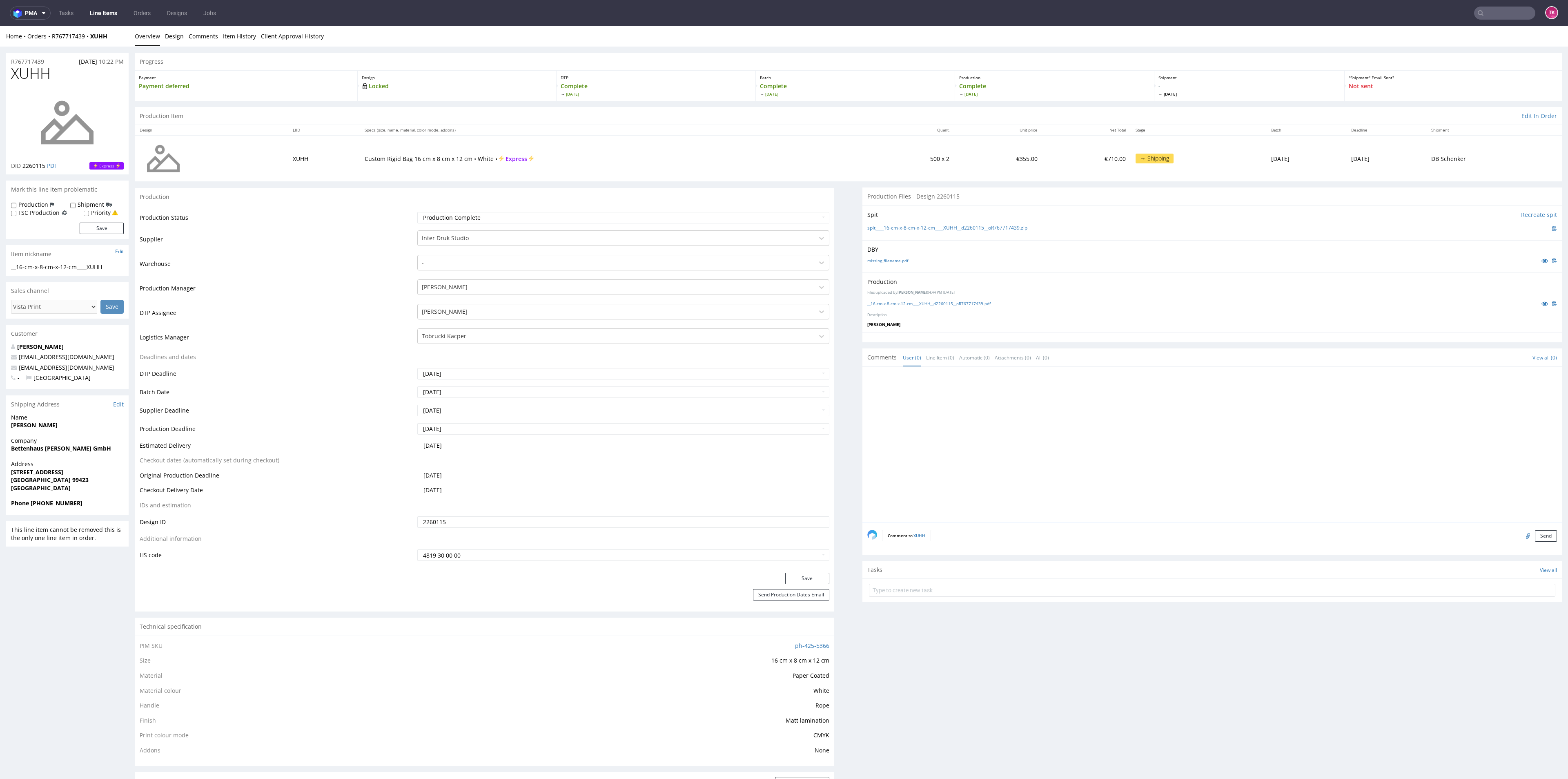
click at [117, 19] on link "Line Items" at bounding box center [103, 13] width 37 height 13
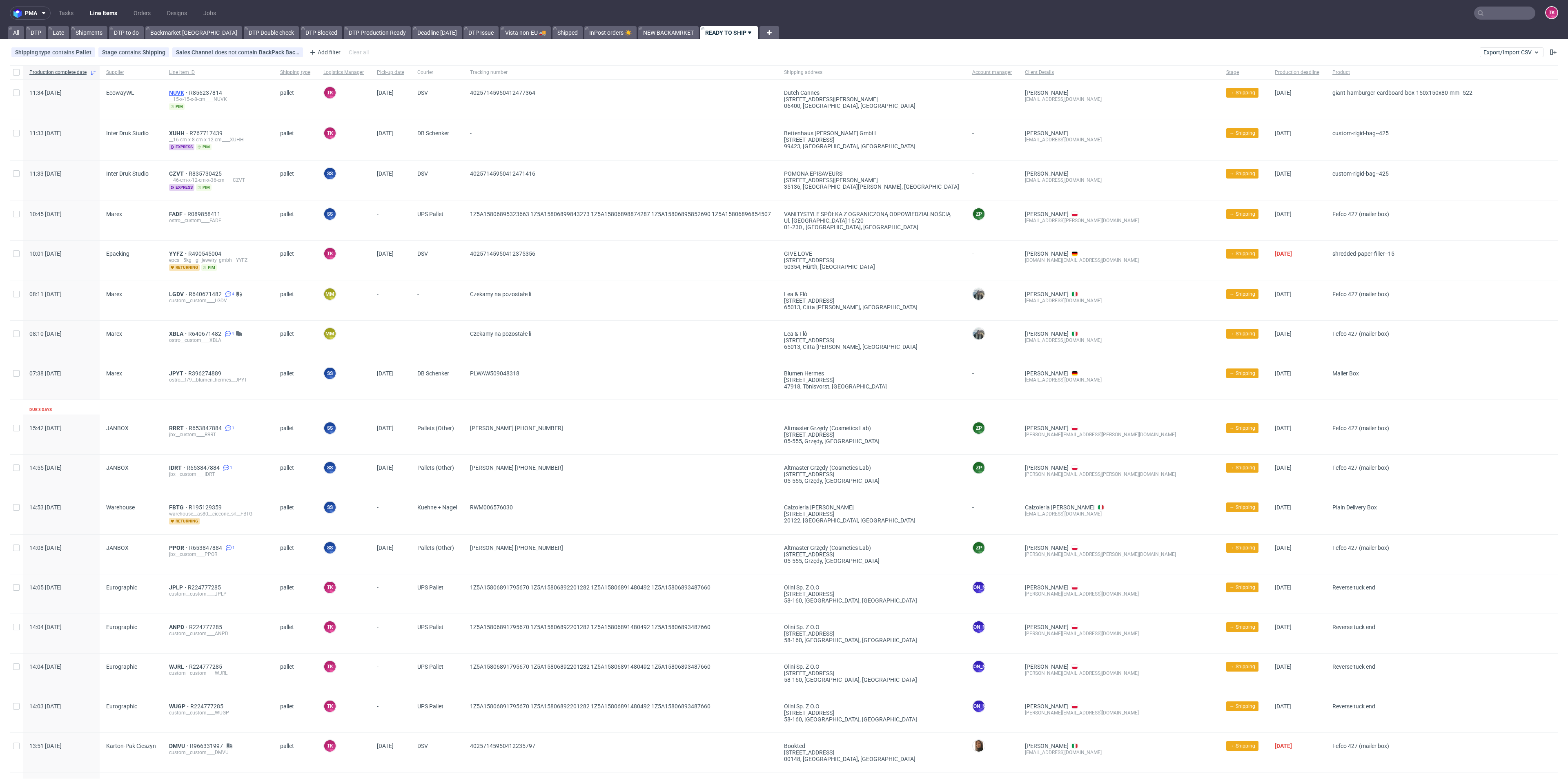
click at [169, 92] on span "NUVK" at bounding box center [179, 93] width 20 height 7
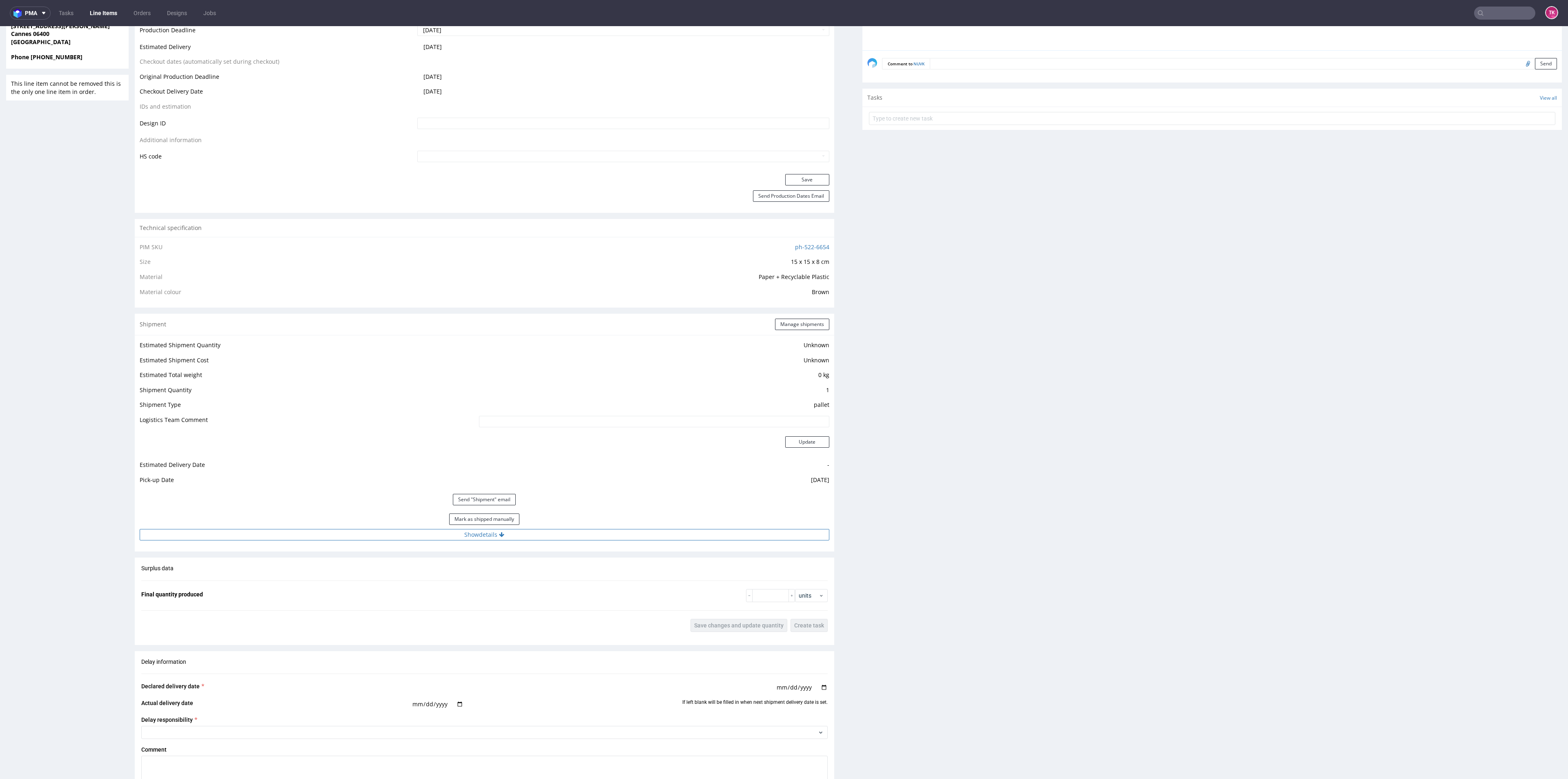
click at [621, 538] on button "Show details" at bounding box center [484, 535] width 690 height 12
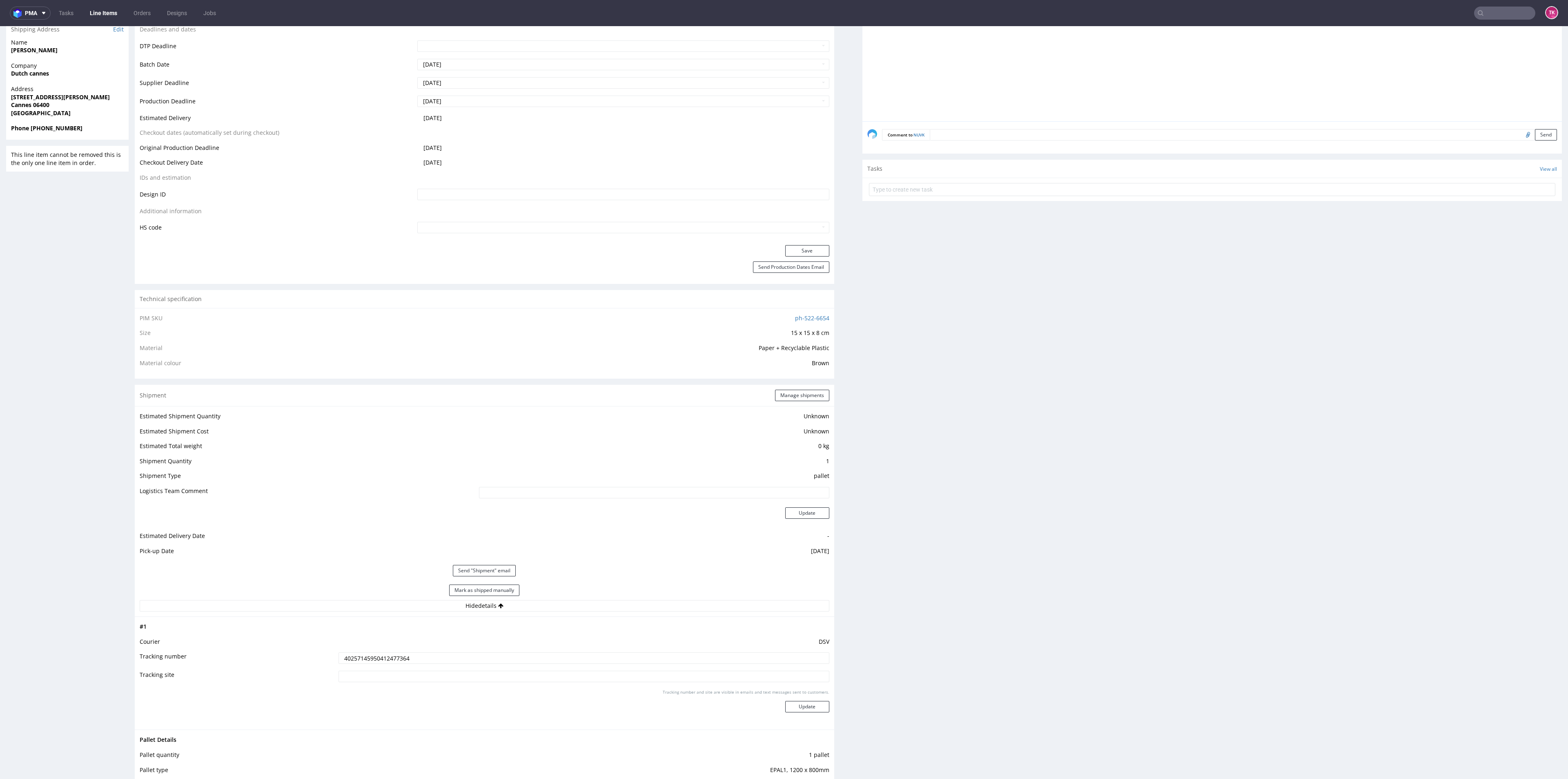
scroll to position [368, 0]
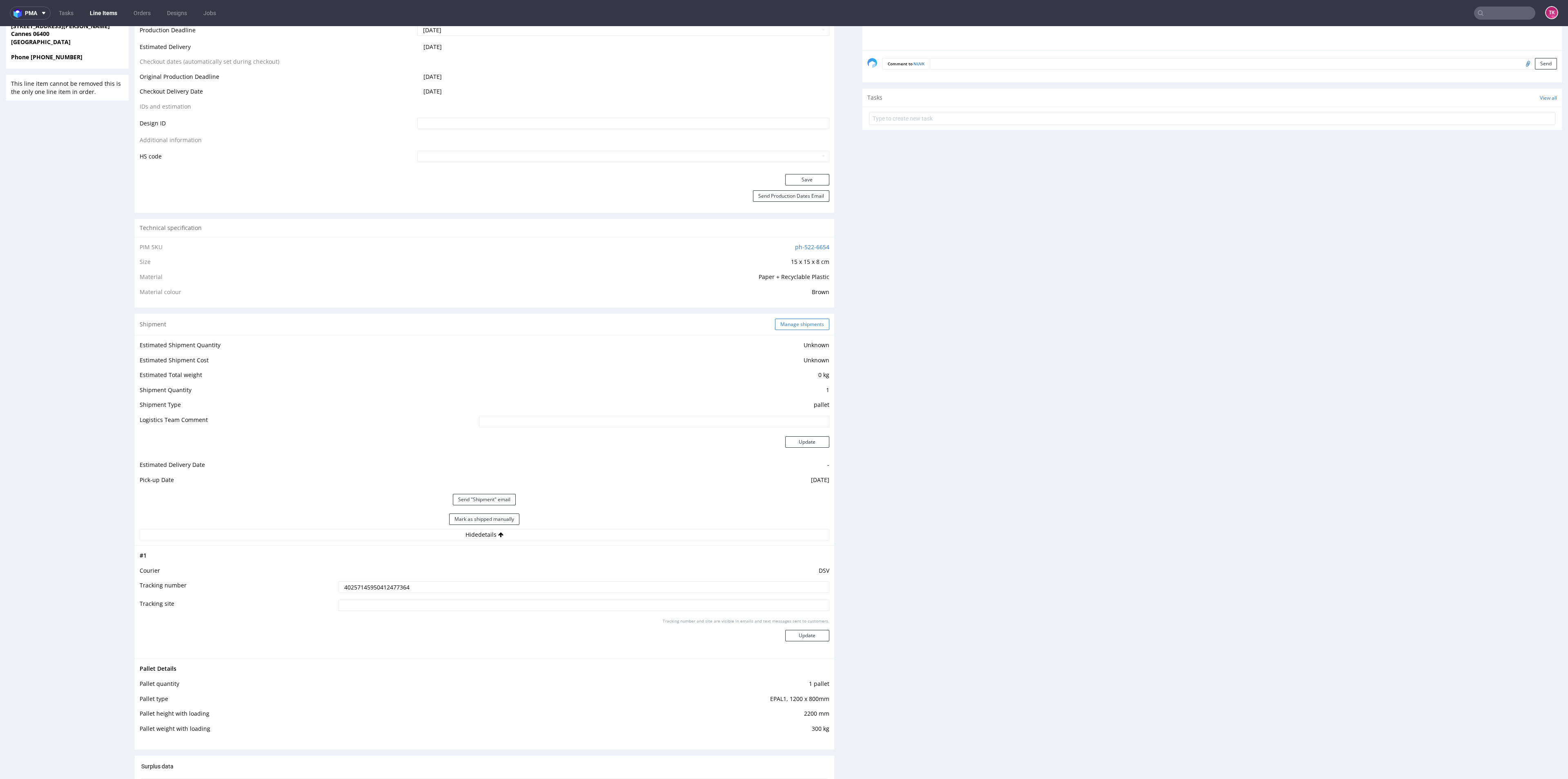
click at [790, 321] on button "Manage shipments" at bounding box center [802, 324] width 54 height 12
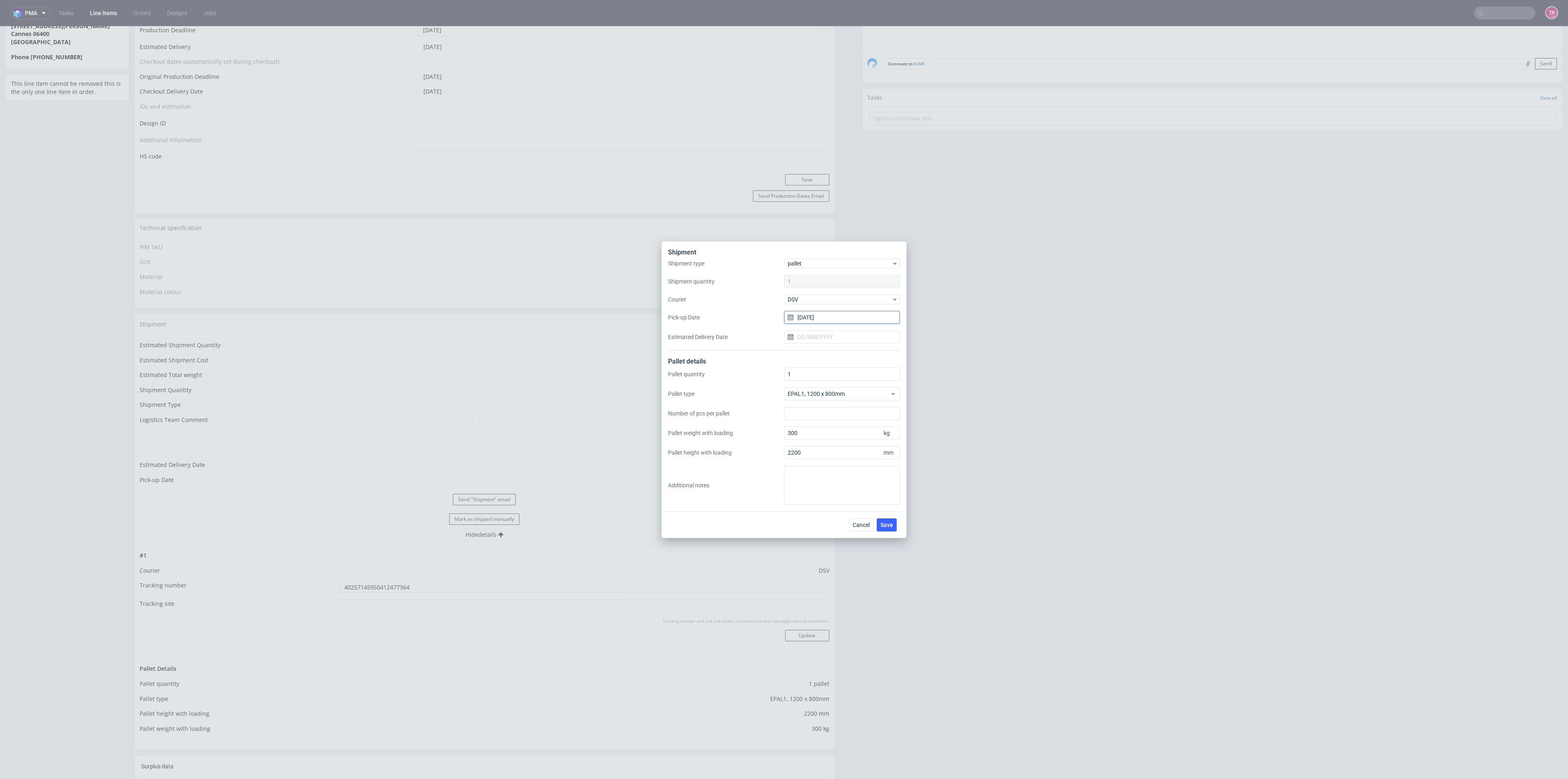
click at [824, 320] on input "[DATE]" at bounding box center [842, 317] width 116 height 13
click at [845, 430] on button "1" at bounding box center [842, 429] width 13 height 13
type input "[DATE]"
click at [891, 522] on span "Save" at bounding box center [886, 524] width 13 height 5
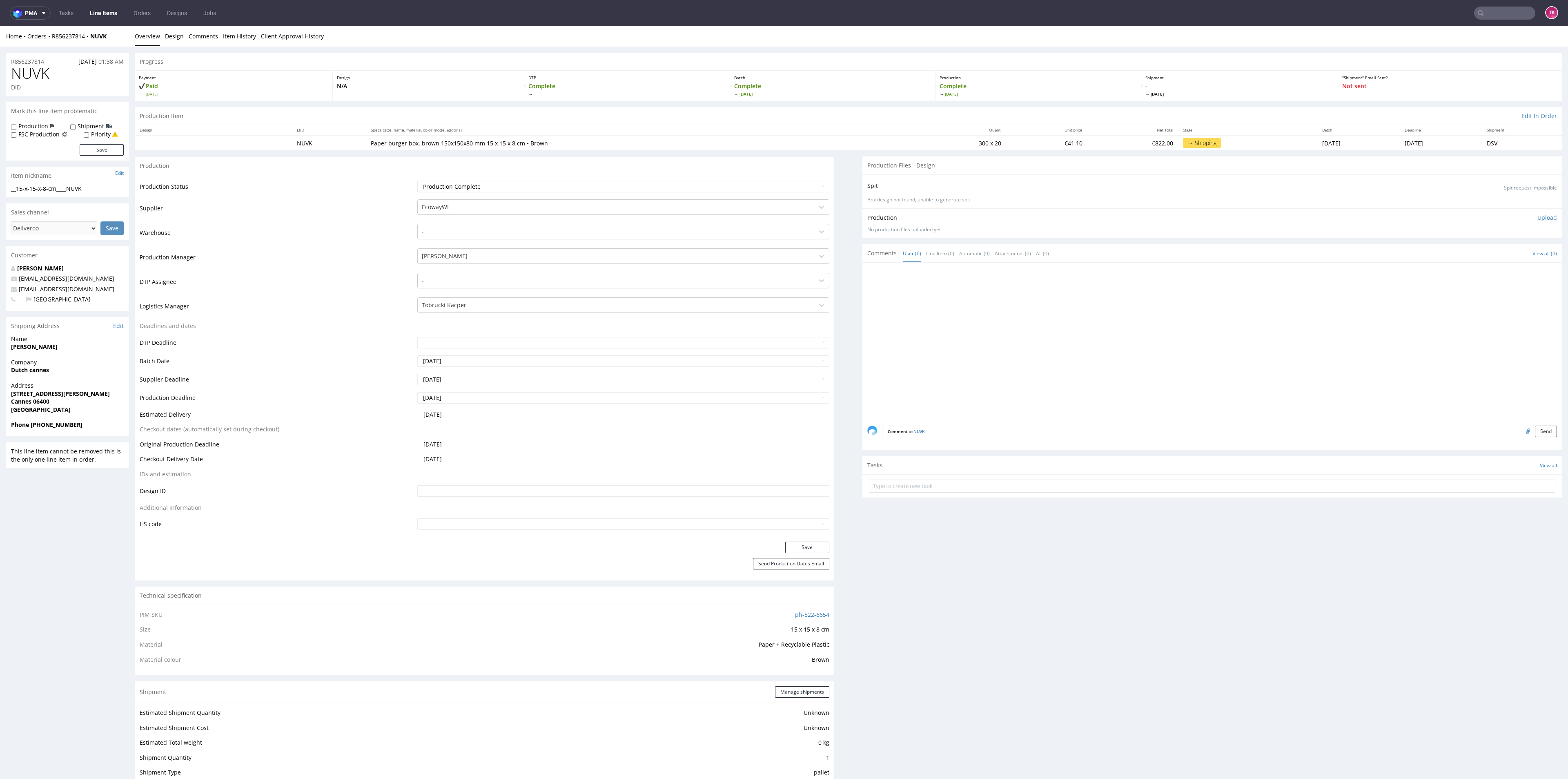
click at [116, 8] on link "Line Items" at bounding box center [103, 13] width 37 height 13
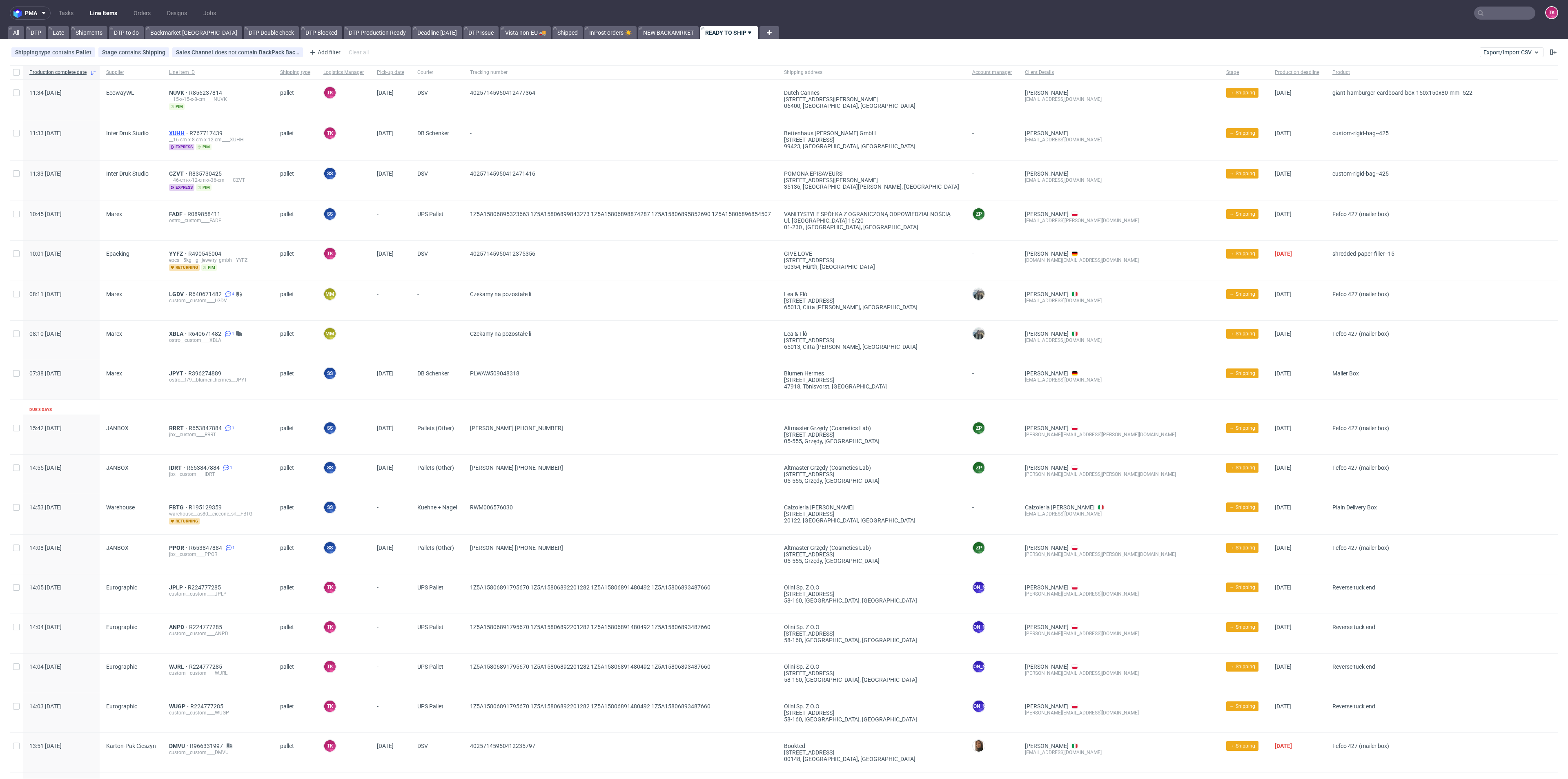
click at [170, 132] on span "XUHH" at bounding box center [180, 133] width 21 height 7
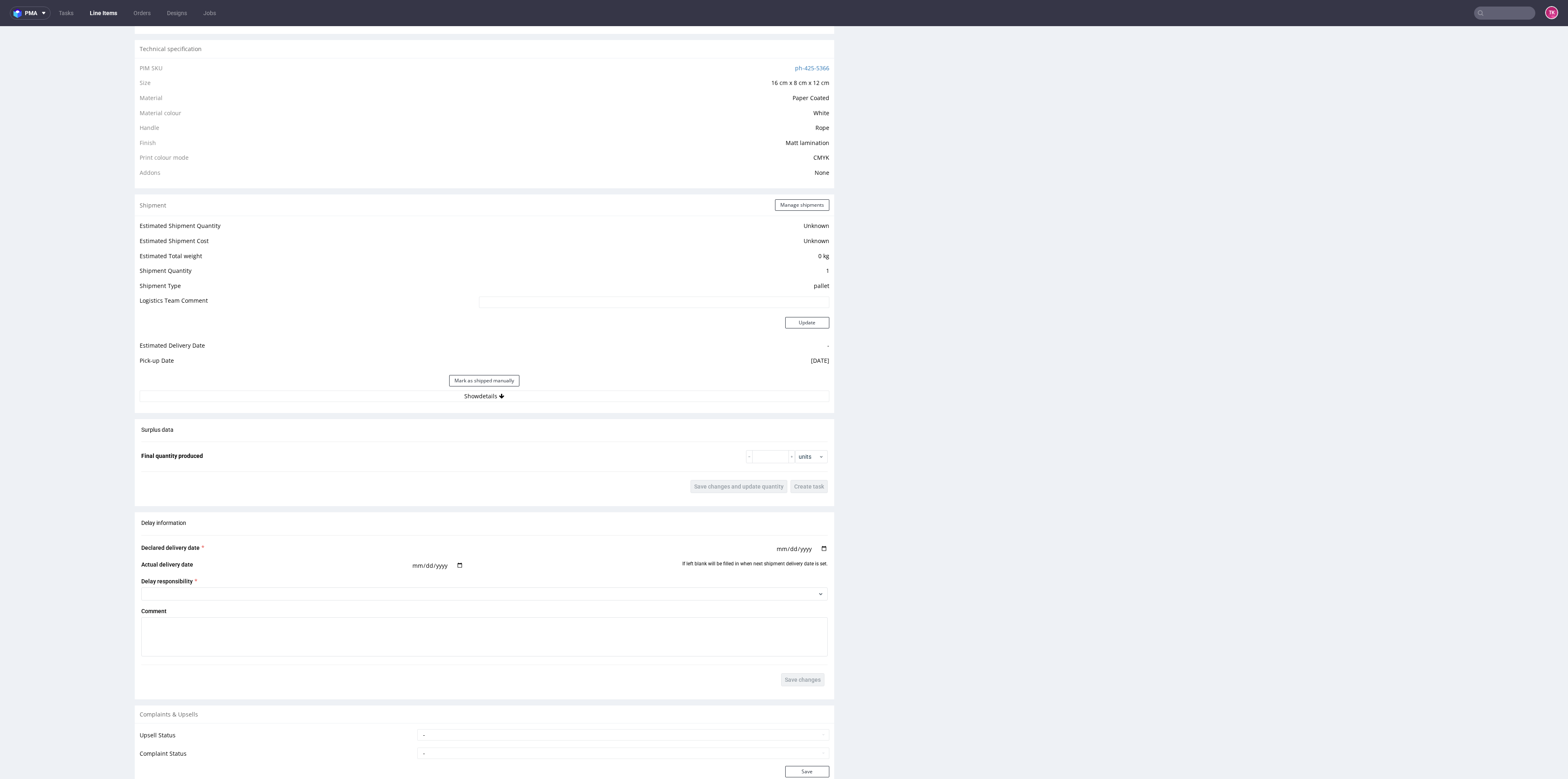
scroll to position [702, 0]
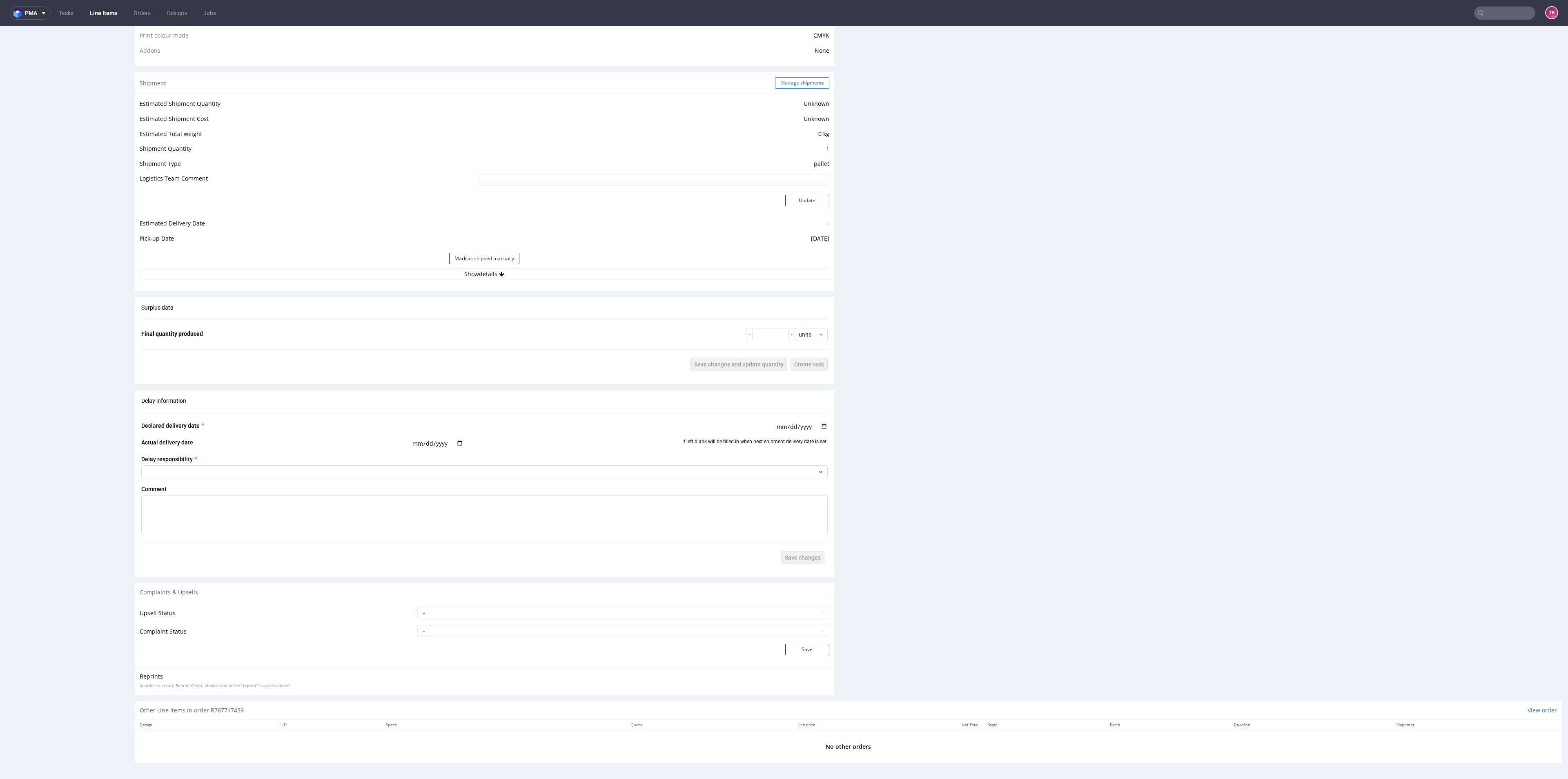
click at [775, 84] on button "Manage shipments" at bounding box center [802, 83] width 54 height 12
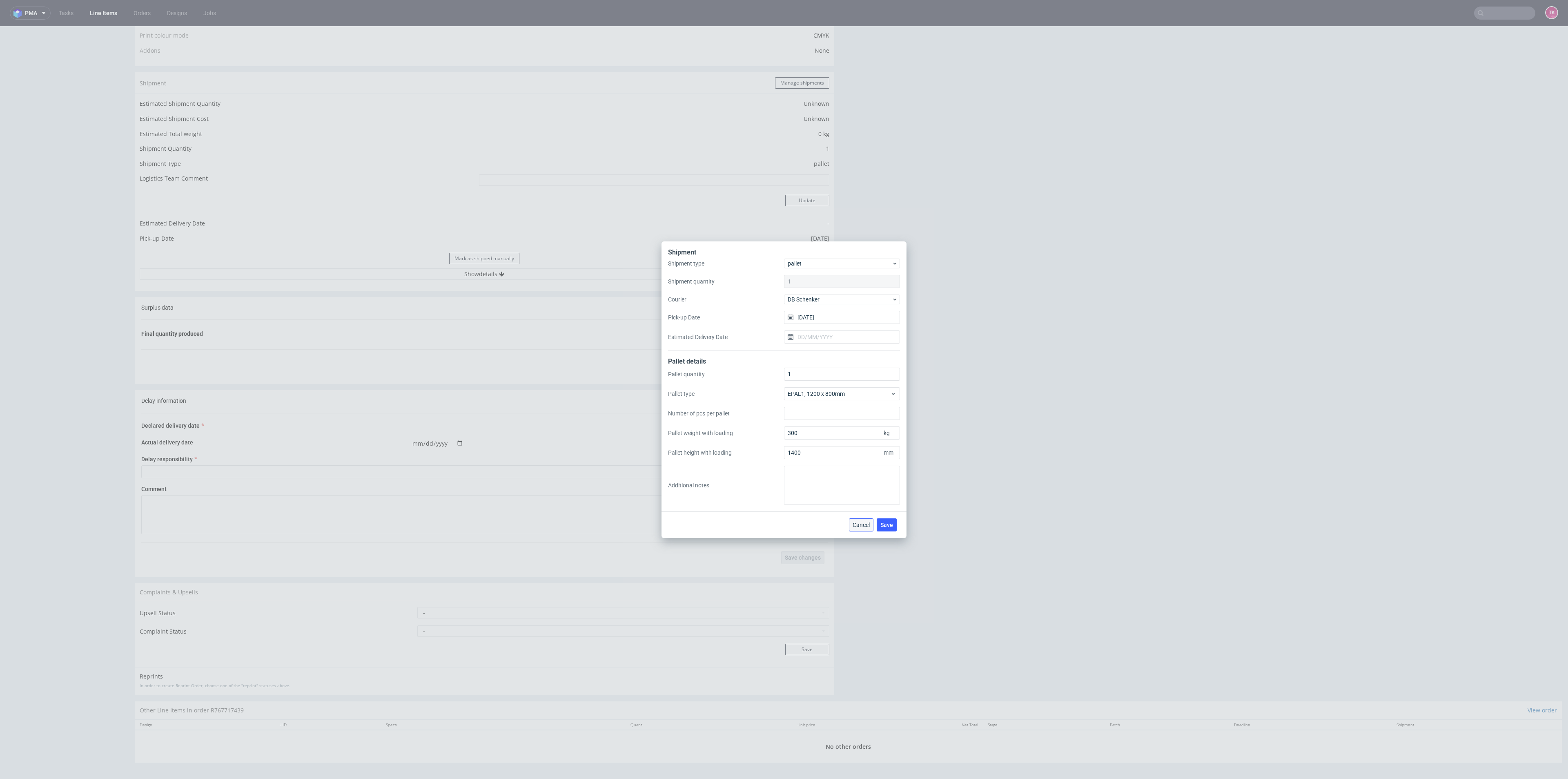
click at [864, 523] on span "Cancel" at bounding box center [861, 524] width 17 height 5
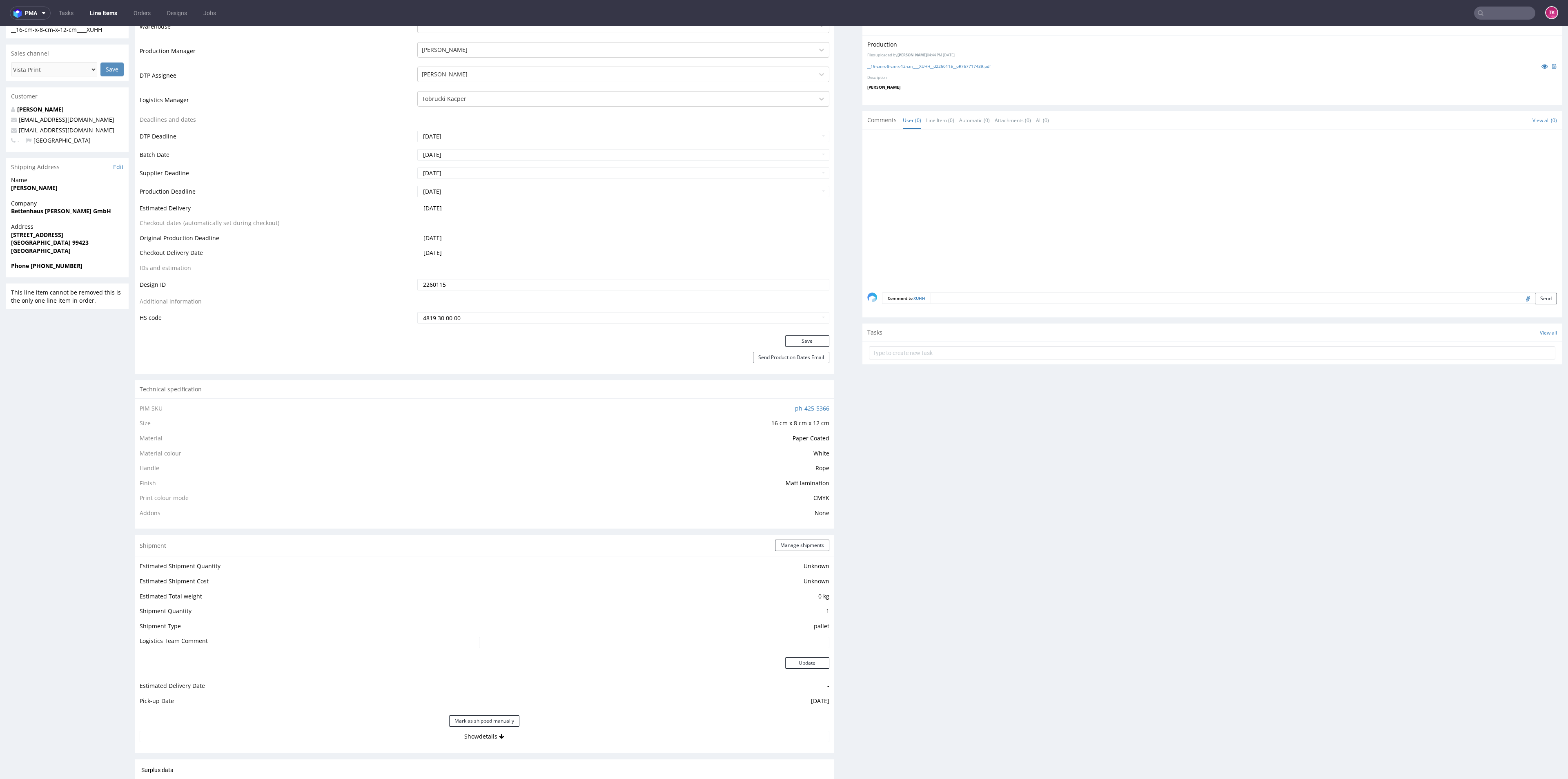
scroll to position [27, 0]
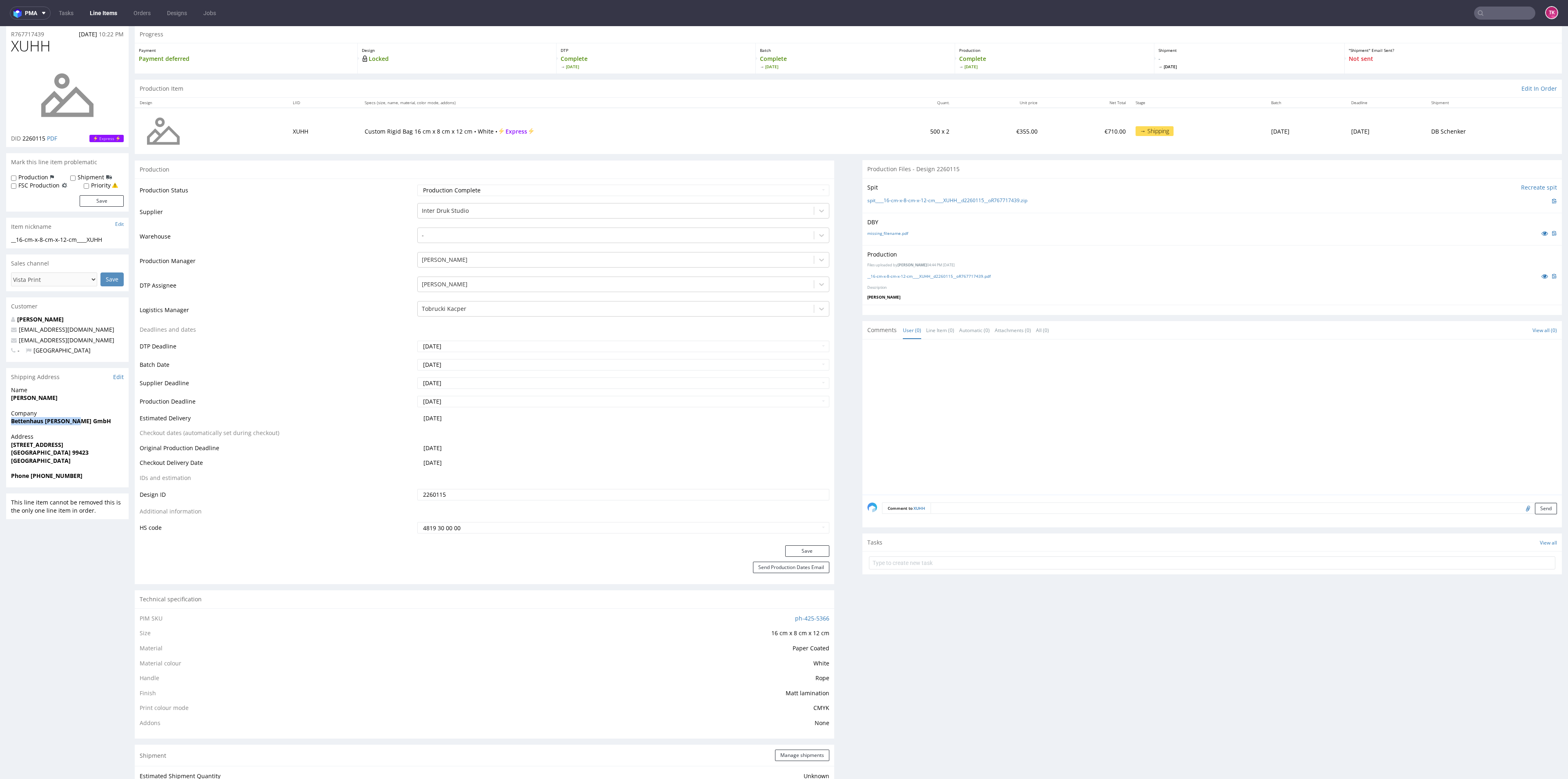
drag, startPoint x: 1, startPoint y: 425, endPoint x: 124, endPoint y: 418, distance: 123.2
click at [124, 418] on div "R767717439 11.09.2025 10:22 PM XUHH DID 2260115 PDF Express Mark this line item…" at bounding box center [784, 734] width 1568 height 1429
copy strong "Bettenhaus Weiss GmbH"
drag, startPoint x: 5, startPoint y: 401, endPoint x: 100, endPoint y: 406, distance: 95.1
click at [100, 406] on div "R767717439 11.09.2025 10:22 PM XUHH DID 2260115 PDF Express Mark this line item…" at bounding box center [784, 734] width 1568 height 1429
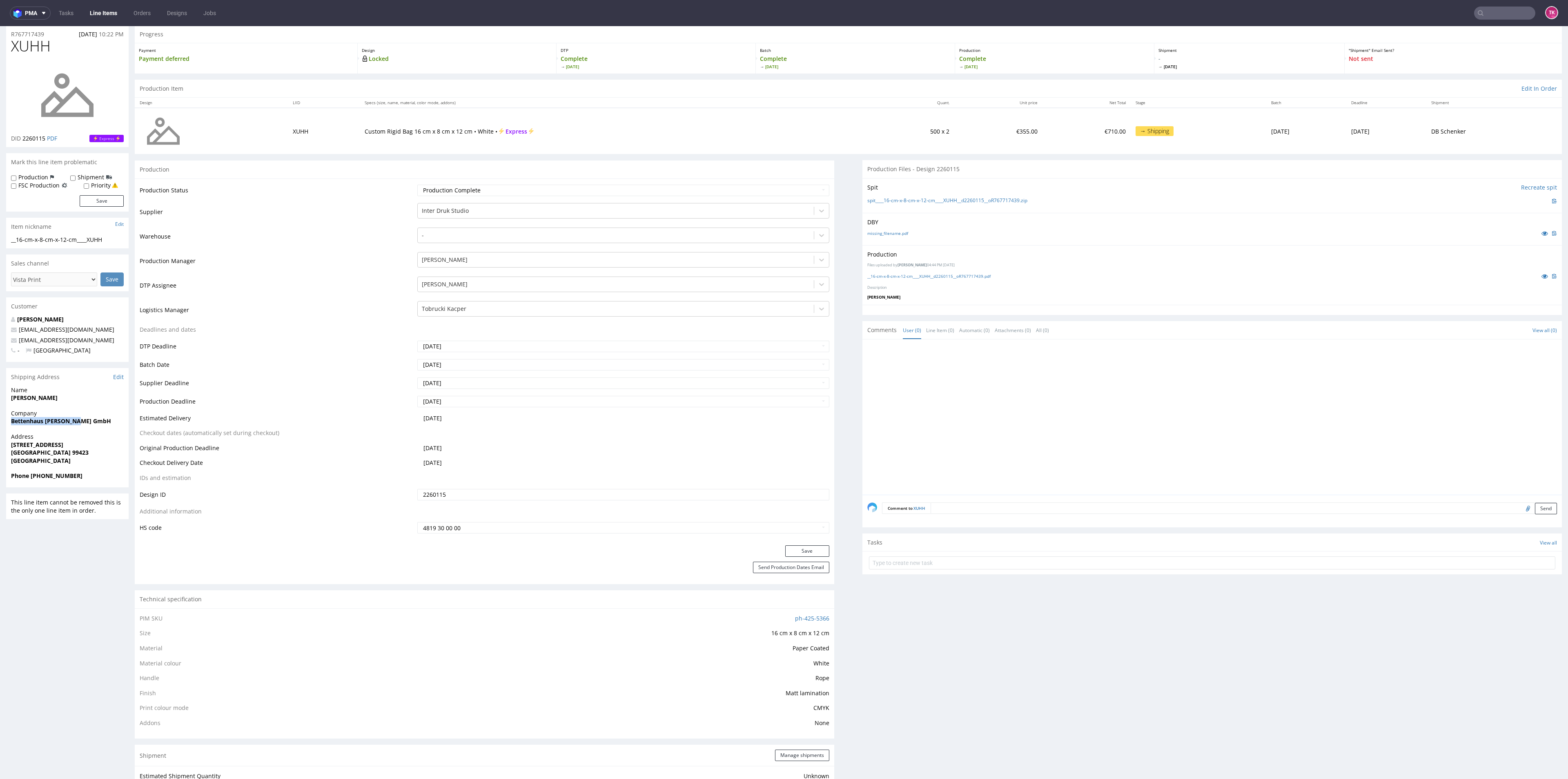
copy strong "Fanny Dankert Weiß"
drag, startPoint x: 7, startPoint y: 445, endPoint x: 64, endPoint y: 451, distance: 57.3
click at [64, 451] on div "Address Jakobstr. 3 Weimar 99423 Germany" at bounding box center [67, 452] width 122 height 39
copy p "Jakobstr. 3 Weimar 99423"
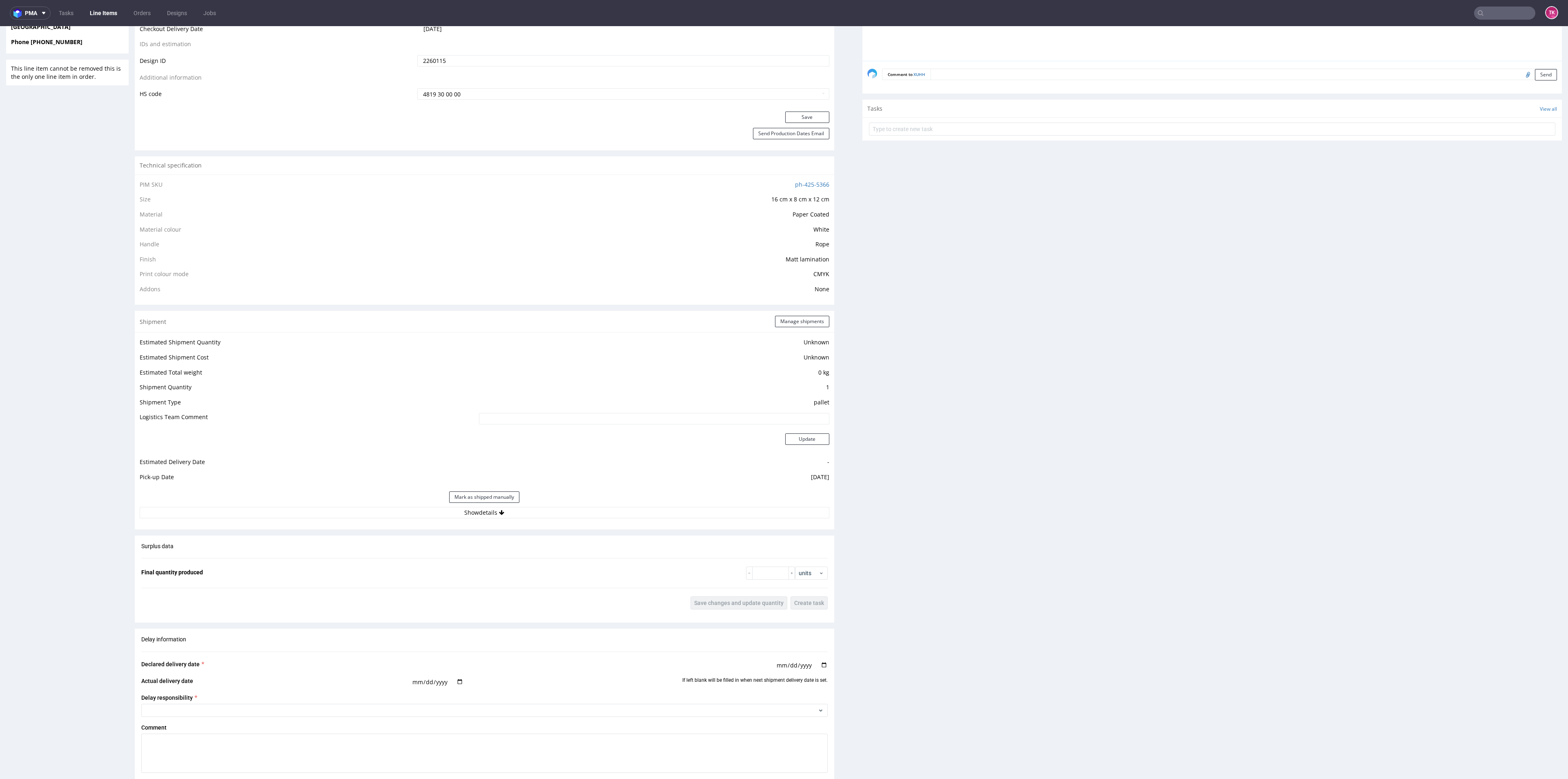
scroll to position [518, 0]
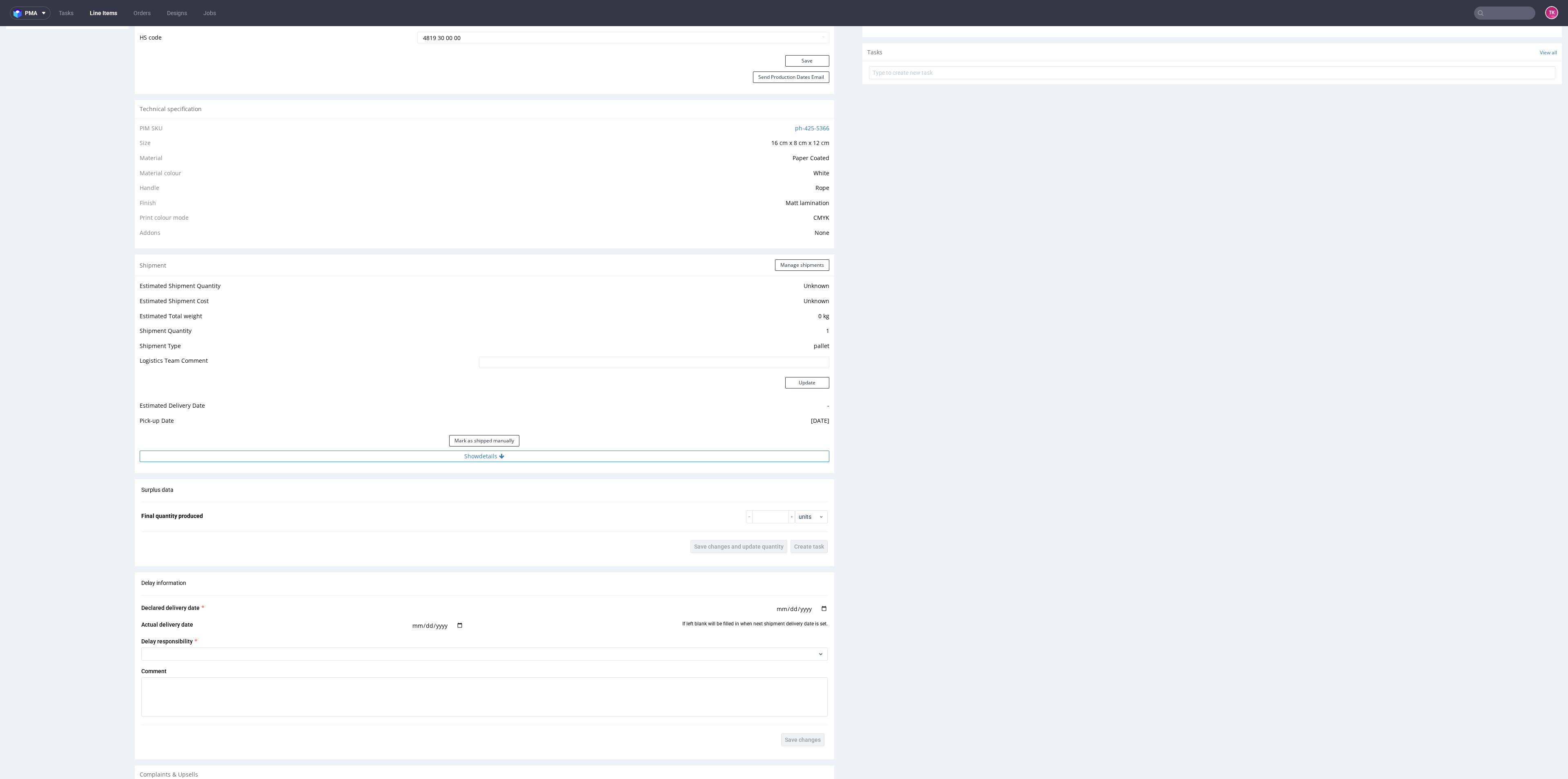
drag, startPoint x: 586, startPoint y: 449, endPoint x: 590, endPoint y: 453, distance: 5.7
click at [587, 450] on div "Mark as shipped manually" at bounding box center [484, 441] width 690 height 19
drag, startPoint x: 590, startPoint y: 453, endPoint x: 601, endPoint y: 464, distance: 15.6
click at [592, 453] on button "Show details" at bounding box center [484, 456] width 690 height 12
drag, startPoint x: 603, startPoint y: 466, endPoint x: 617, endPoint y: 468, distance: 14.1
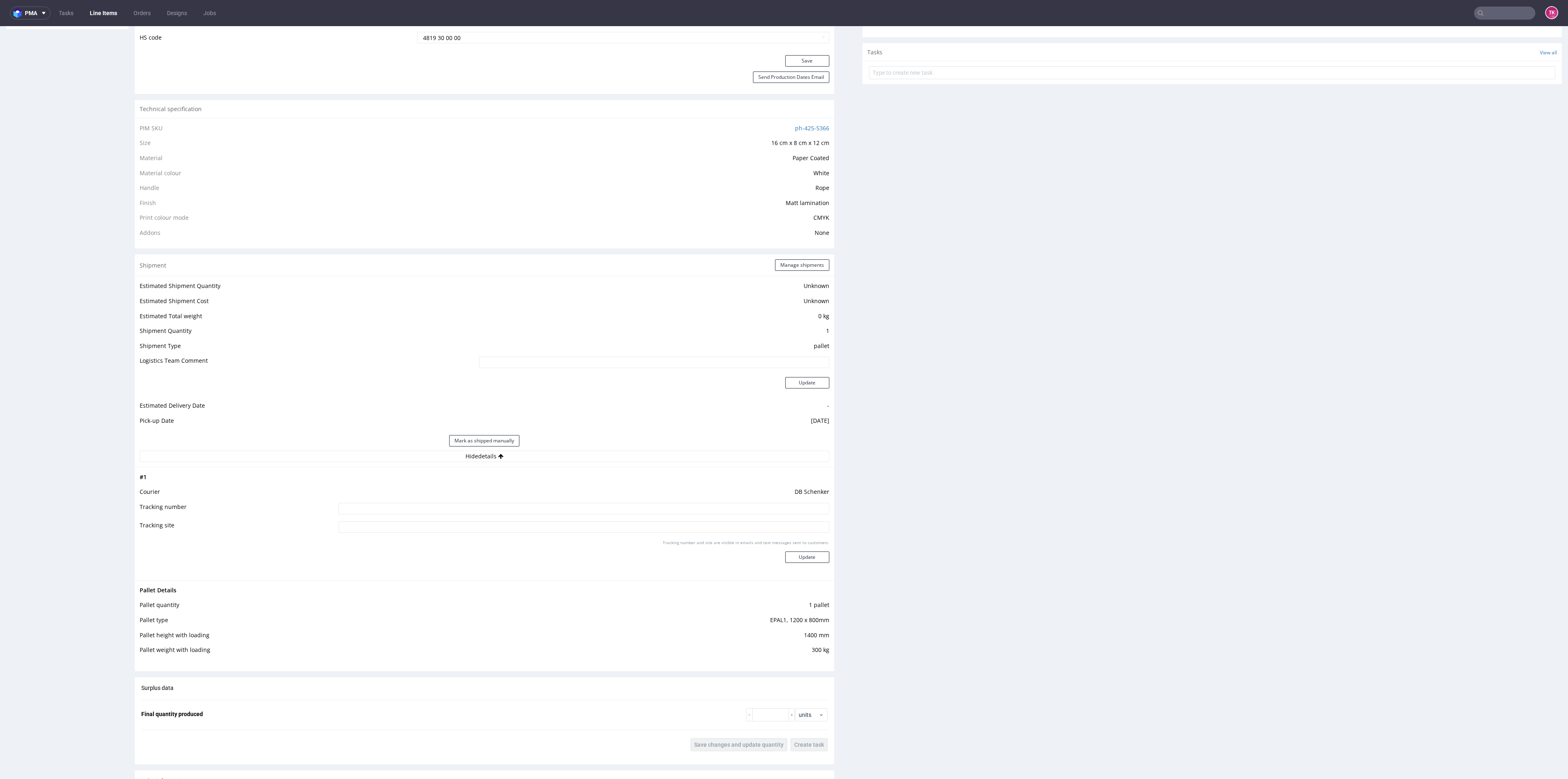
click at [610, 470] on div "# 1 Courier DB Schenker Tracking number Tracking site Tracking number and site …" at bounding box center [484, 524] width 699 height 113
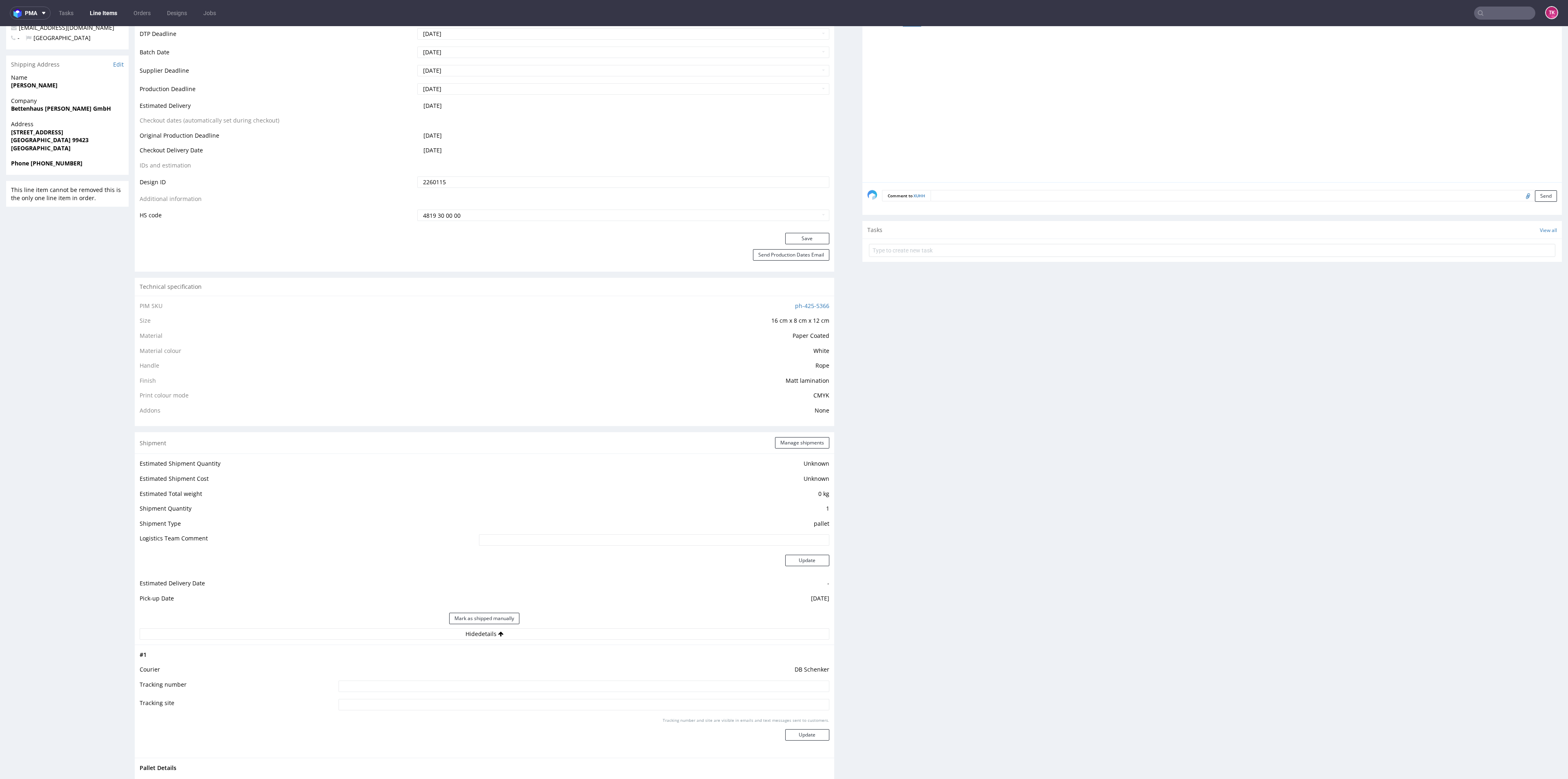
scroll to position [211, 0]
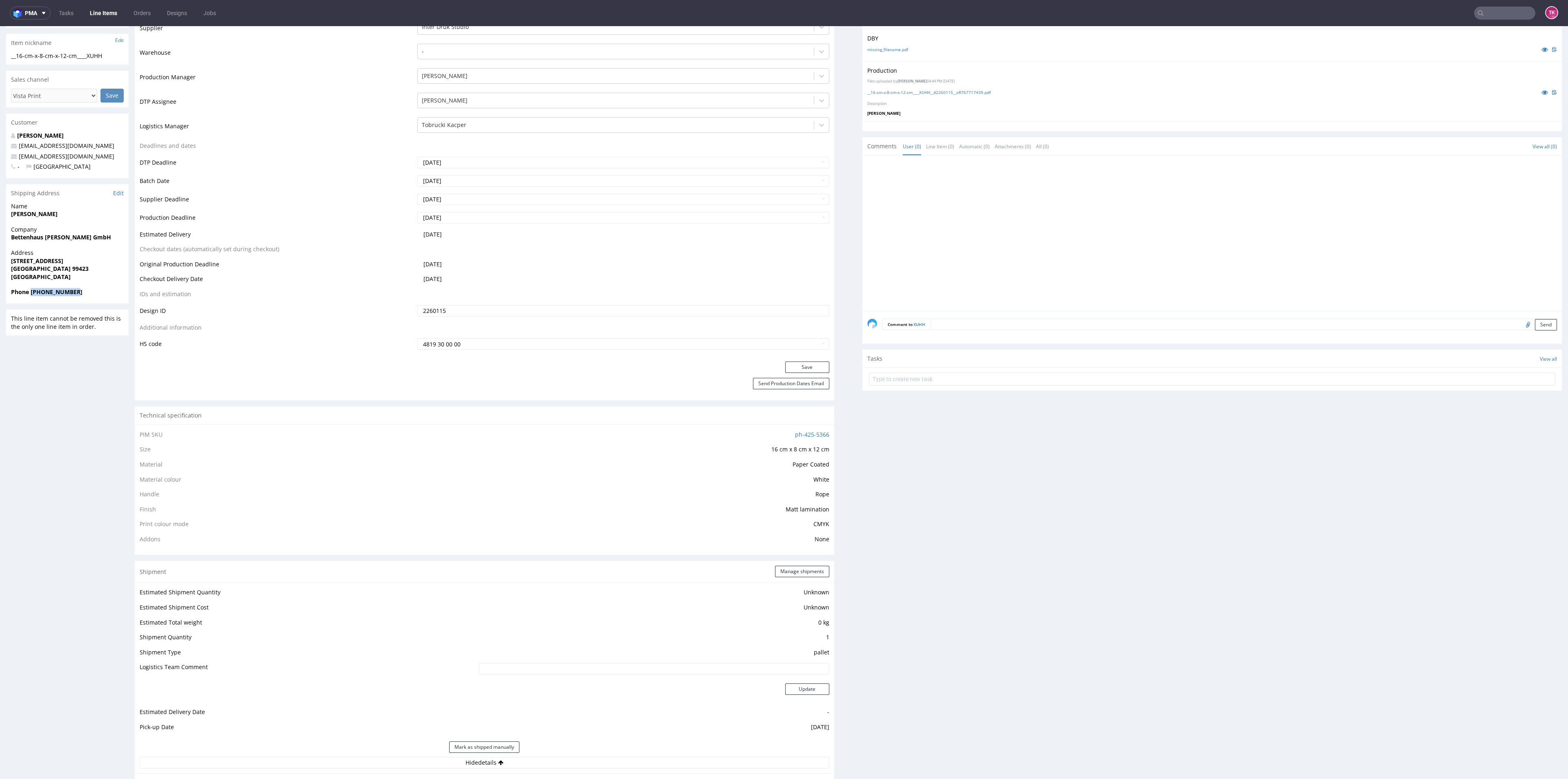
drag, startPoint x: 81, startPoint y: 292, endPoint x: 30, endPoint y: 300, distance: 51.6
click at [30, 300] on div "Phone +491777362005" at bounding box center [67, 295] width 122 height 15
copy strong "+491777362005"
drag, startPoint x: 103, startPoint y: 156, endPoint x: 0, endPoint y: 154, distance: 103.0
click at [0, 154] on div "R767717439 11.09.2025 10:22 PM XUHH DID 2260115 PDF Express Mark this line item…" at bounding box center [784, 649] width 1568 height 1627
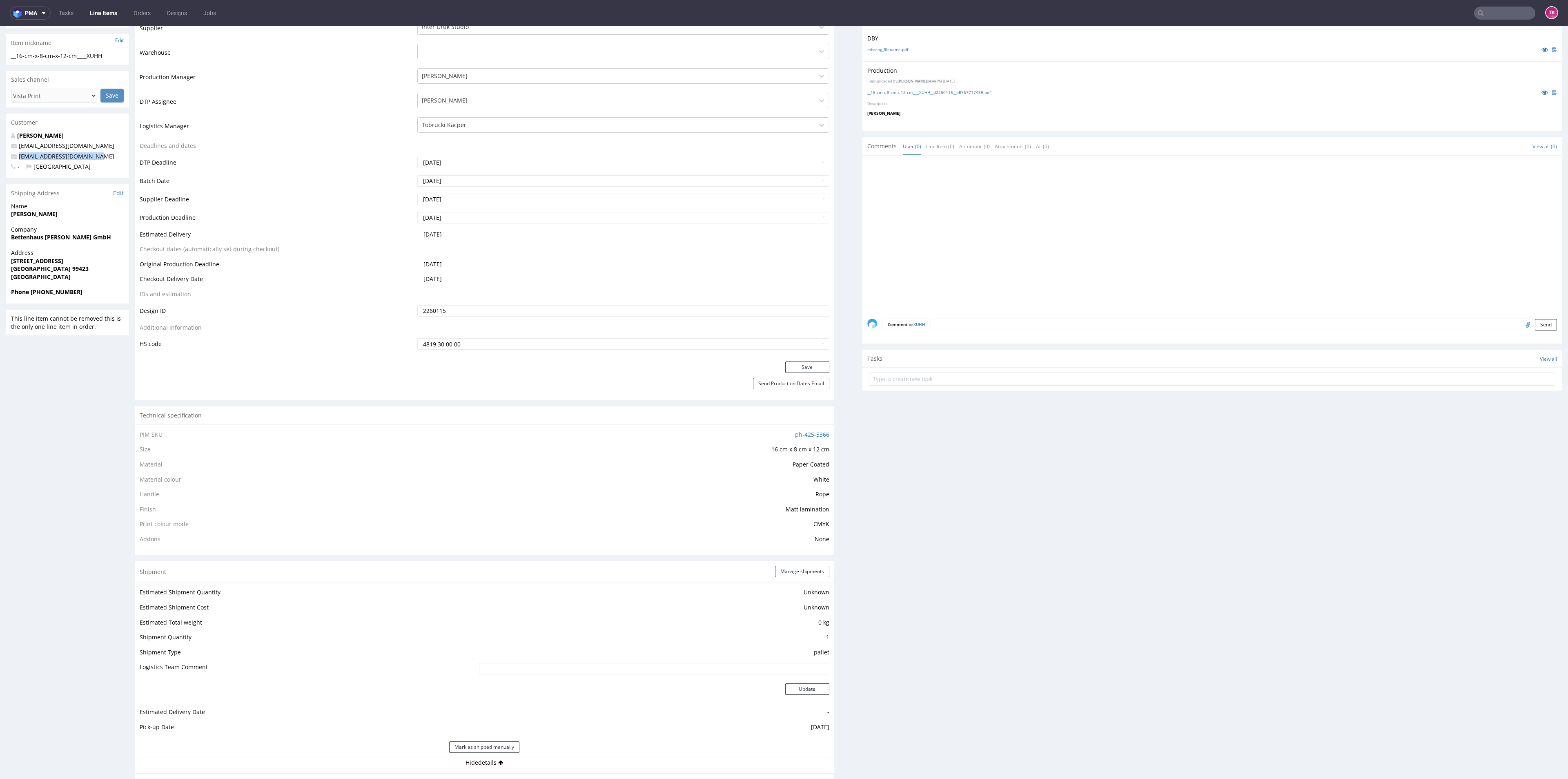
copy span "escalationscare@vista.com"
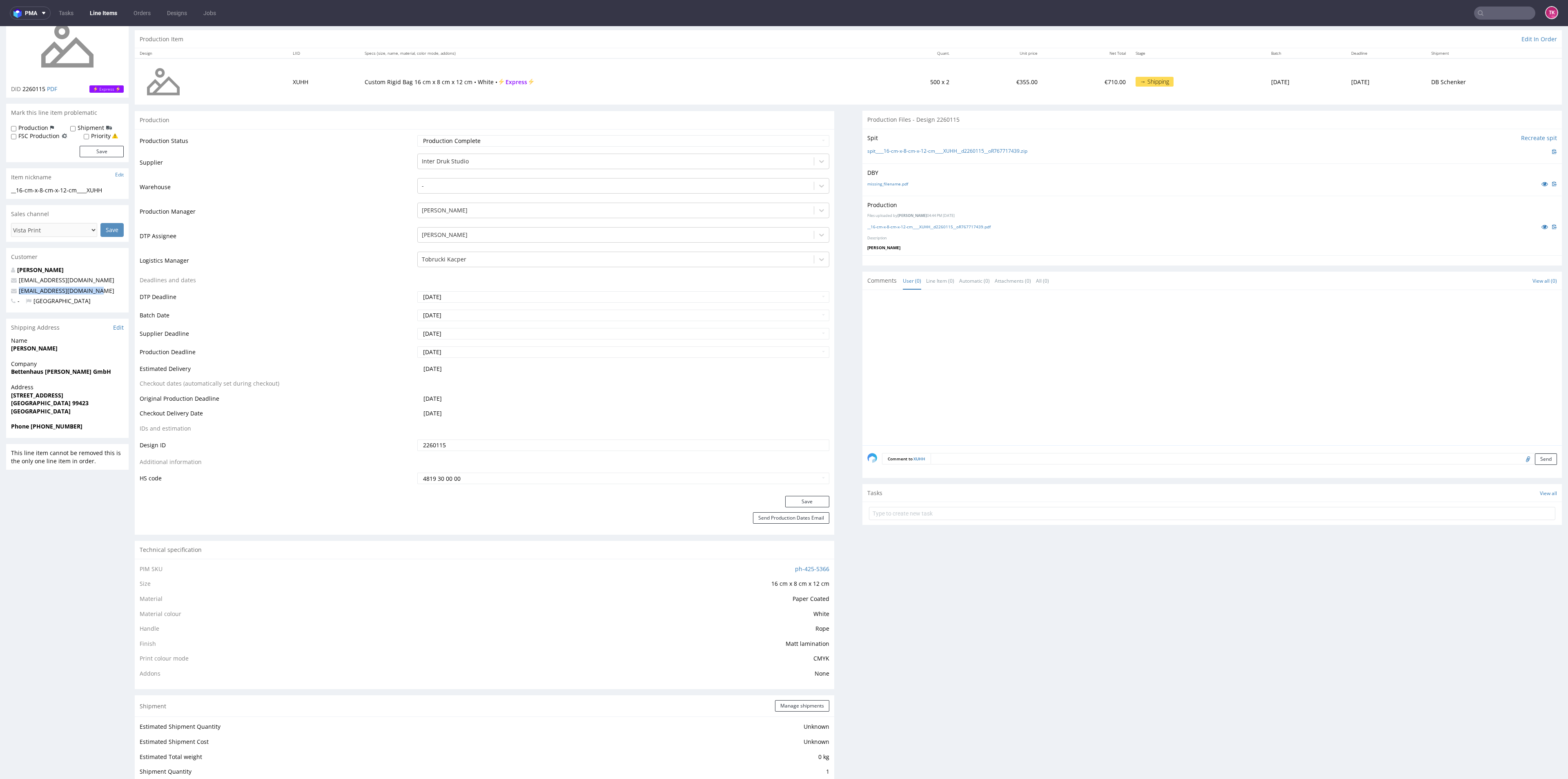
scroll to position [0, 0]
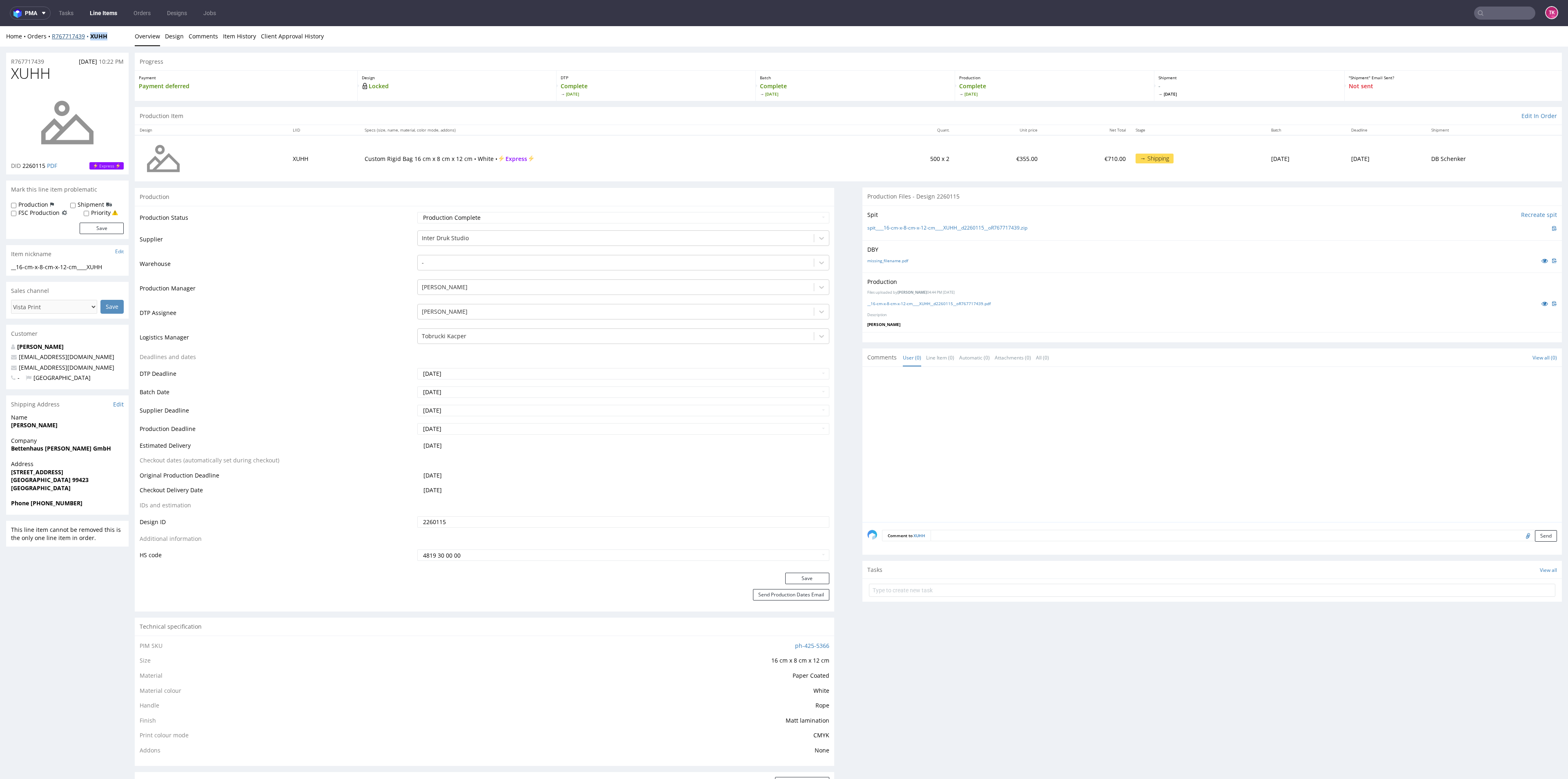
drag, startPoint x: 117, startPoint y: 39, endPoint x: 88, endPoint y: 36, distance: 29.2
click at [88, 36] on div "Home Orders R767717439 XUHH" at bounding box center [67, 36] width 122 height 8
copy strong "XUHH"
drag, startPoint x: 52, startPoint y: 46, endPoint x: 93, endPoint y: 51, distance: 41.3
click at [83, 40] on div "Home Orders R767717439 XUHH Overview Design Comments Item History Client Approv…" at bounding box center [784, 37] width 1568 height 21
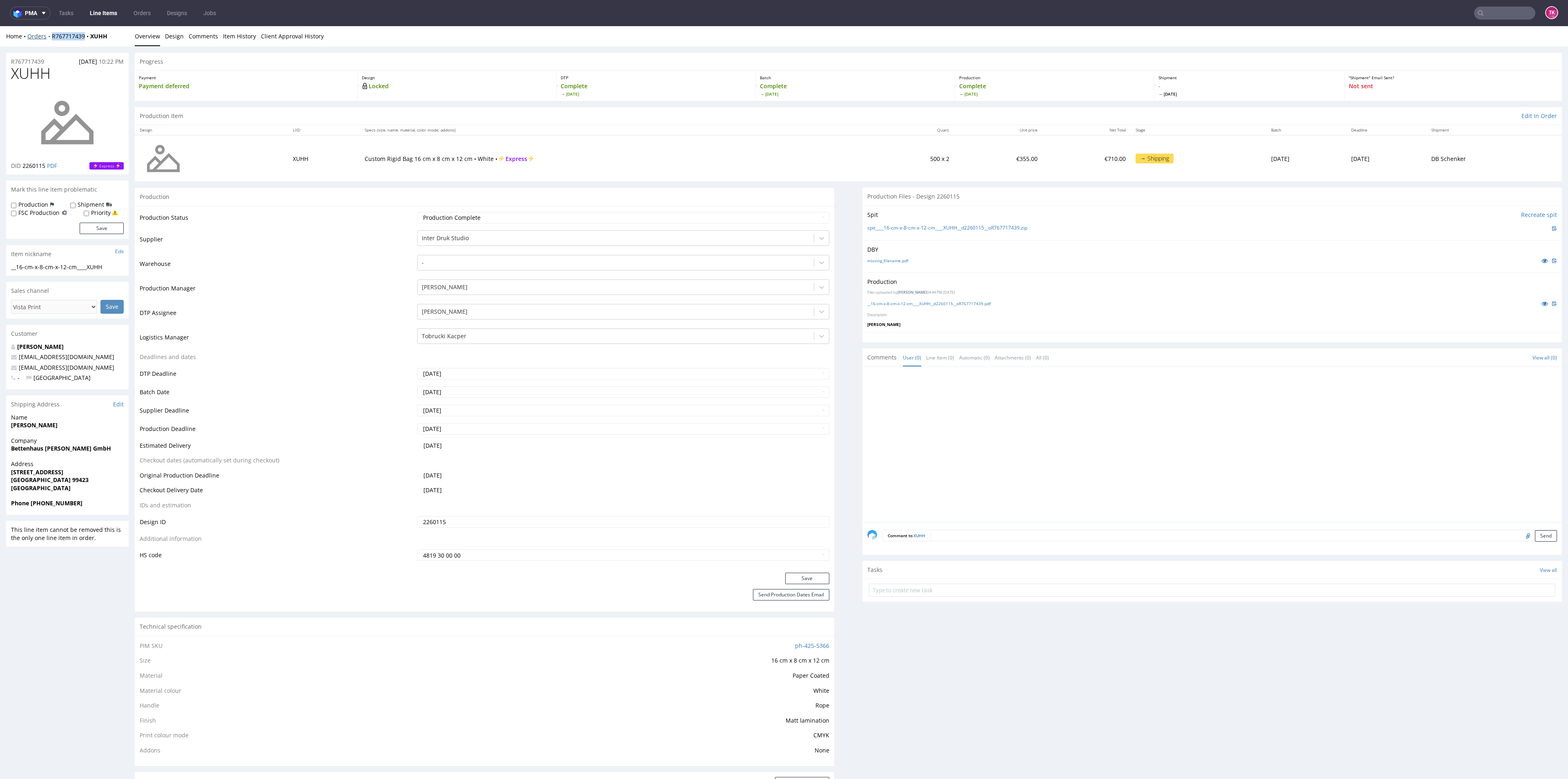
drag, startPoint x: 85, startPoint y: 43, endPoint x: 49, endPoint y: 39, distance: 36.2
click at [49, 39] on div "Home Orders R767717439 XUHH Overview Design Comments Item History Client Approv…" at bounding box center [784, 37] width 1568 height 21
copy link "R767717439"
drag, startPoint x: 124, startPoint y: 44, endPoint x: 49, endPoint y: 46, distance: 75.0
click at [49, 46] on div "Home Orders R767717439 XUHH Overview Design Comments Item History Client Approv…" at bounding box center [784, 37] width 1568 height 21
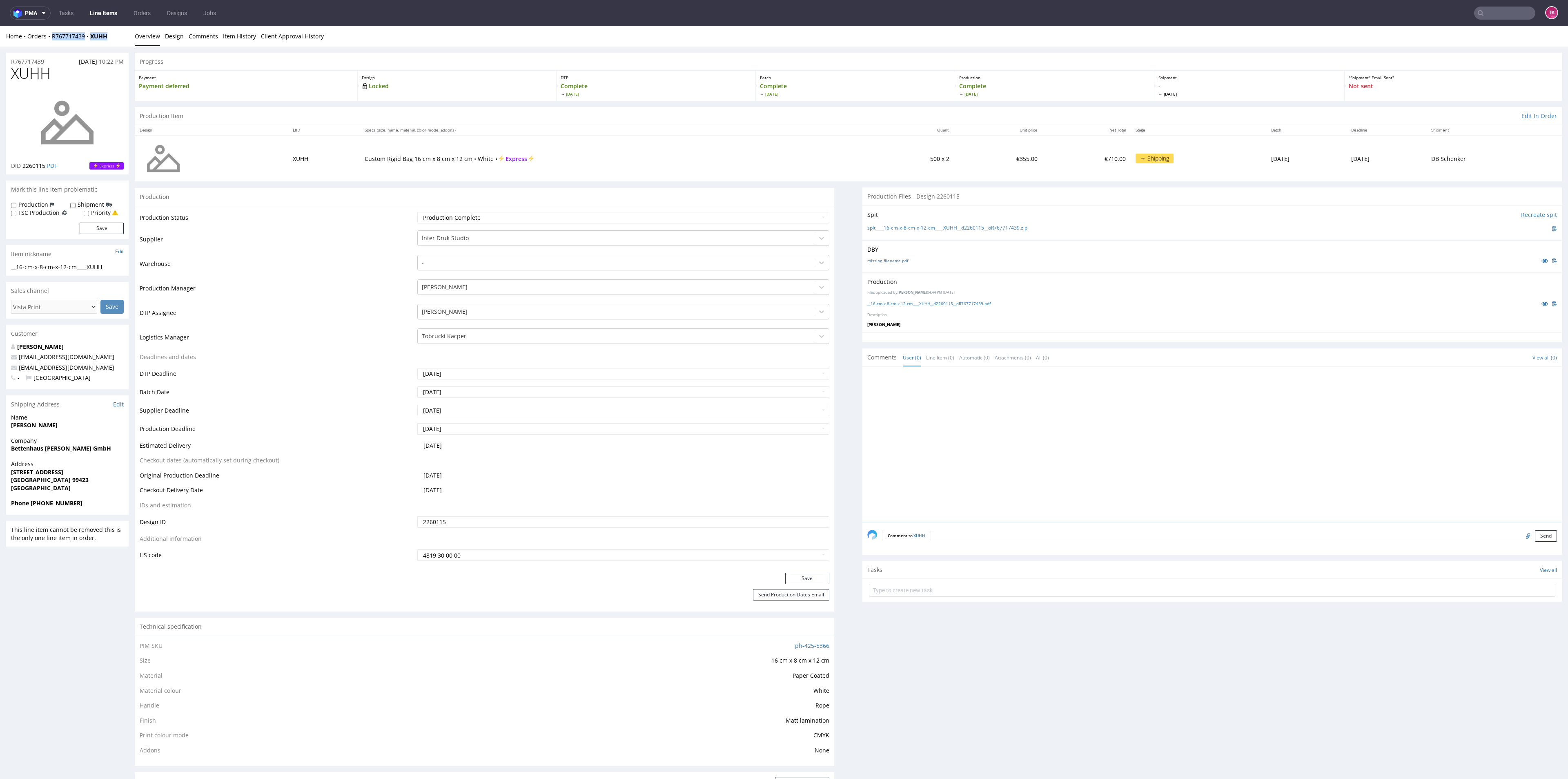
copy div "R767717439 XUHH"
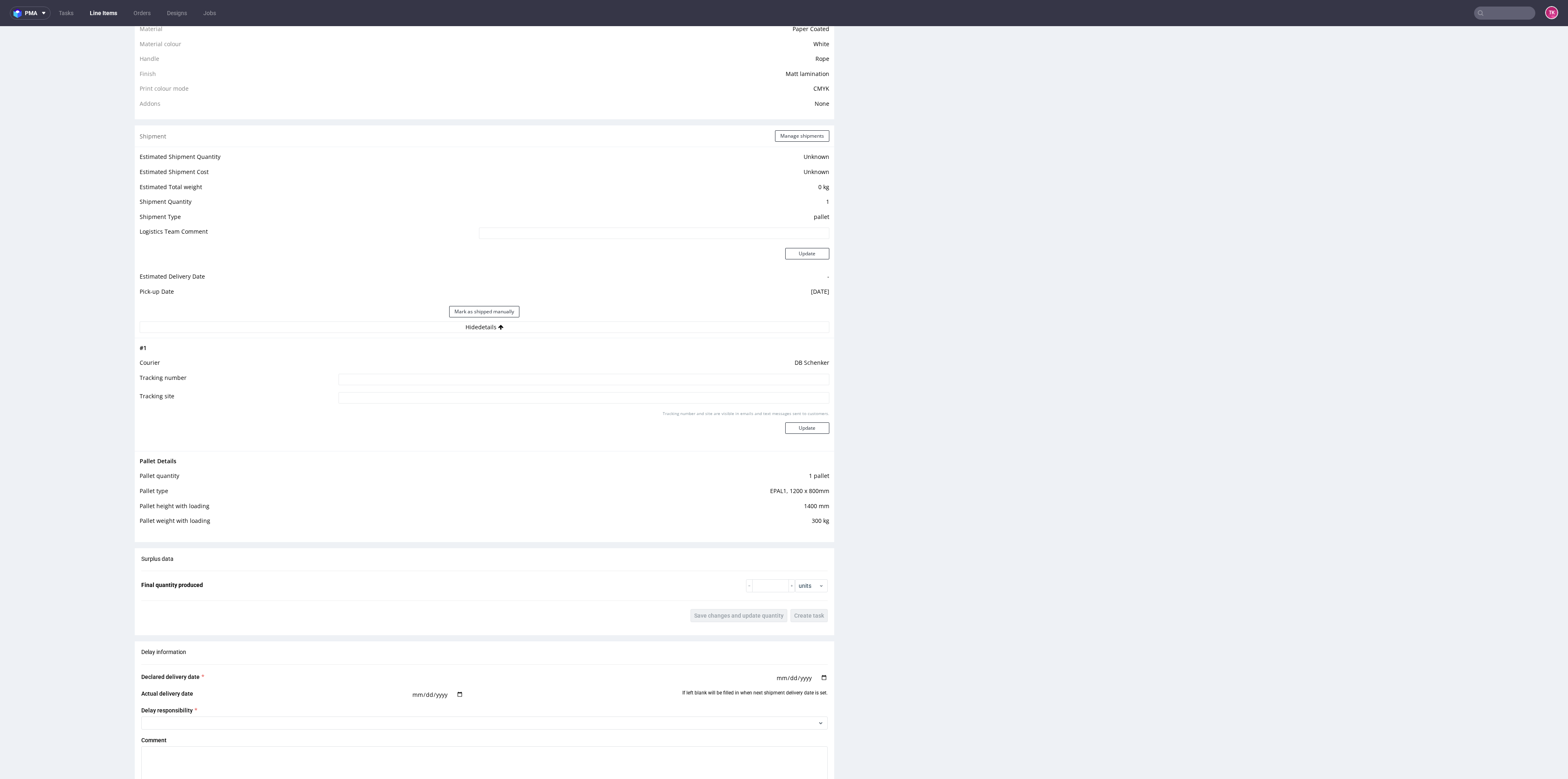
scroll to position [674, 0]
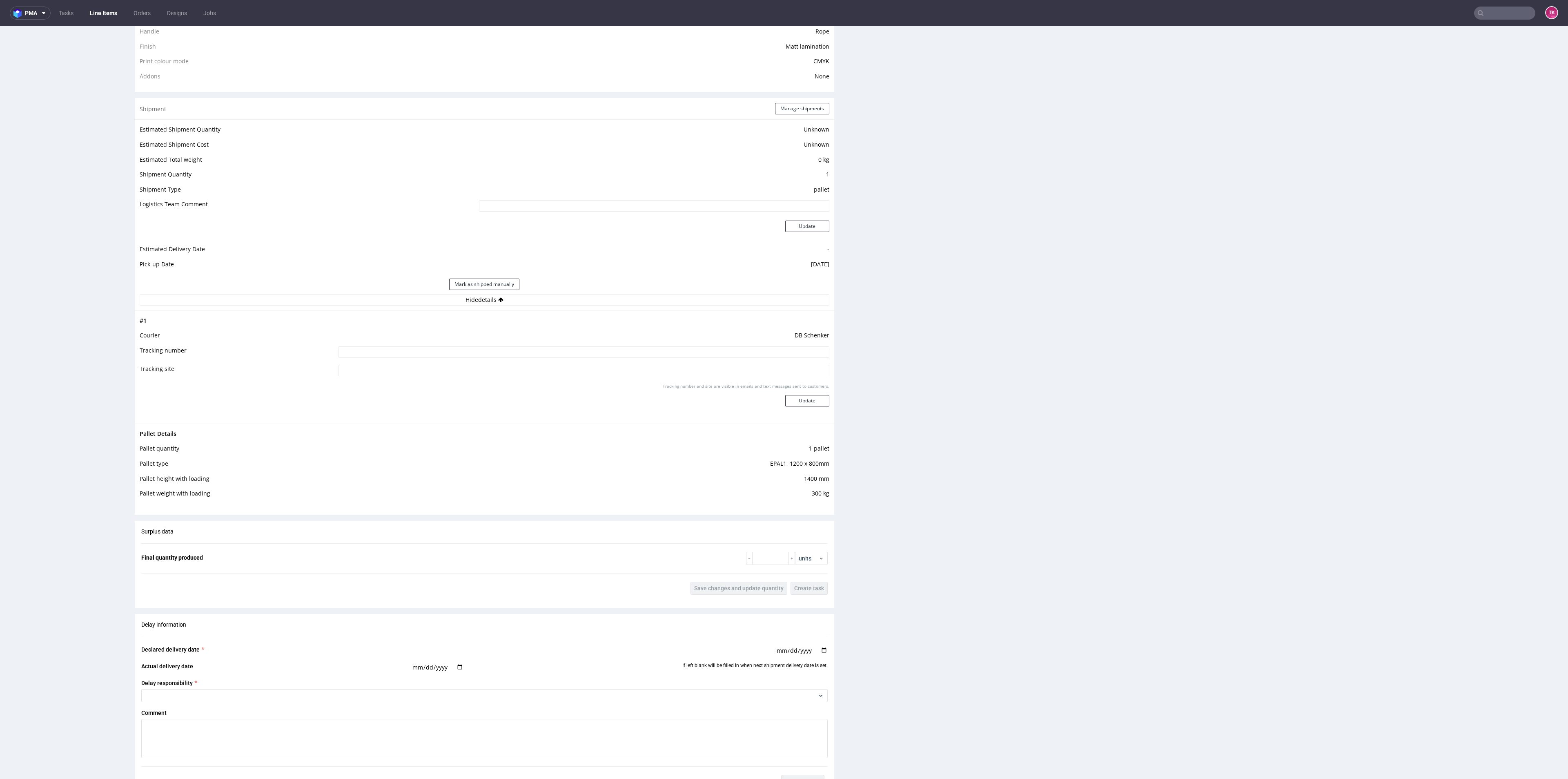
click at [416, 353] on input at bounding box center [584, 352] width 491 height 12
paste input "PLWAW509049749"
type input "PLWAW509049749"
drag, startPoint x: 802, startPoint y: 395, endPoint x: 805, endPoint y: 398, distance: 4.2
click at [802, 395] on button "Update" at bounding box center [807, 401] width 44 height 12
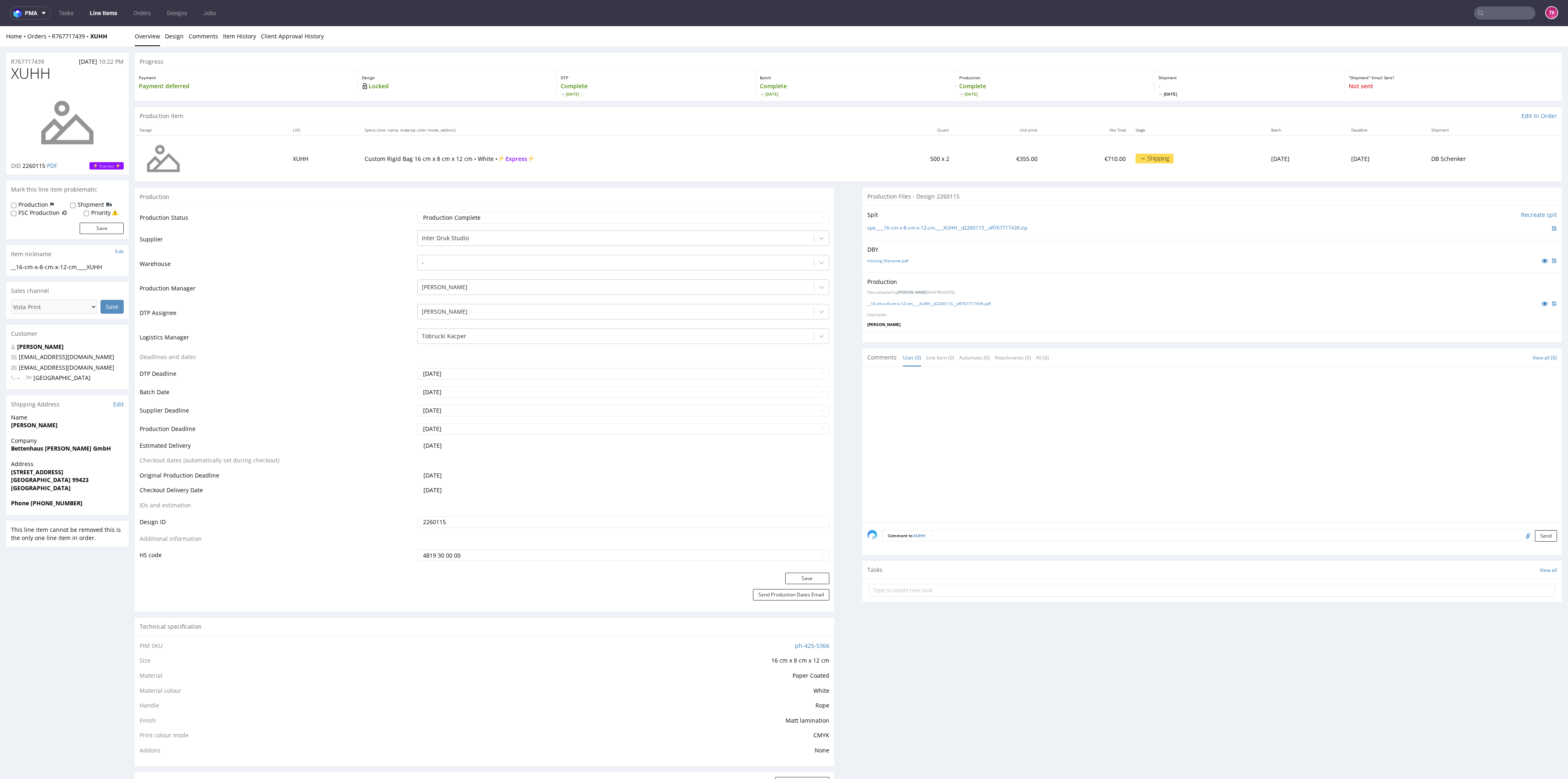
scroll to position [532, 0]
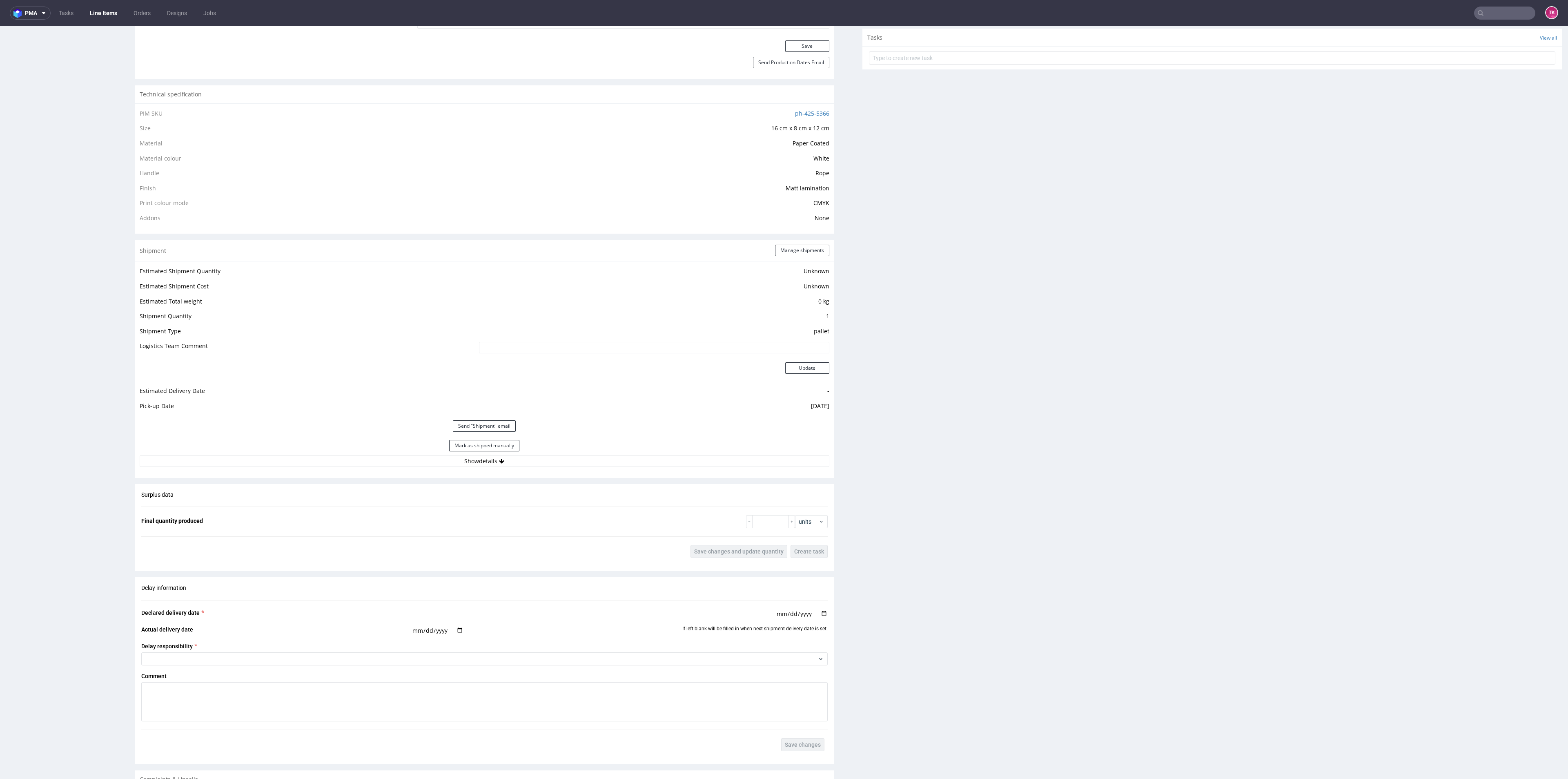
click at [111, 12] on link "Line Items" at bounding box center [103, 13] width 37 height 13
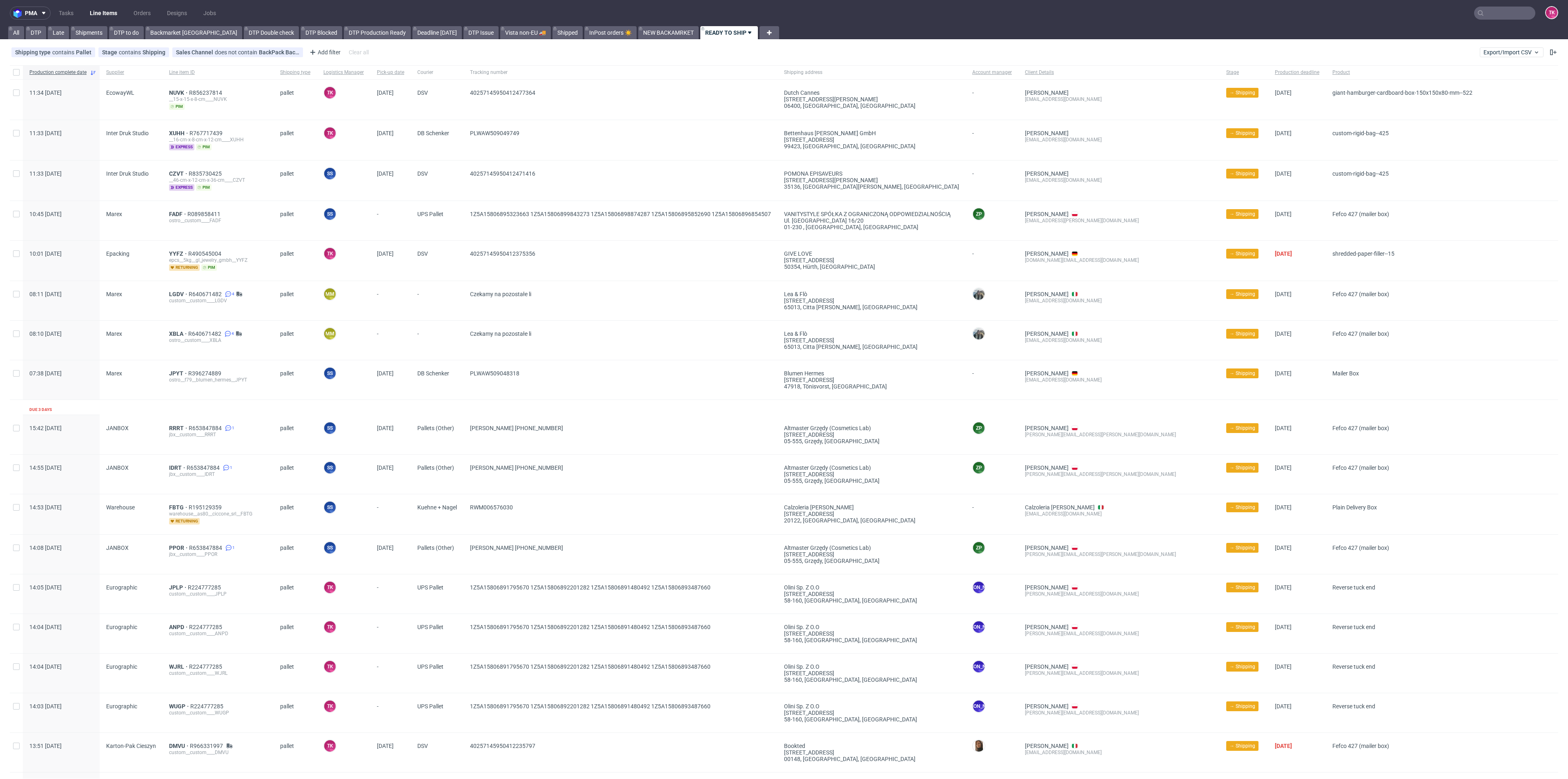
click at [106, 12] on link "Line Items" at bounding box center [103, 13] width 37 height 13
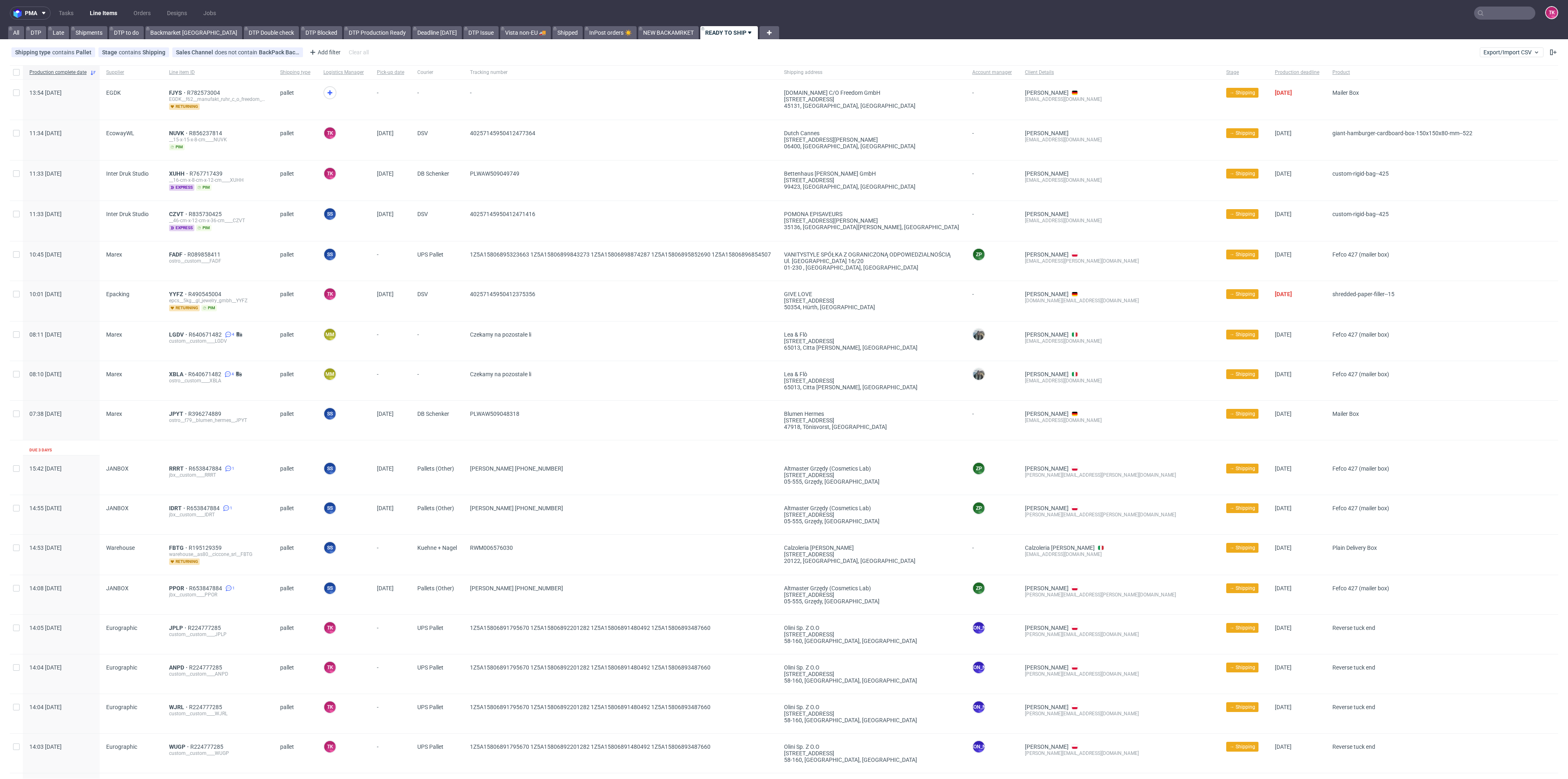
click at [85, 12] on ul "Tasks Line Items Orders Designs Jobs" at bounding box center [137, 13] width 173 height 13
click at [94, 8] on link "Line Items" at bounding box center [103, 13] width 37 height 13
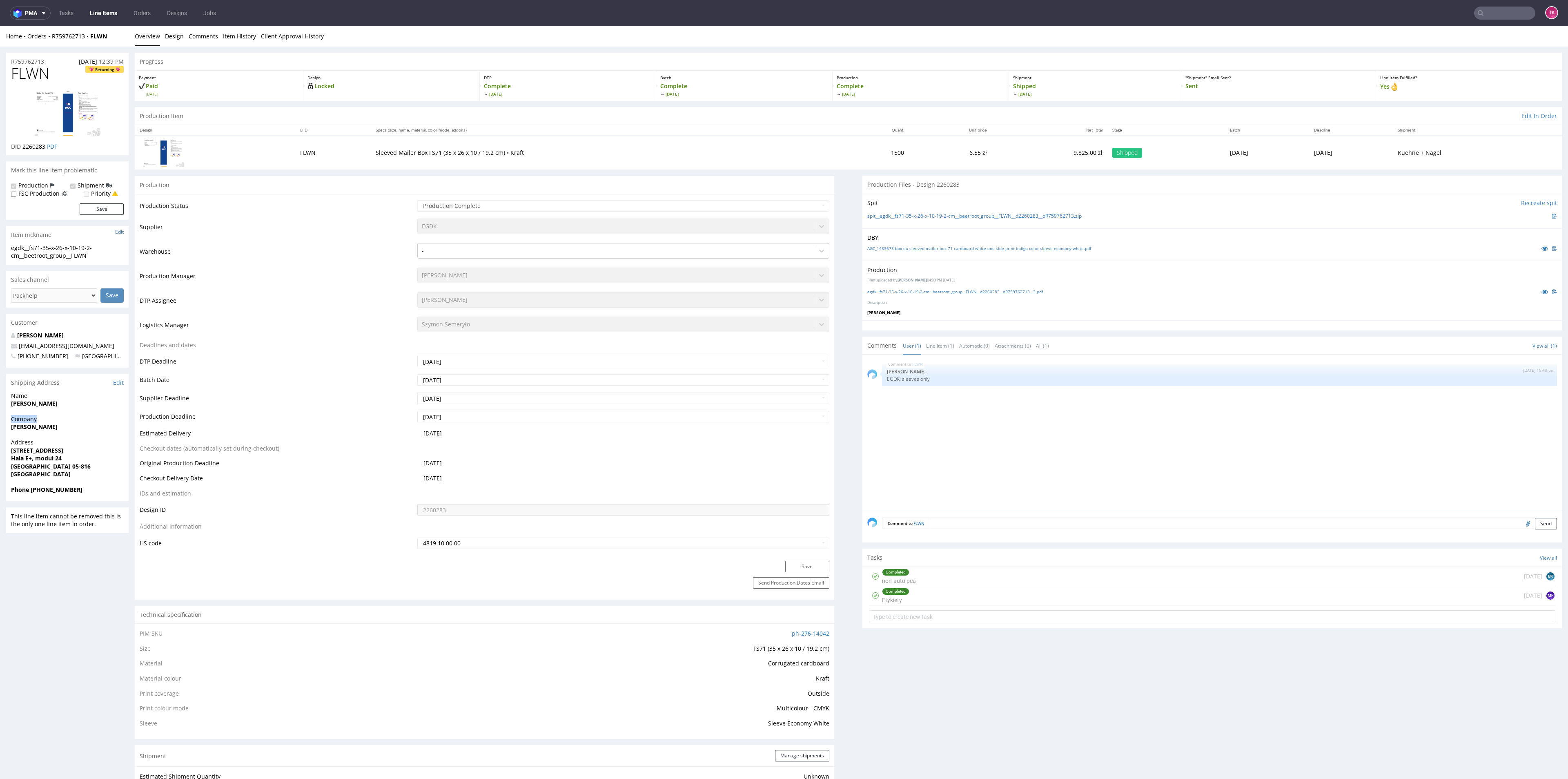
drag, startPoint x: 35, startPoint y: 417, endPoint x: 44, endPoint y: 434, distance: 19.2
click at [57, 418] on div "Company [PERSON_NAME]" at bounding box center [67, 427] width 122 height 23
click at [44, 434] on div "Company [PERSON_NAME]" at bounding box center [67, 427] width 122 height 23
drag, startPoint x: 7, startPoint y: 432, endPoint x: 58, endPoint y: 435, distance: 51.1
click at [58, 435] on div "Company [PERSON_NAME]" at bounding box center [67, 427] width 122 height 23
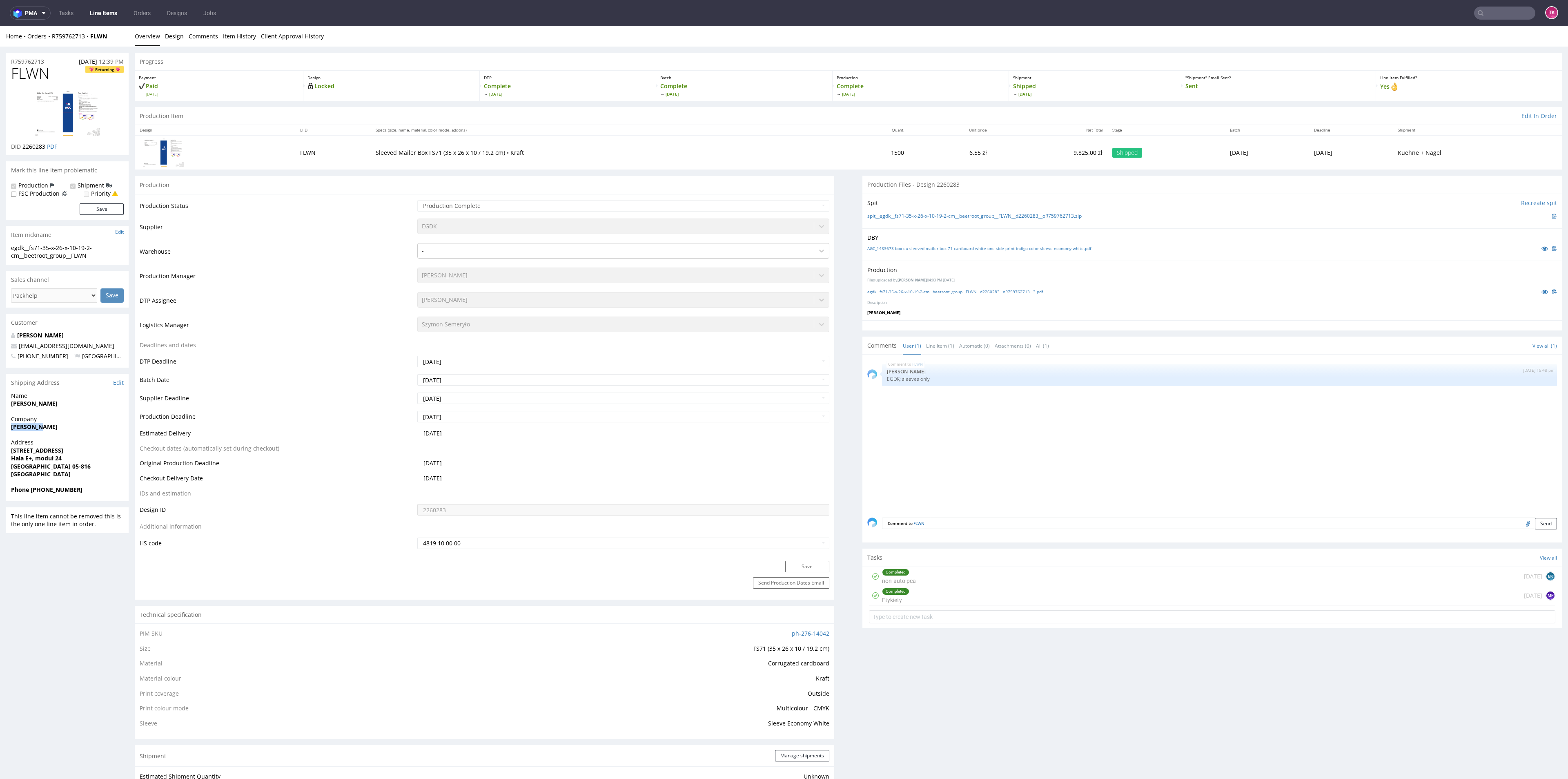
copy strong "[PERSON_NAME]"
drag, startPoint x: 4, startPoint y: 406, endPoint x: 94, endPoint y: 409, distance: 90.0
click at [86, 405] on div "R759762713 [DATE] 12:39 PM FLWN Returning DID 2260283 PDF Mark this line item p…" at bounding box center [784, 747] width 1568 height 1402
copy strong "[PERSON_NAME]"
drag, startPoint x: 7, startPoint y: 451, endPoint x: 106, endPoint y: 470, distance: 100.8
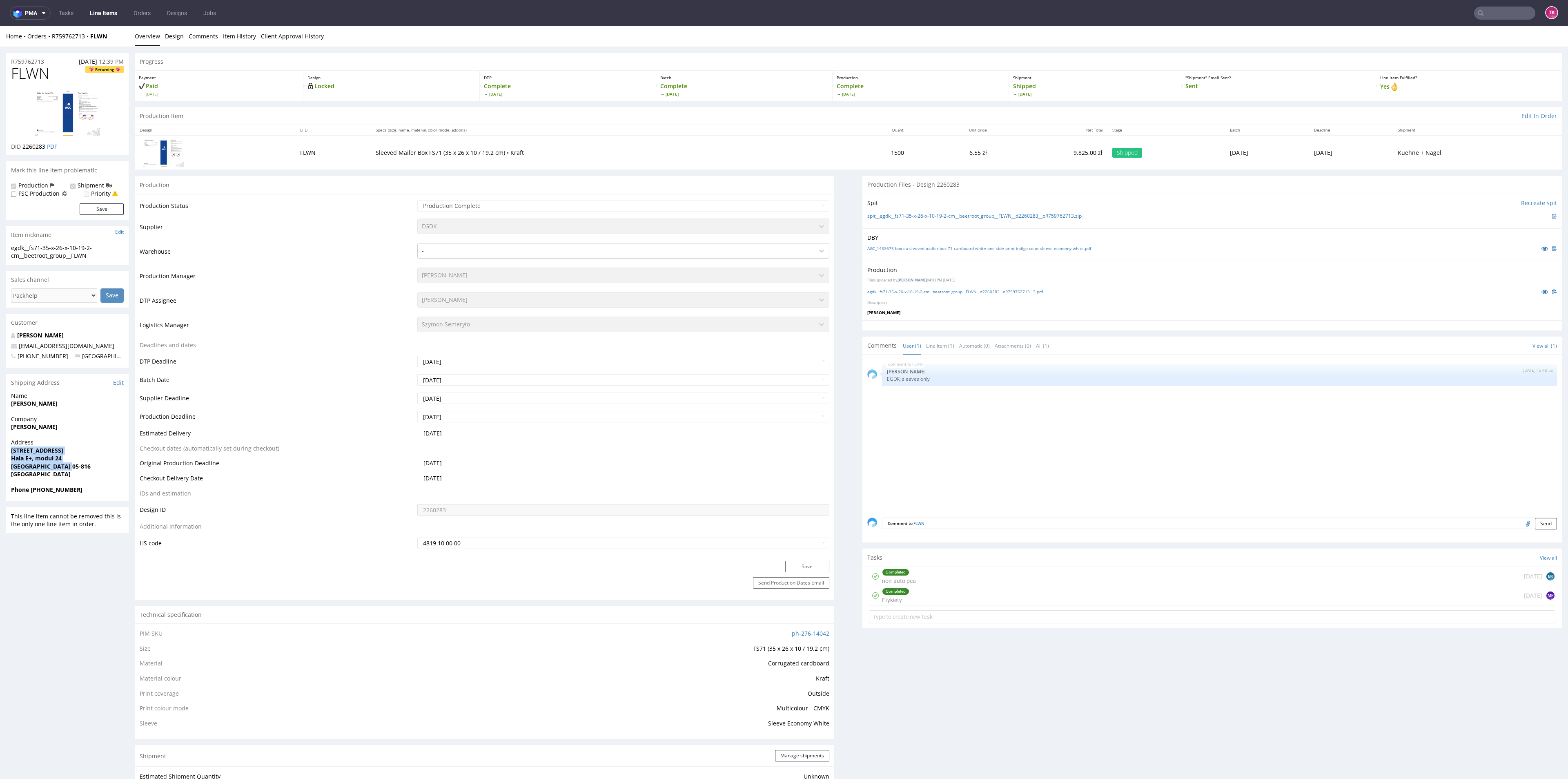
click at [106, 470] on div "Address [STREET_ADDRESS]" at bounding box center [67, 462] width 122 height 48
copy p "Pałacowa 23 Hala E+, moduł 24 [GEOGRAPHIC_DATA] 05-816"
drag, startPoint x: 32, startPoint y: 490, endPoint x: 93, endPoint y: 488, distance: 61.0
click at [93, 488] on span "Phone [PHONE_NUMBER]" at bounding box center [67, 490] width 113 height 8
copy strong "[PHONE_NUMBER]"
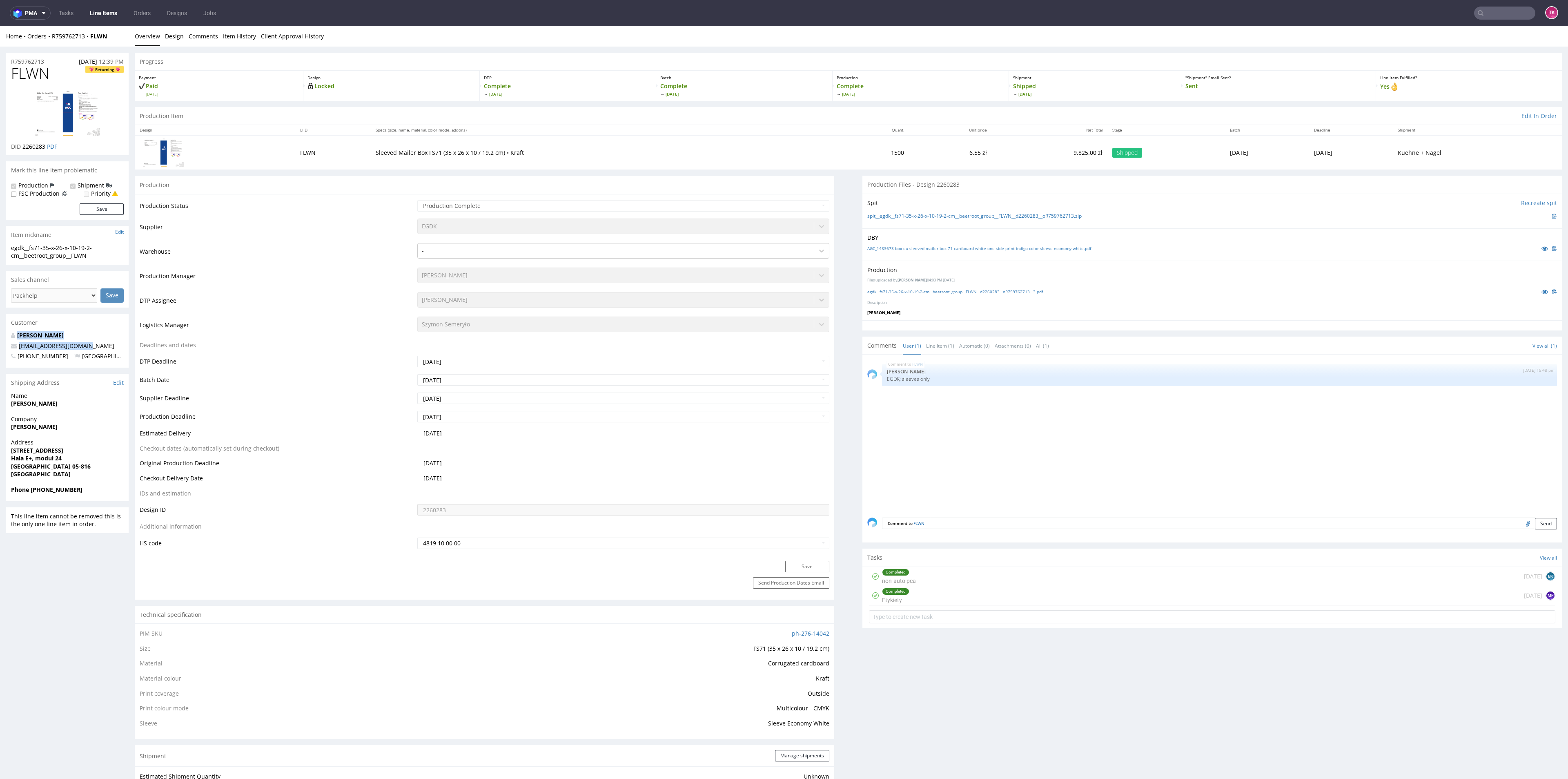
drag, startPoint x: 89, startPoint y: 344, endPoint x: 0, endPoint y: 337, distance: 89.3
click at [0, 337] on div "R759762713 [DATE] 12:39 PM FLWN Returning DID 2260283 PDF Mark this line item p…" at bounding box center [784, 747] width 1568 height 1402
copy div "[PERSON_NAME] [EMAIL_ADDRESS][DOMAIN_NAME]"
click at [4, 374] on div "R759762713 [DATE] 12:39 PM FLWN Returning DID 2260283 PDF Mark this line item p…" at bounding box center [784, 747] width 1568 height 1402
drag, startPoint x: 101, startPoint y: 348, endPoint x: 0, endPoint y: 343, distance: 101.1
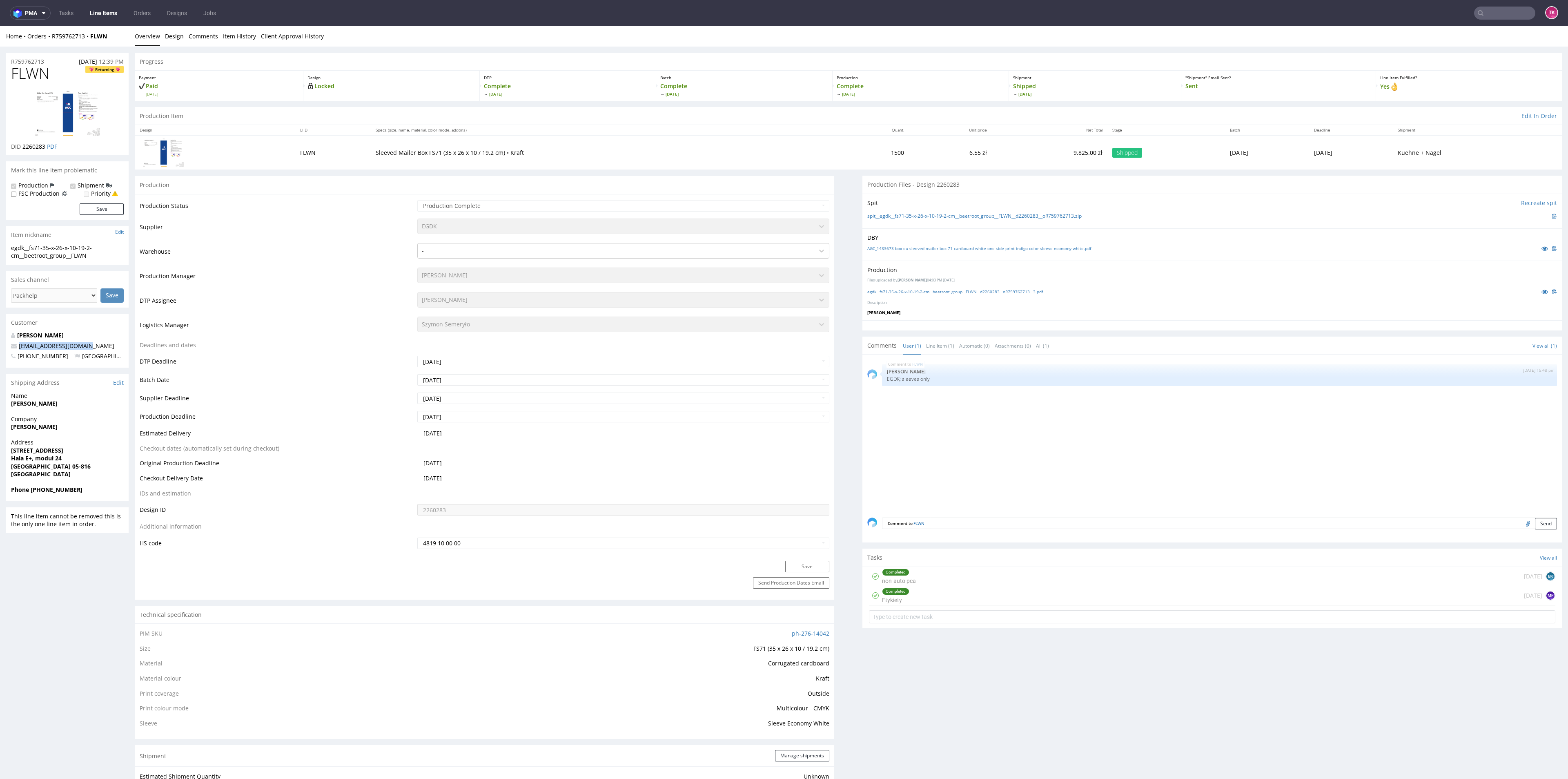
click at [0, 343] on div "R759762713 [DATE] 12:39 PM FLWN Returning DID 2260283 PDF Mark this line item p…" at bounding box center [784, 747] width 1568 height 1402
copy span "[EMAIL_ADDRESS][DOMAIN_NAME]"
